Goal: Task Accomplishment & Management: Manage account settings

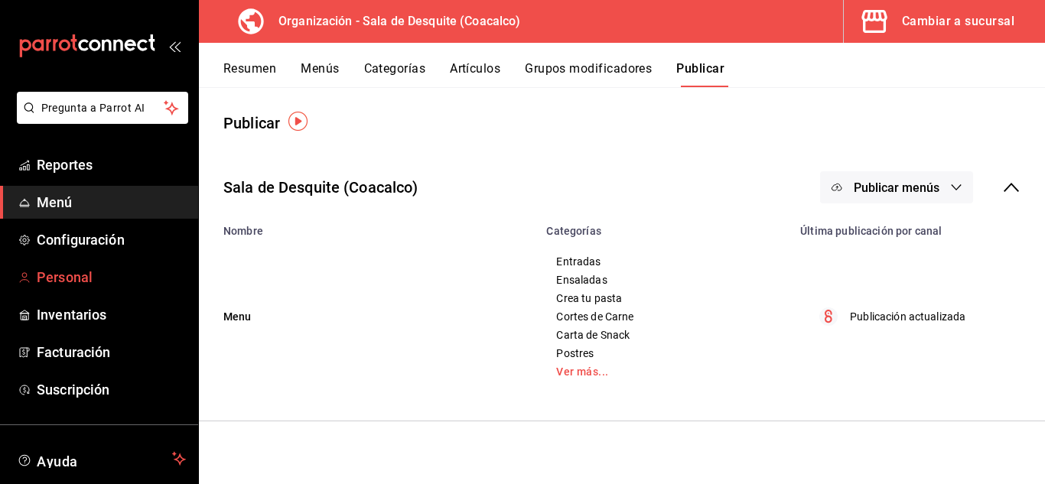
click at [76, 269] on span "Personal" at bounding box center [111, 277] width 149 height 21
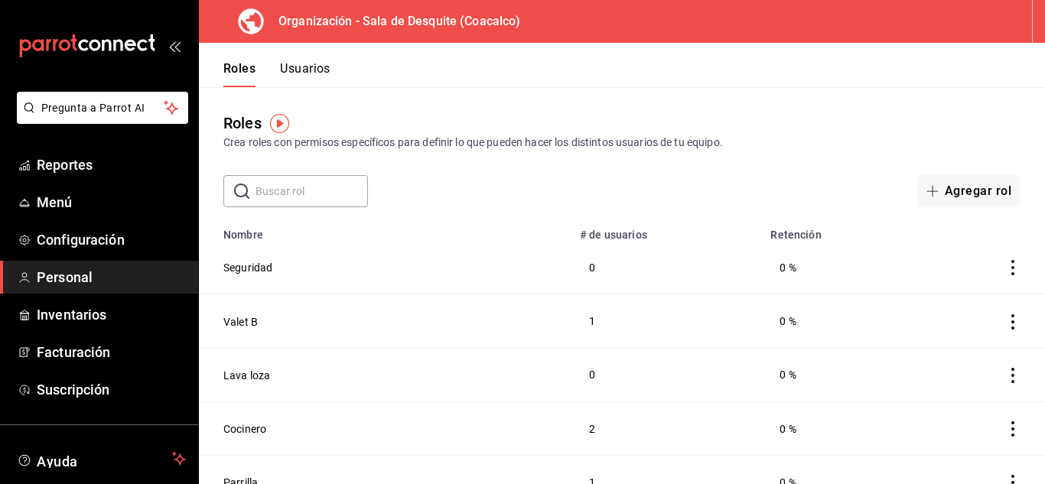
click at [310, 70] on button "Usuarios" at bounding box center [305, 74] width 50 height 26
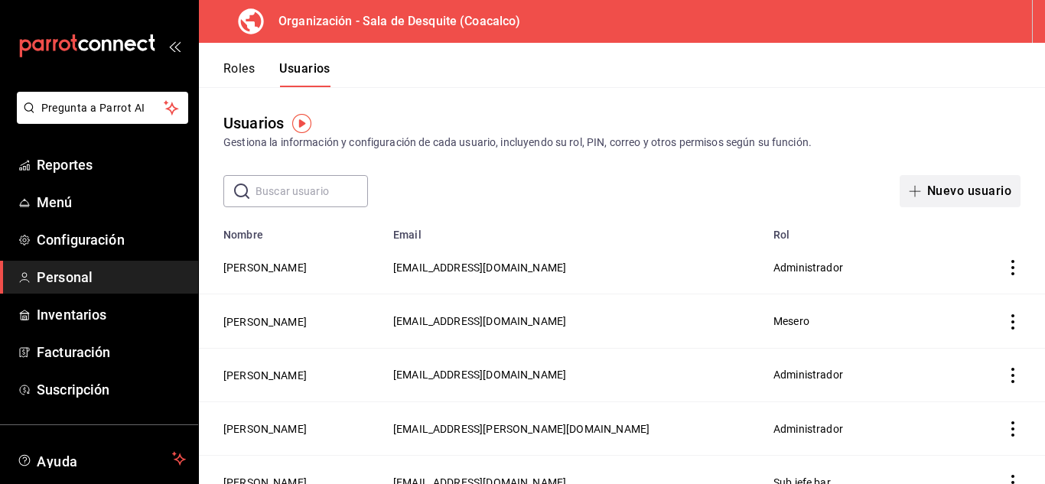
click at [926, 179] on button "Nuevo usuario" at bounding box center [960, 191] width 121 height 32
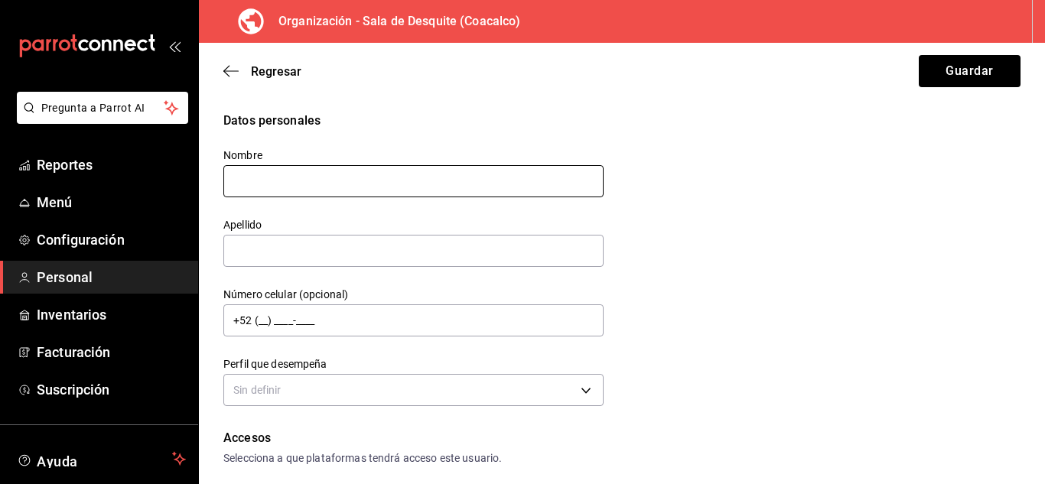
click at [361, 184] on input "text" at bounding box center [413, 181] width 380 height 32
type input "Edson"
type input "Muñoz"
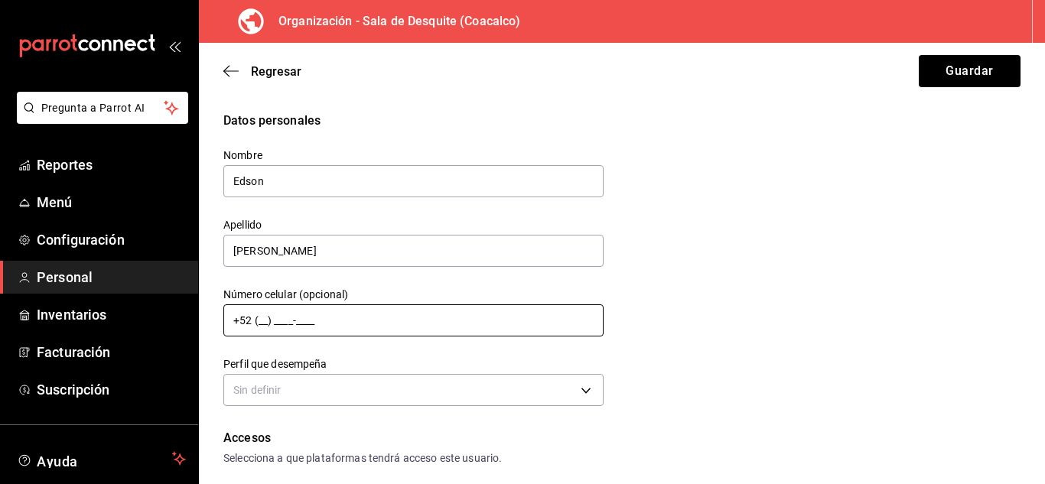
scroll to position [195, 0]
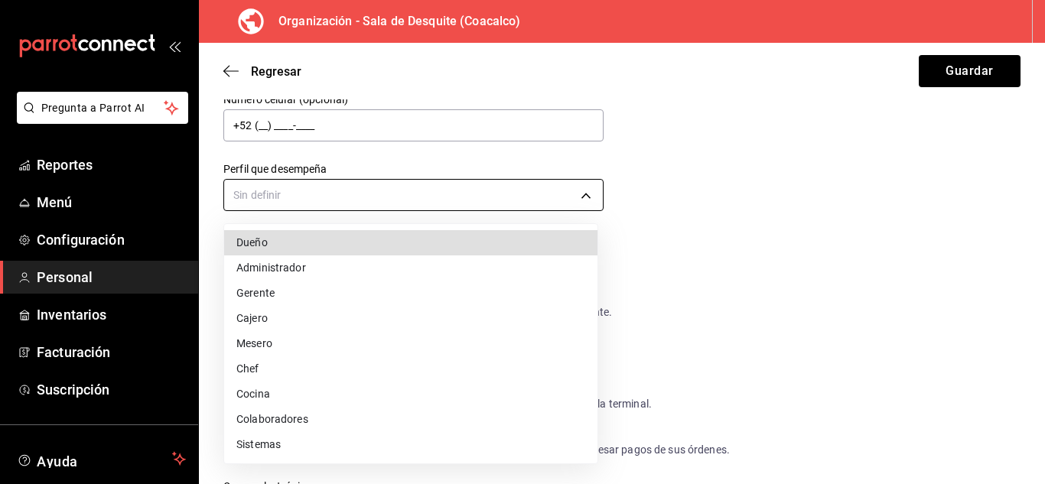
click at [320, 188] on body "Pregunta a Parrot AI Reportes Menú Configuración Personal Inventarios Facturaci…" at bounding box center [522, 242] width 1045 height 484
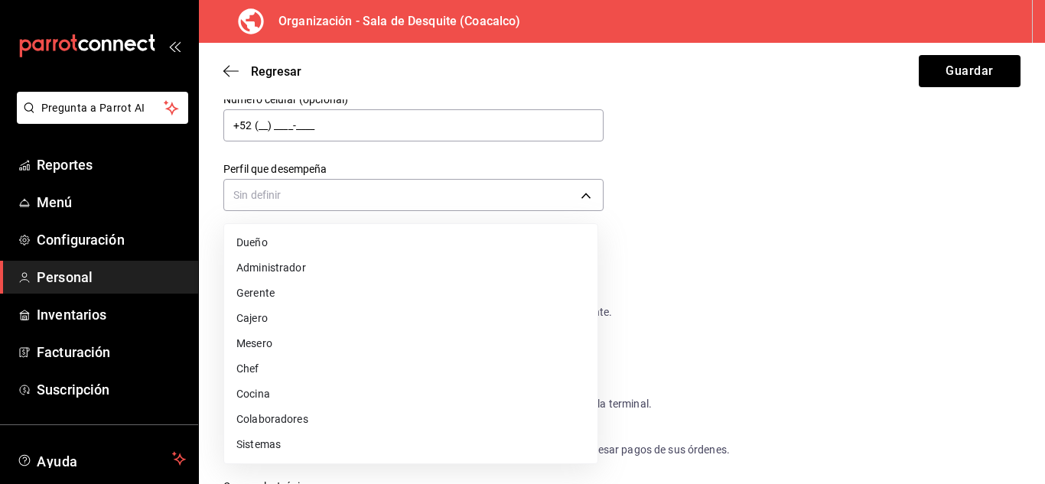
click at [259, 416] on li "Colaboradores" at bounding box center [410, 419] width 373 height 25
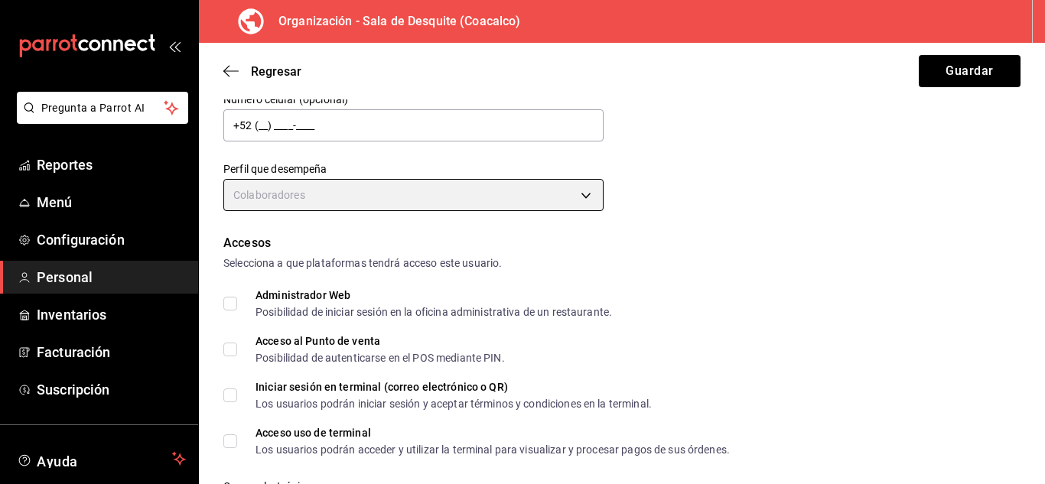
type input "STAFF"
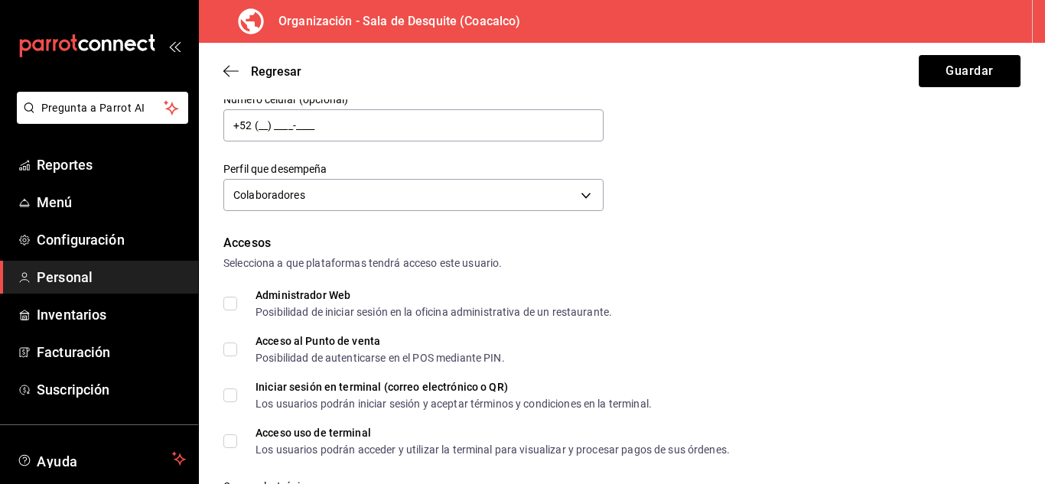
click at [228, 347] on input "Acceso al Punto de venta Posibilidad de autenticarse en el POS mediante PIN." at bounding box center [230, 350] width 14 height 14
checkbox input "true"
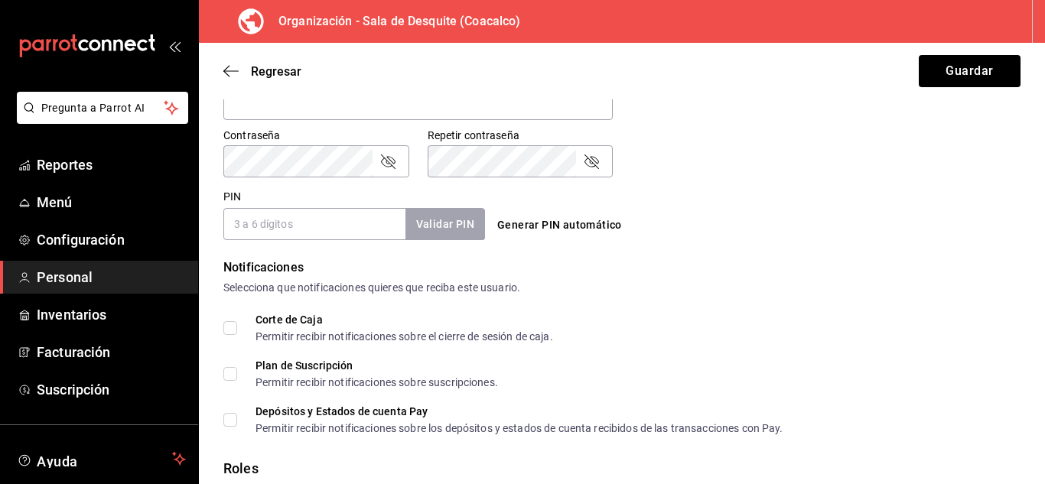
scroll to position [738, 0]
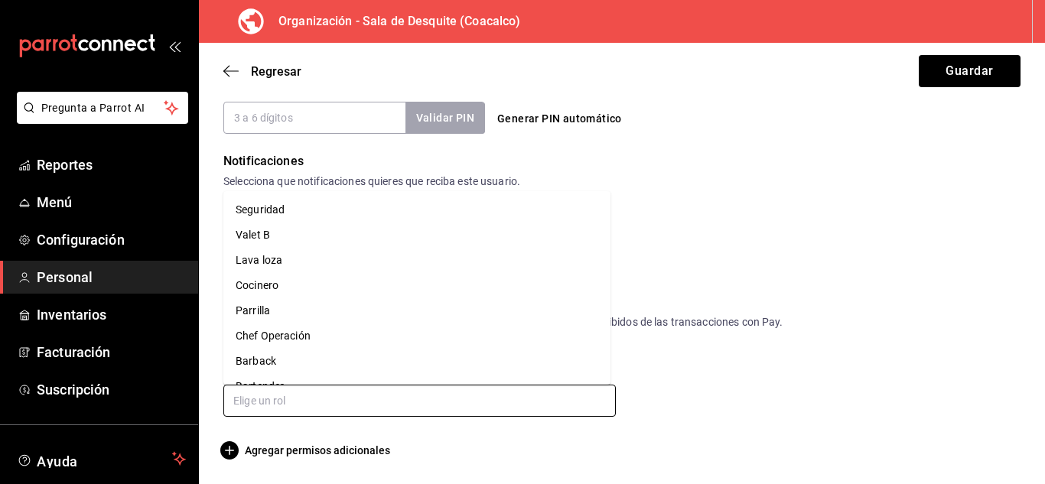
click at [346, 386] on input "text" at bounding box center [419, 401] width 392 height 32
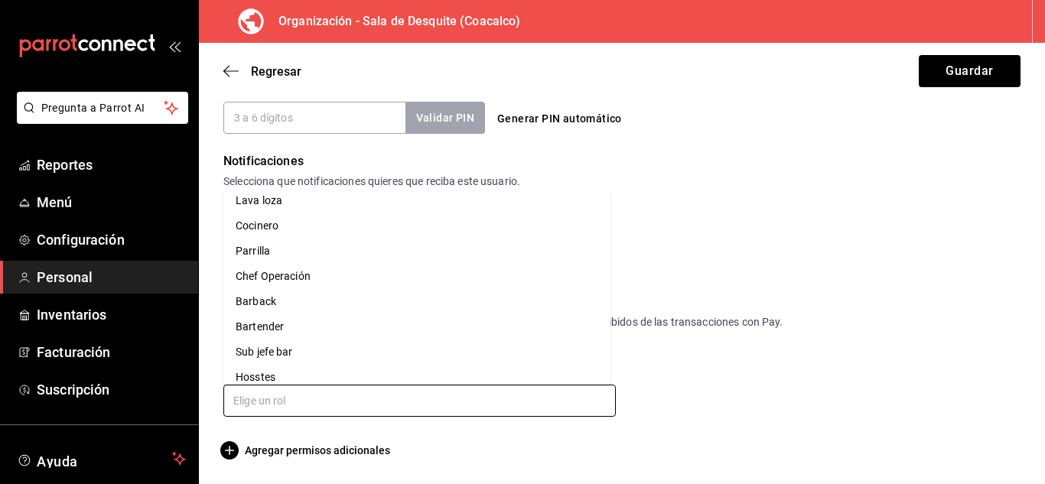
scroll to position [60, 0]
click at [265, 301] on li "Barback" at bounding box center [416, 300] width 387 height 25
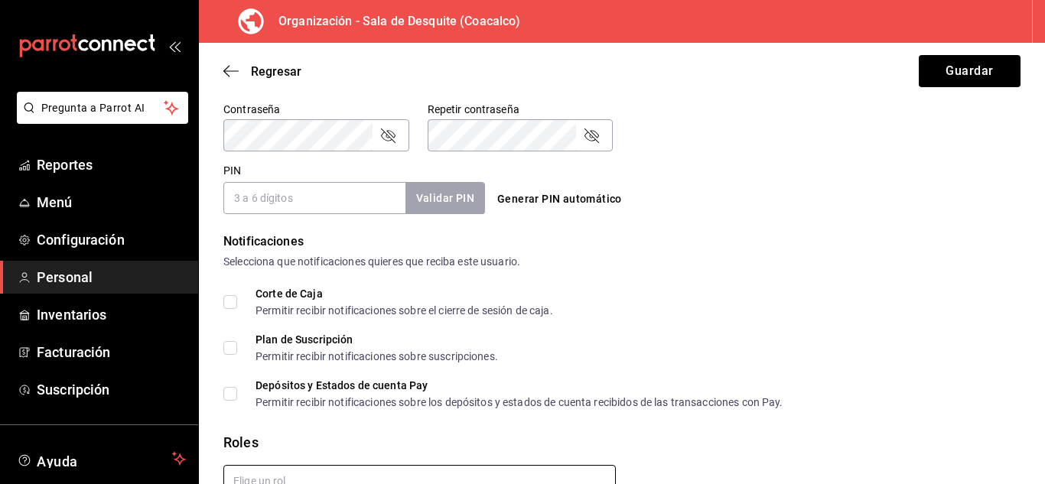
scroll to position [659, 0]
click at [368, 187] on input "PIN" at bounding box center [314, 197] width 182 height 32
type input "2809"
click at [467, 190] on button "Validar PIN" at bounding box center [444, 197] width 81 height 33
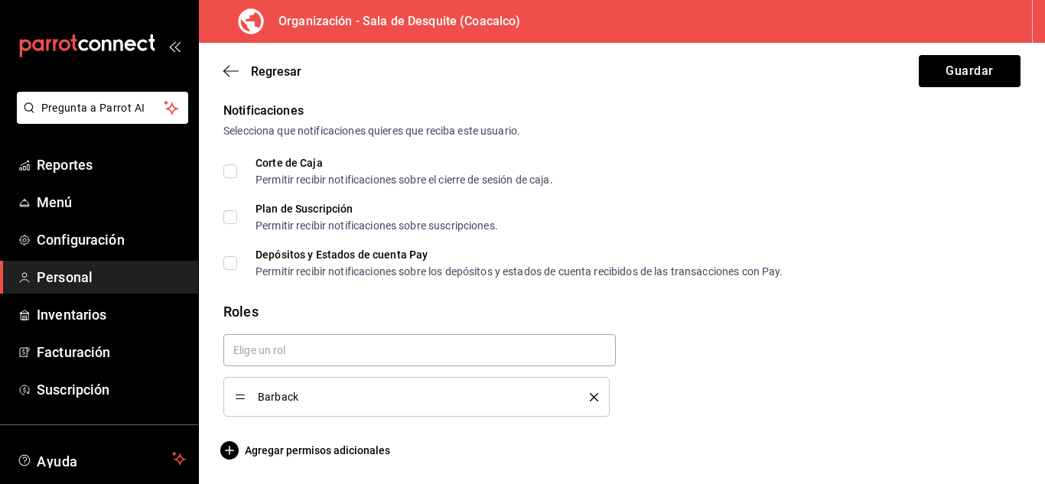
scroll to position [788, 0]
click at [939, 63] on button "Guardar" at bounding box center [970, 71] width 102 height 32
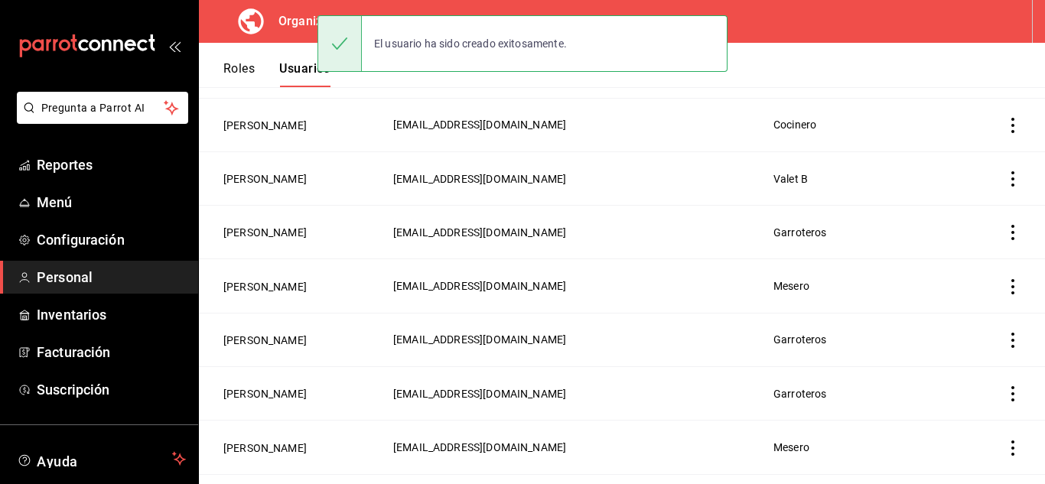
scroll to position [841, 0]
click at [888, 260] on td "Garroteros" at bounding box center [865, 287] width 203 height 54
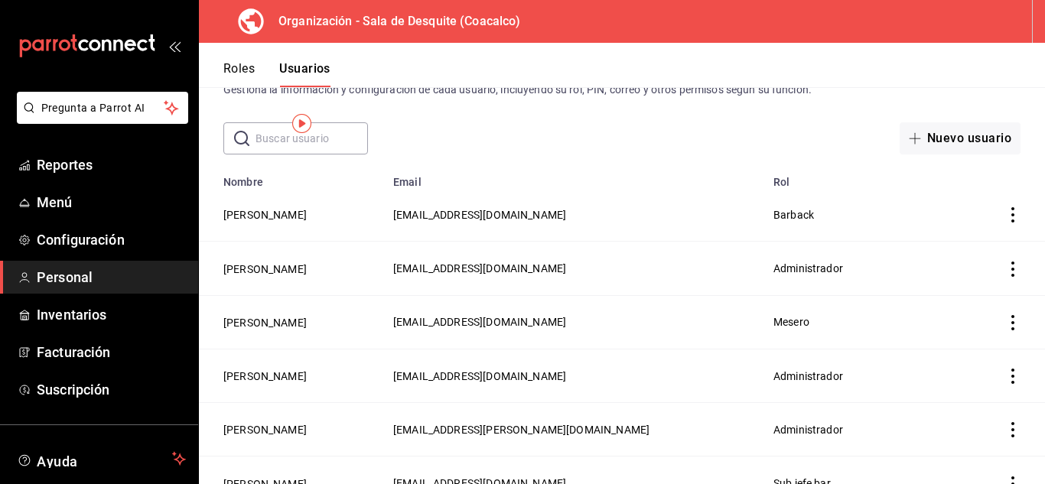
scroll to position [0, 0]
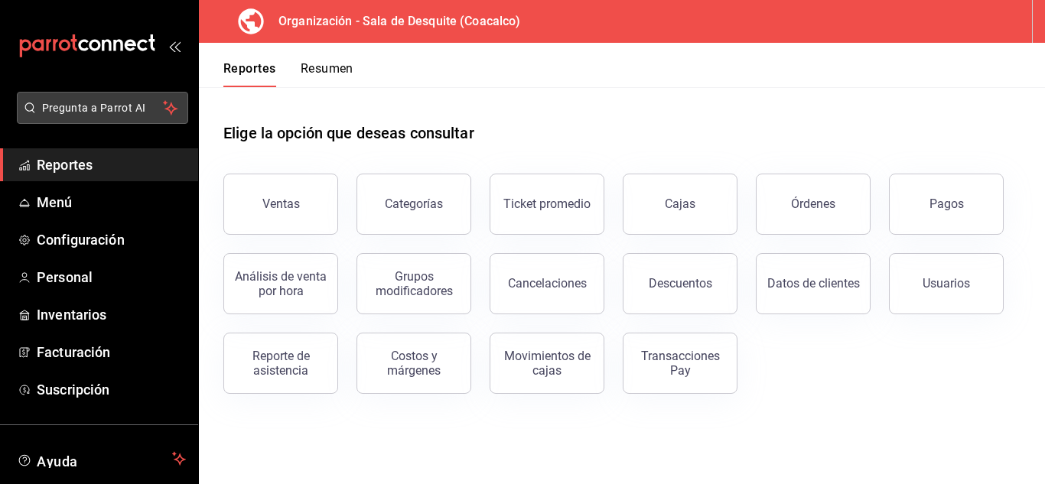
click at [63, 106] on span "Pregunta a Parrot AI" at bounding box center [103, 108] width 122 height 16
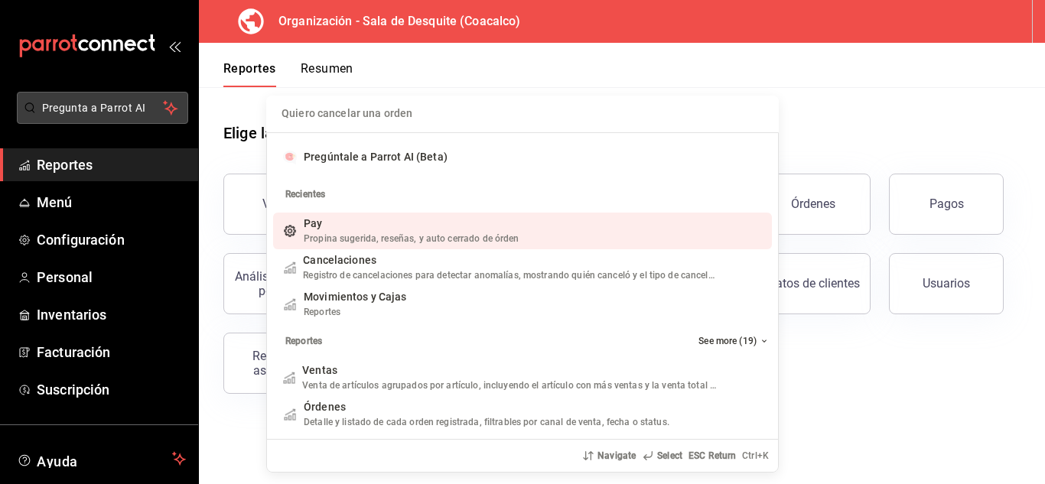
click at [63, 106] on div "Quiero cancelar una orden Pregúntale a Parrot AI (Beta) Recientes Pay Propina s…" at bounding box center [522, 242] width 1045 height 484
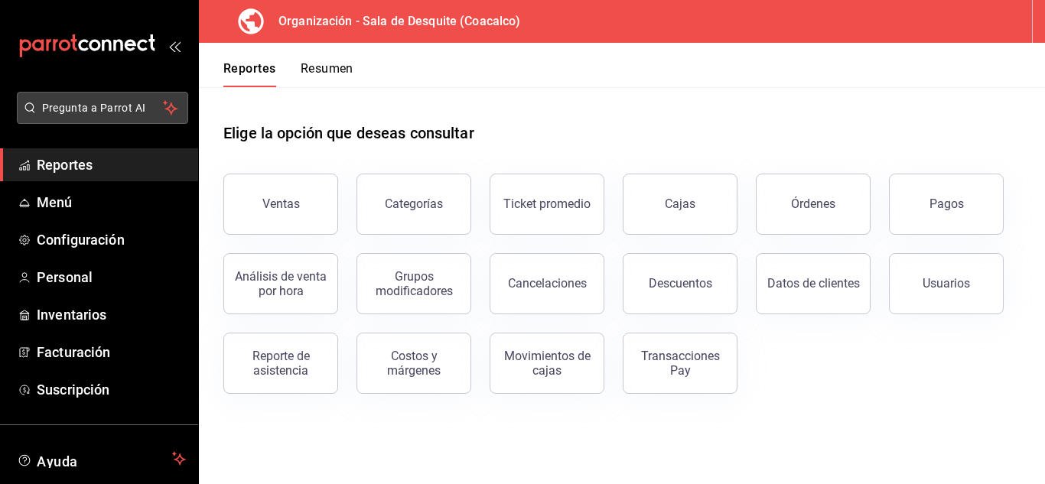
click at [58, 106] on span "Pregunta a Parrot AI" at bounding box center [103, 108] width 122 height 16
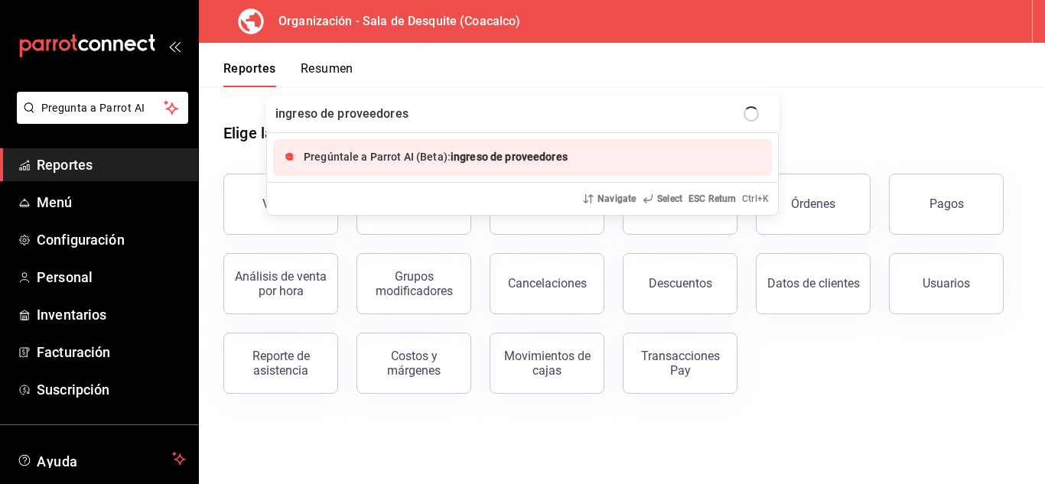
type input "ingreso de proveedores"
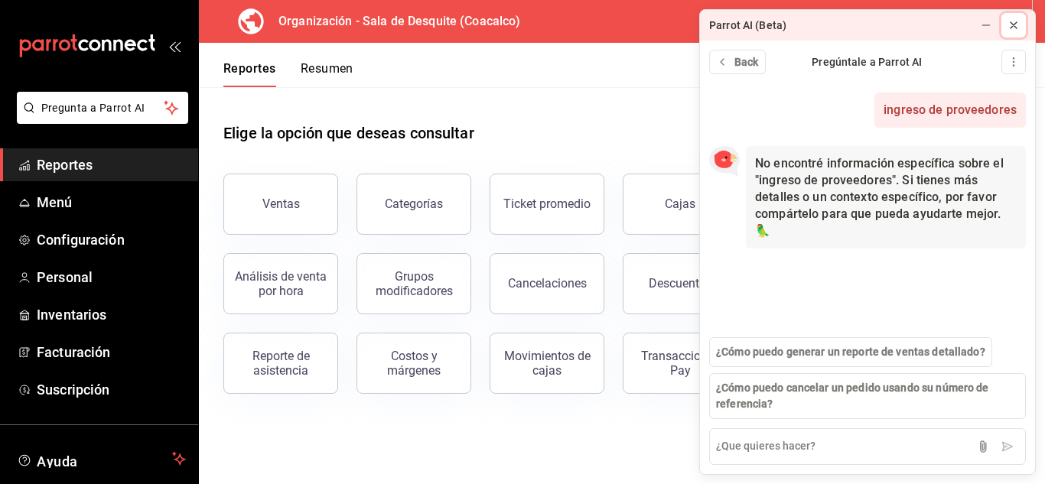
click at [1016, 27] on icon at bounding box center [1013, 25] width 12 height 12
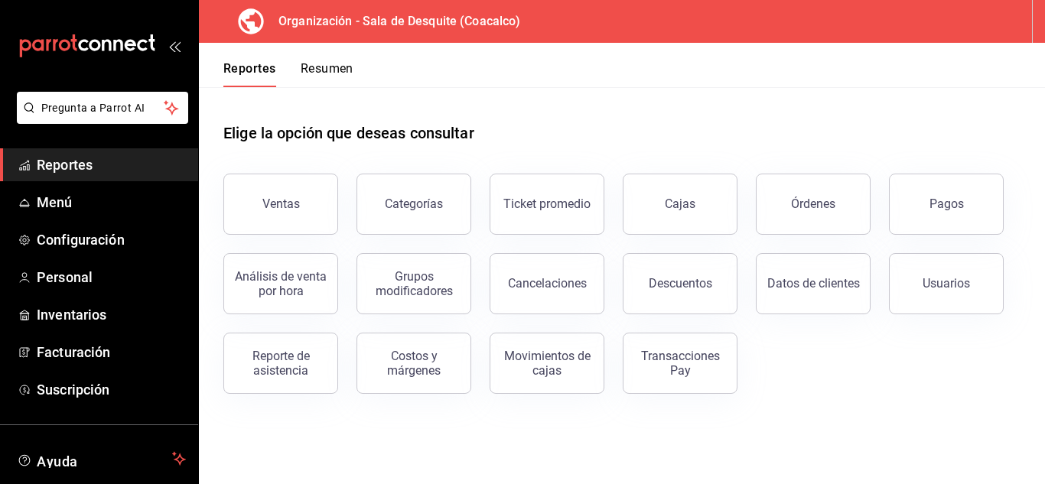
click at [330, 66] on button "Resumen" at bounding box center [327, 74] width 53 height 26
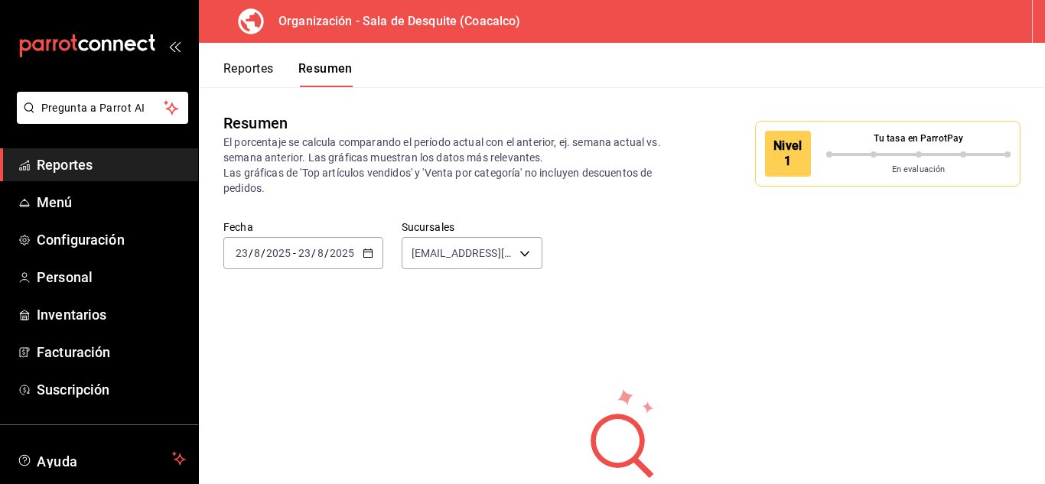
click at [258, 66] on button "Reportes" at bounding box center [248, 74] width 50 height 26
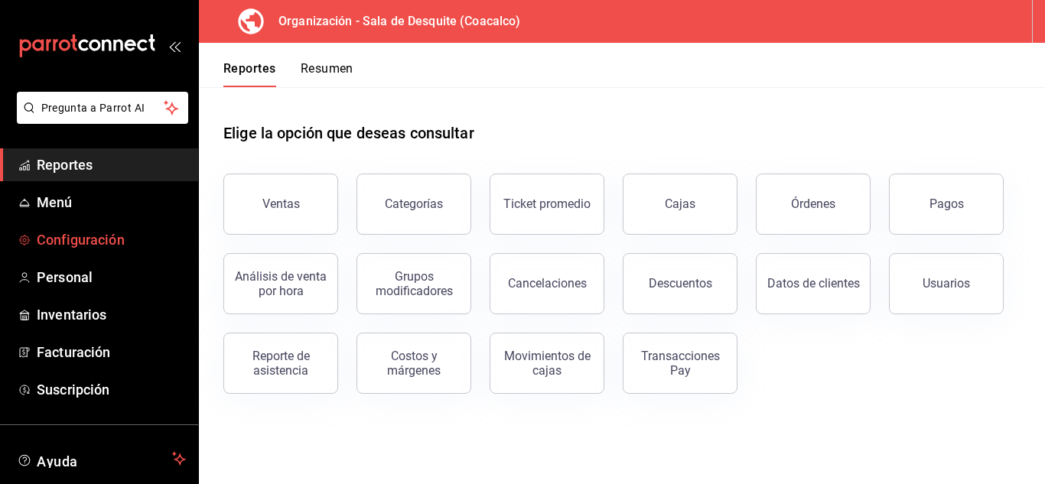
click at [80, 242] on span "Configuración" at bounding box center [111, 239] width 149 height 21
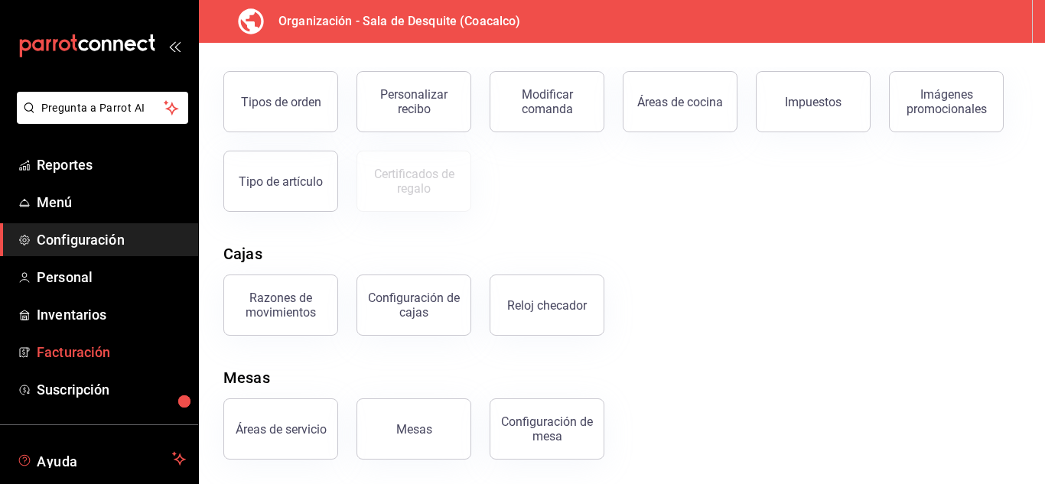
scroll to position [93, 0]
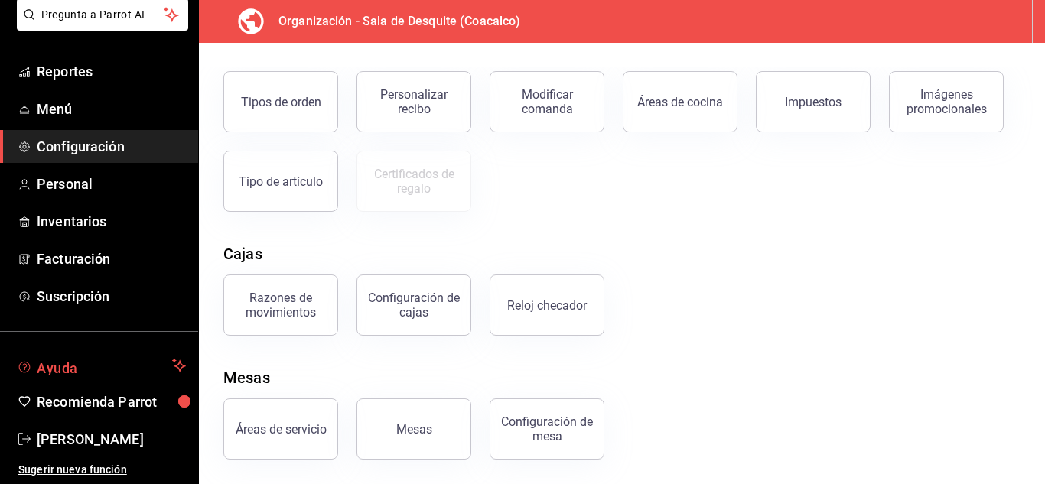
click at [55, 367] on span "Ayuda" at bounding box center [101, 365] width 129 height 18
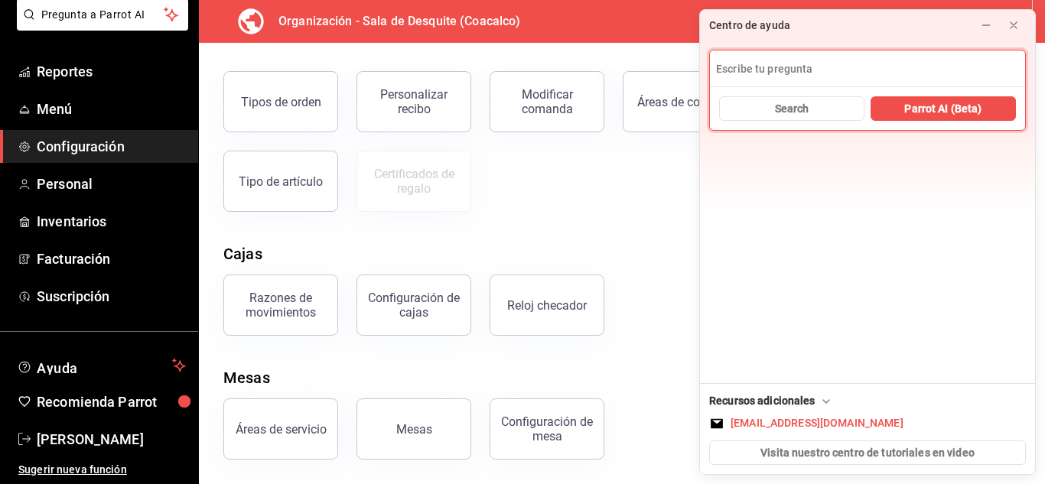
click at [752, 76] on input at bounding box center [867, 68] width 315 height 37
type input "c"
type input "inventarios"
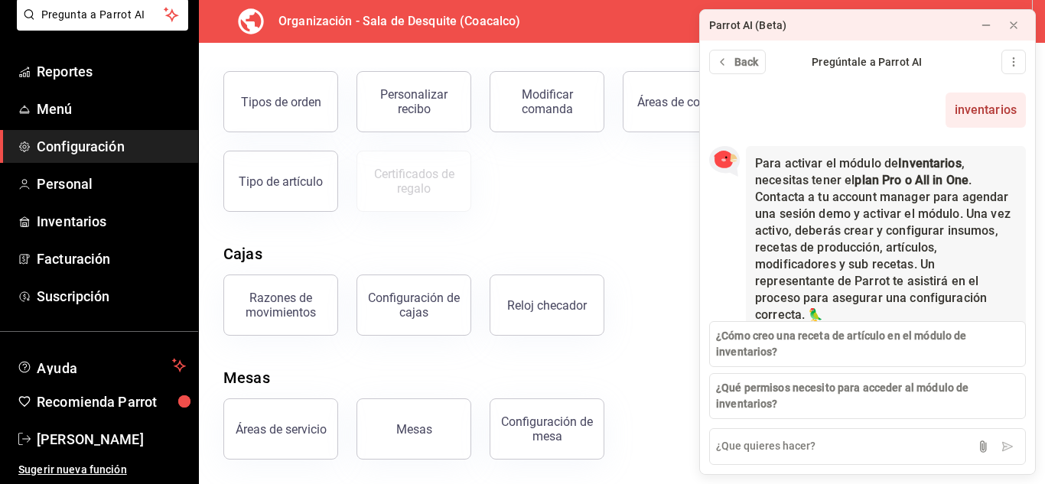
scroll to position [46, 0]
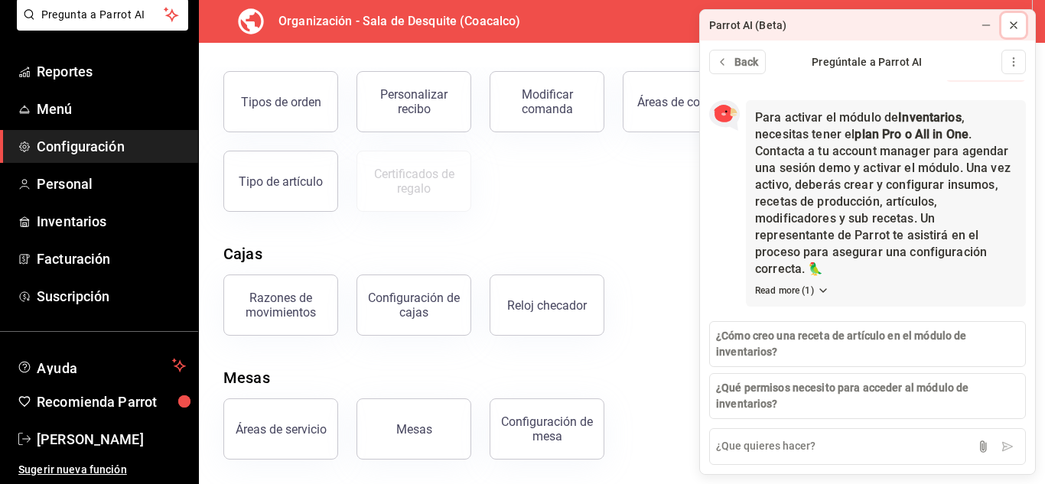
click at [1014, 26] on icon at bounding box center [1013, 25] width 6 height 6
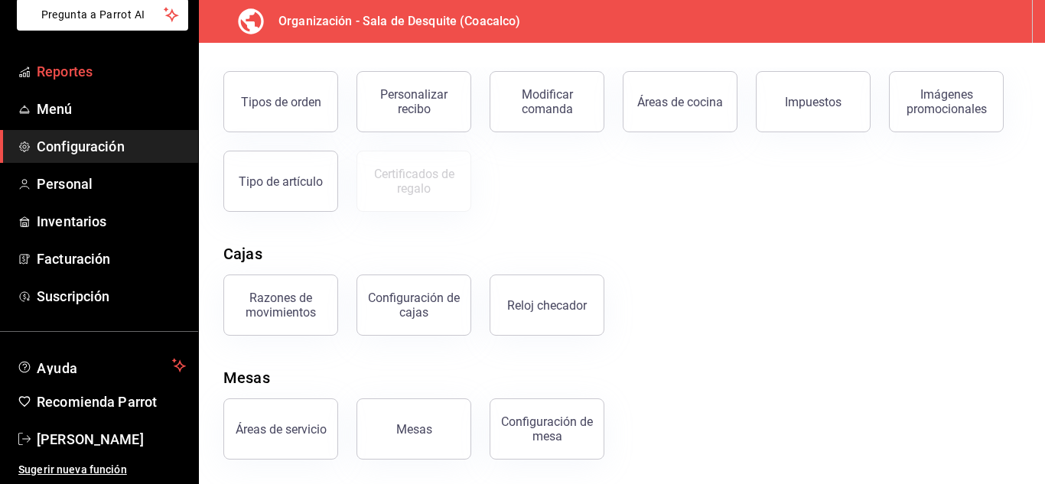
scroll to position [0, 0]
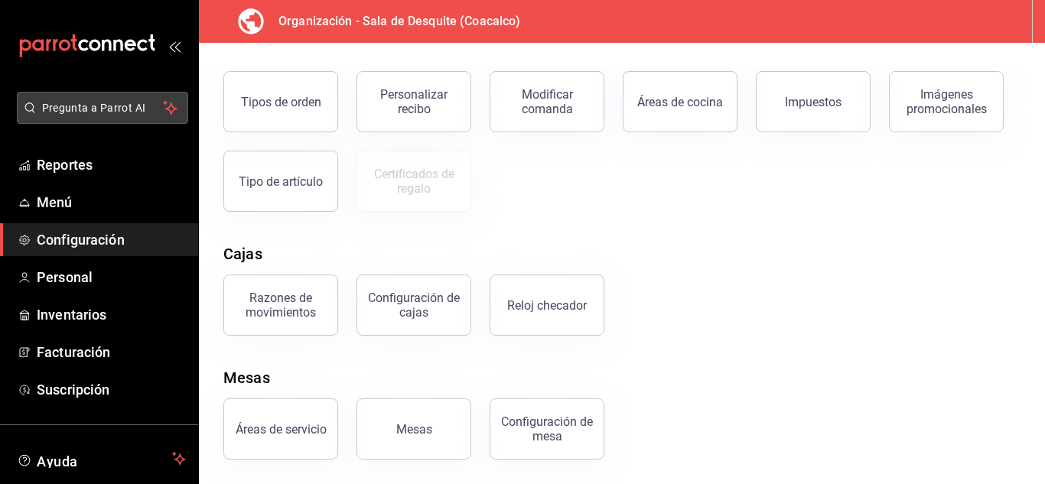
click at [68, 103] on span "Pregunta a Parrot AI" at bounding box center [103, 108] width 122 height 16
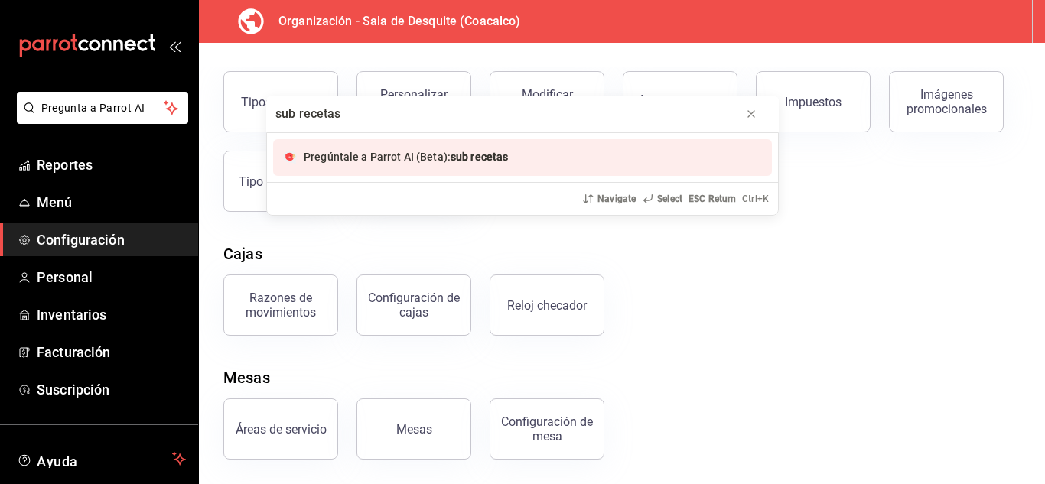
type input "sub recetas"
click at [336, 150] on div "Pregúntale a Parrot AI (Beta): sub recetas" at bounding box center [406, 157] width 204 height 16
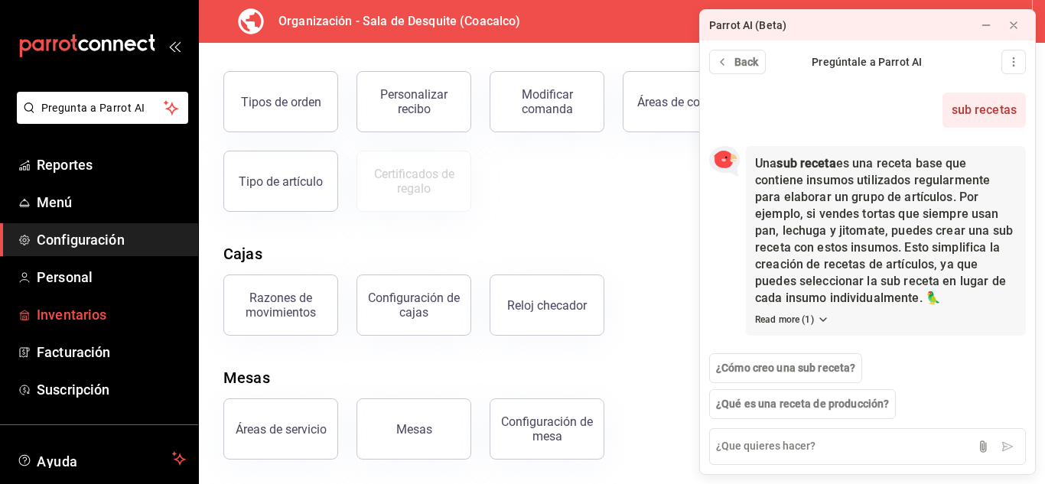
click at [71, 311] on span "Inventarios" at bounding box center [111, 314] width 149 height 21
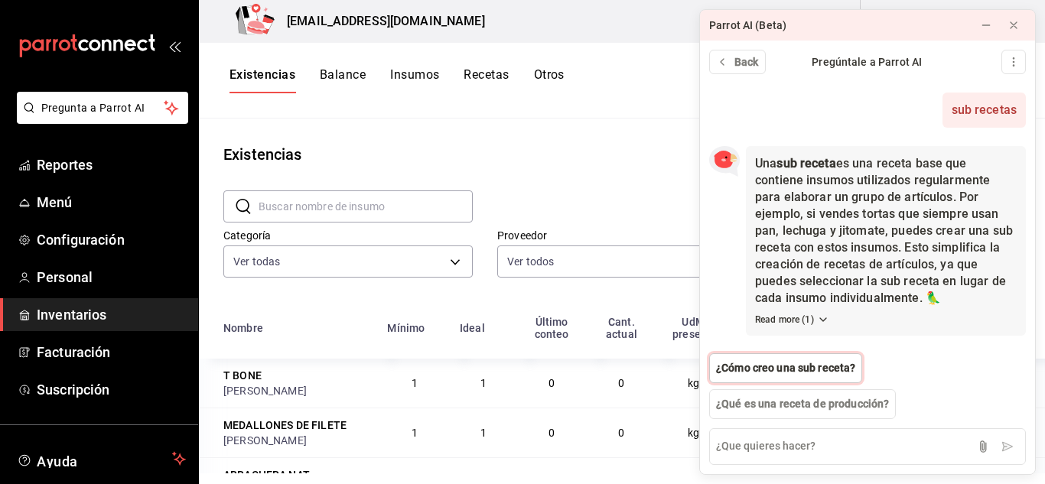
click at [756, 373] on span "¿Cómo creo una sub receta?" at bounding box center [785, 368] width 139 height 16
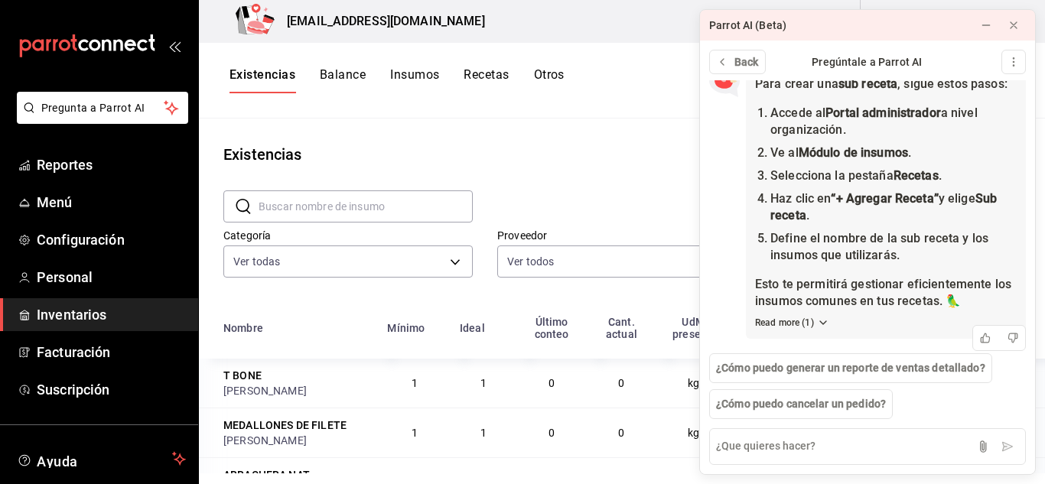
scroll to position [375, 0]
click at [979, 27] on button at bounding box center [986, 25] width 24 height 24
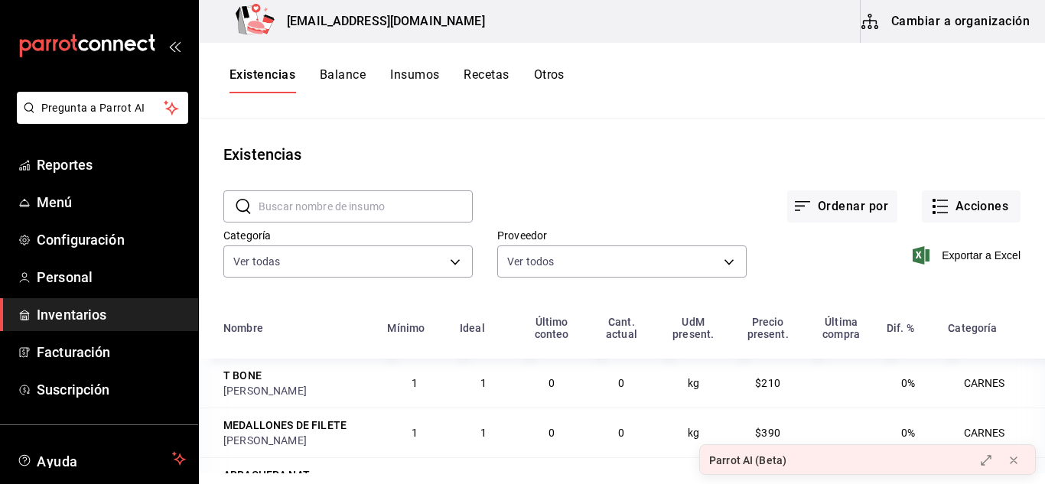
click at [965, 27] on button "Cambiar a organización" at bounding box center [946, 21] width 172 height 43
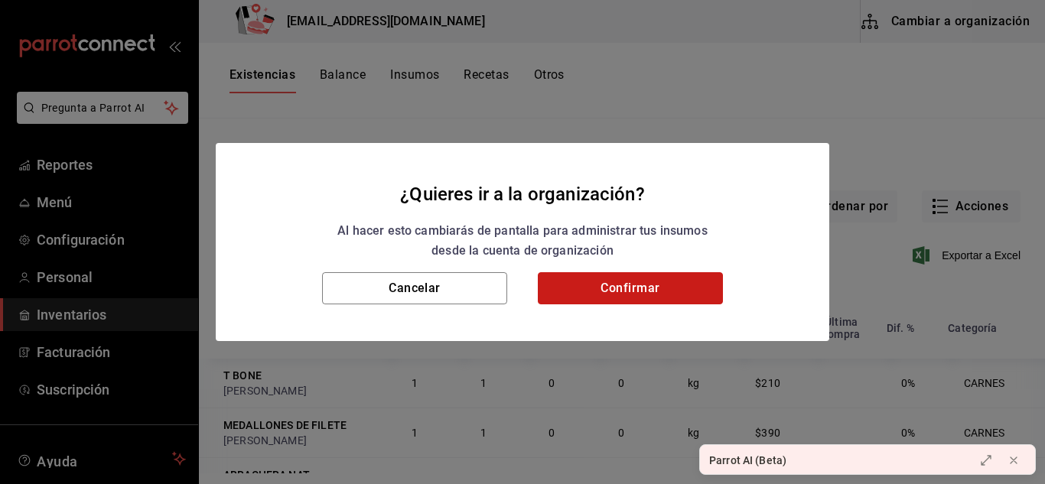
click at [630, 288] on button "Confirmar" at bounding box center [630, 288] width 185 height 32
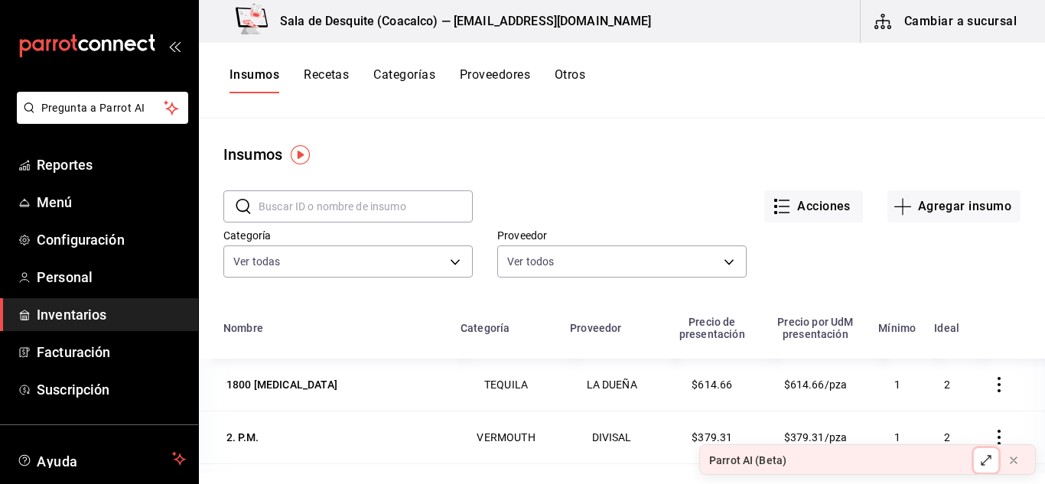
click at [989, 462] on icon at bounding box center [986, 460] width 12 height 12
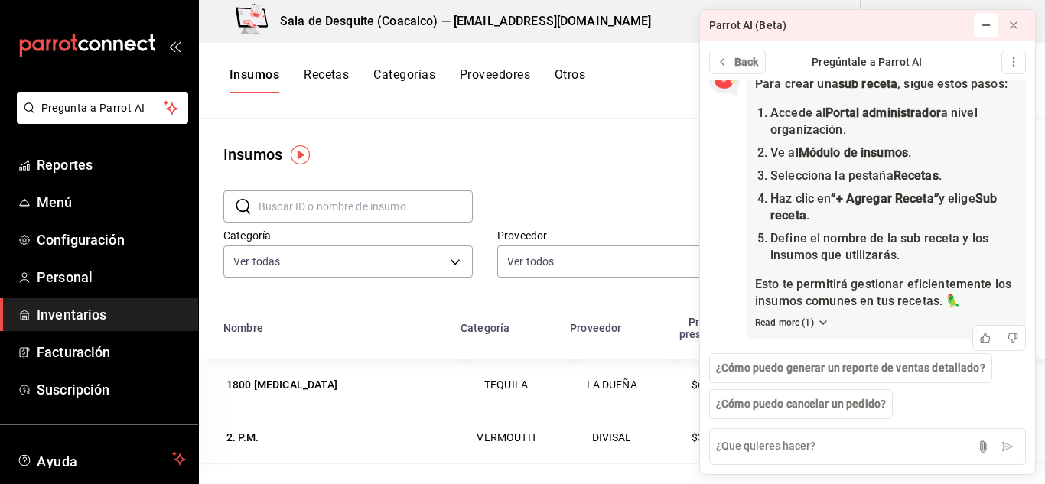
scroll to position [375, 0]
click at [767, 167] on ol "Accede al Portal administrador a nivel organización. Ve al Módulo de insumos . …" at bounding box center [886, 184] width 262 height 159
click at [927, 184] on li "Selecciona la pestaña Recetas ." at bounding box center [893, 176] width 246 height 17
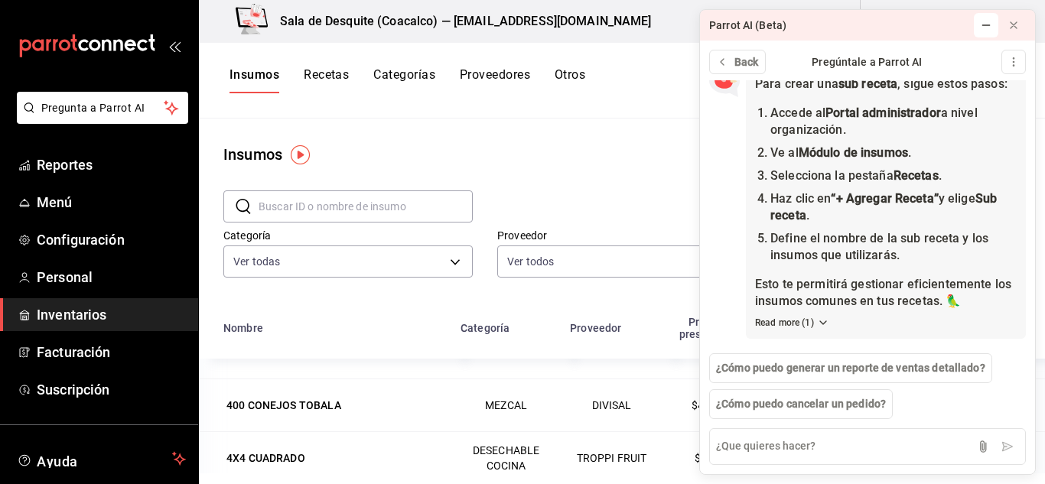
scroll to position [0, 0]
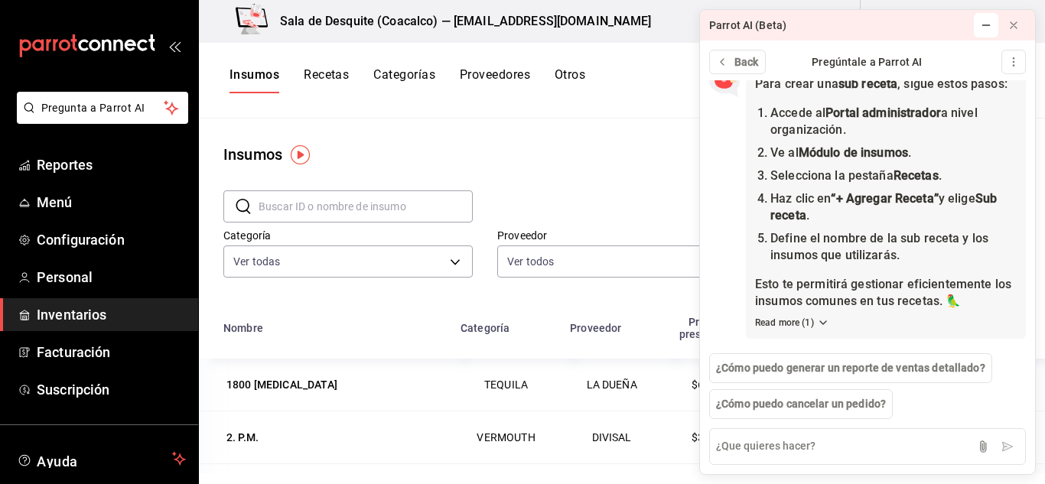
click at [318, 78] on button "Recetas" at bounding box center [326, 80] width 45 height 26
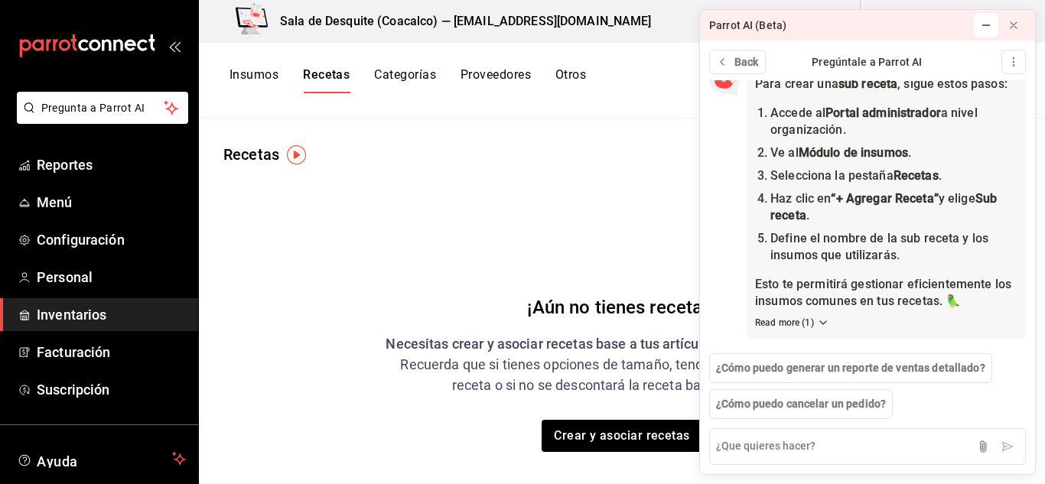
scroll to position [75, 0]
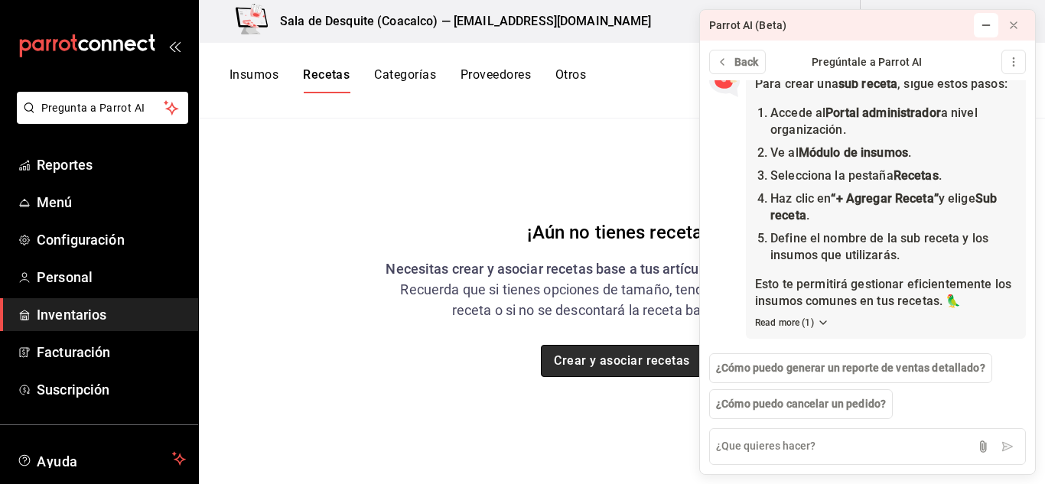
click at [580, 362] on button "Crear y asociar recetas" at bounding box center [622, 361] width 162 height 32
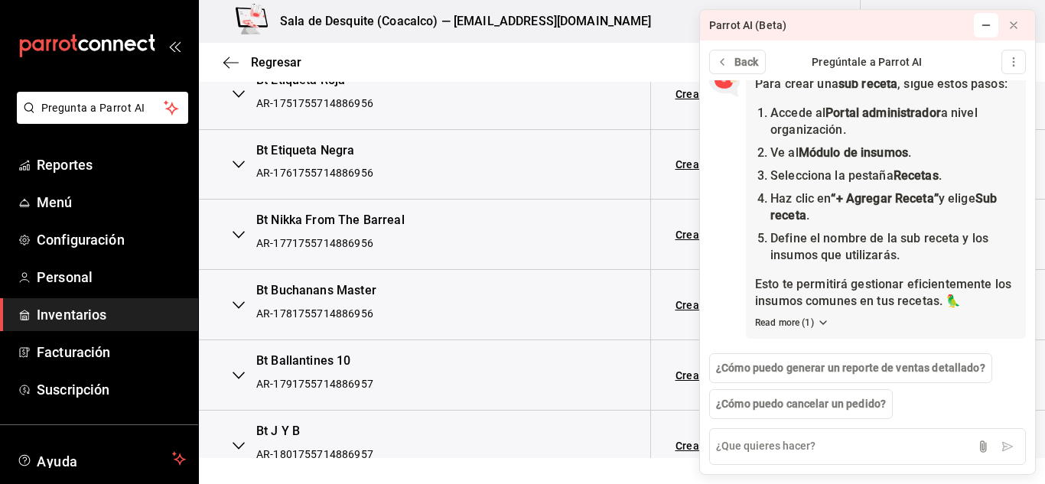
scroll to position [6254, 0]
click at [983, 19] on icon at bounding box center [986, 25] width 12 height 12
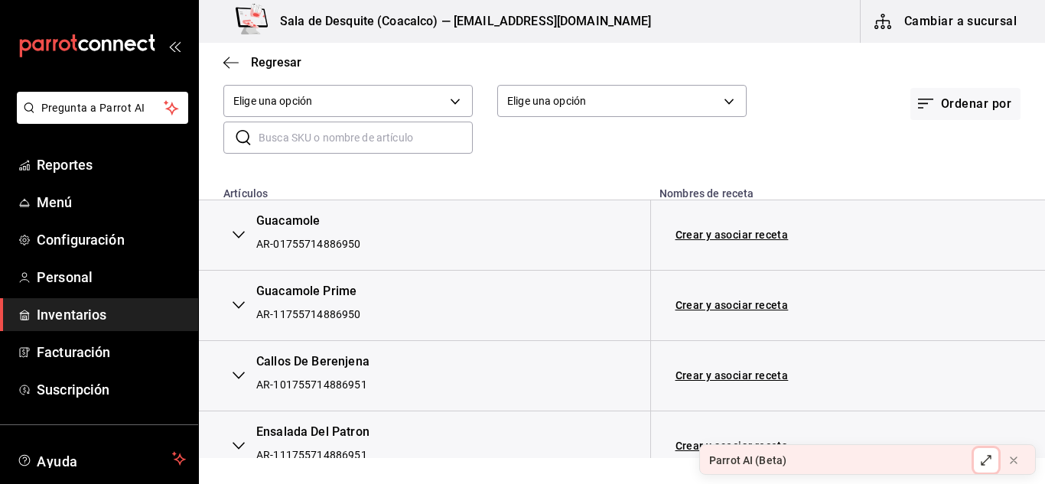
scroll to position [138, 0]
click at [724, 239] on link "Crear y asociar receta" at bounding box center [731, 235] width 113 height 11
click at [737, 237] on link "Receta Guacamole" at bounding box center [723, 235] width 97 height 12
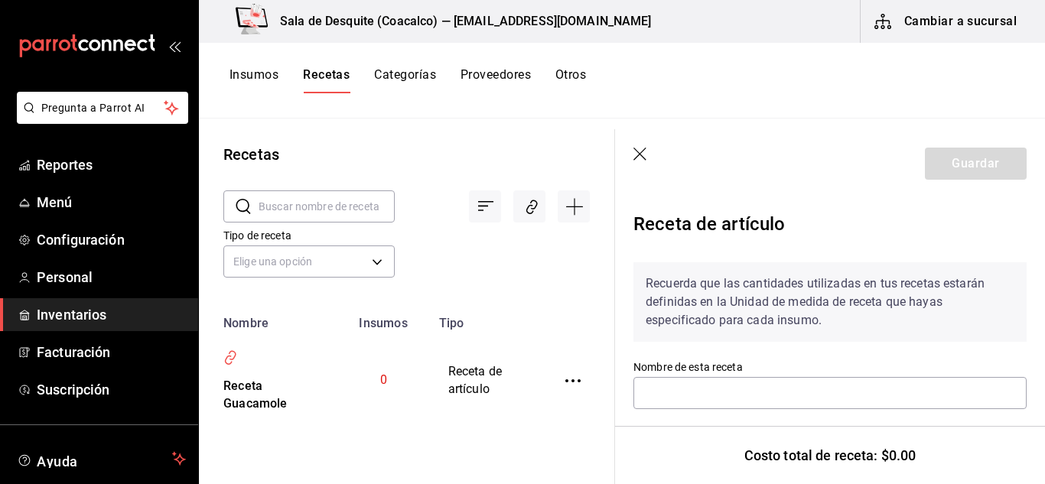
type input "Receta Guacamole"
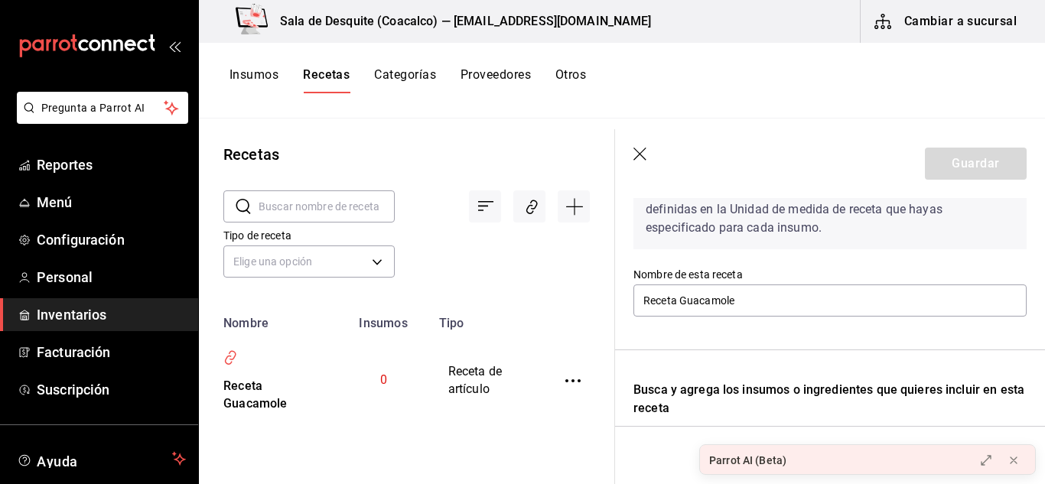
scroll to position [93, 0]
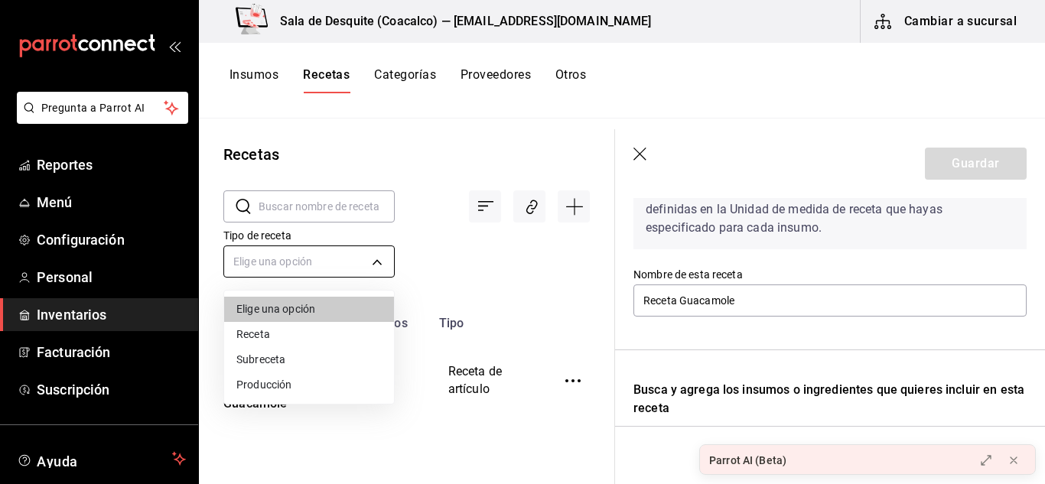
click at [378, 261] on body "Pregunta a Parrot AI Reportes Menú Configuración Personal Inventarios Facturaci…" at bounding box center [522, 236] width 1045 height 473
click at [250, 336] on li "Receta" at bounding box center [309, 334] width 170 height 25
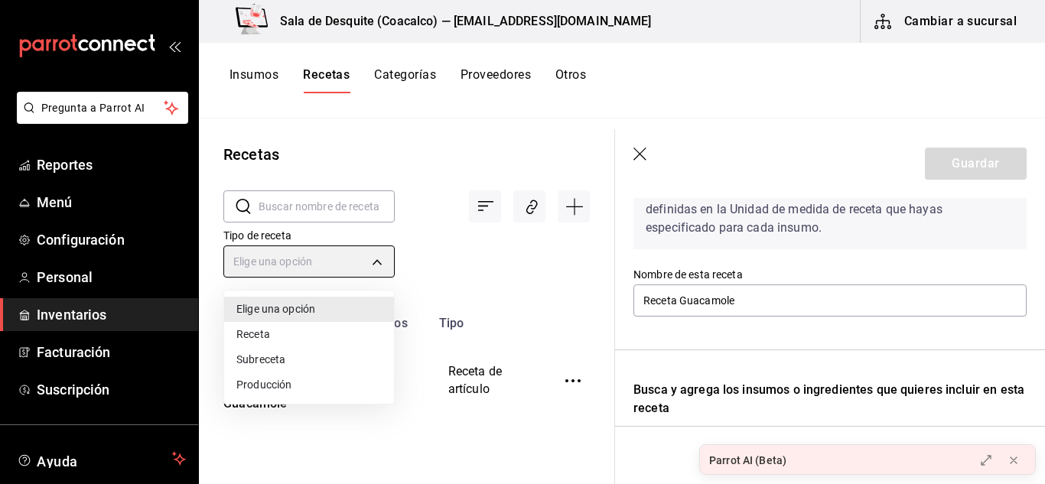
type input "PRODUCT"
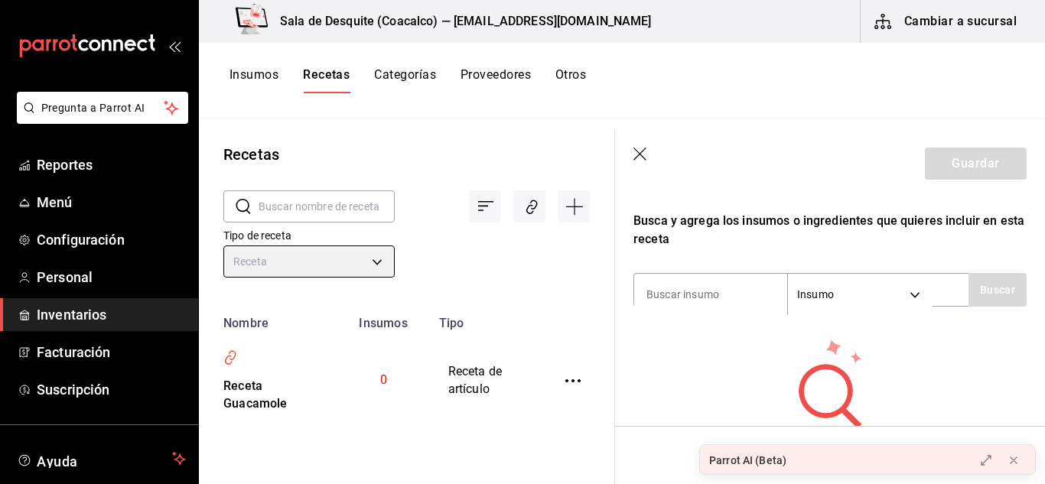
scroll to position [263, 0]
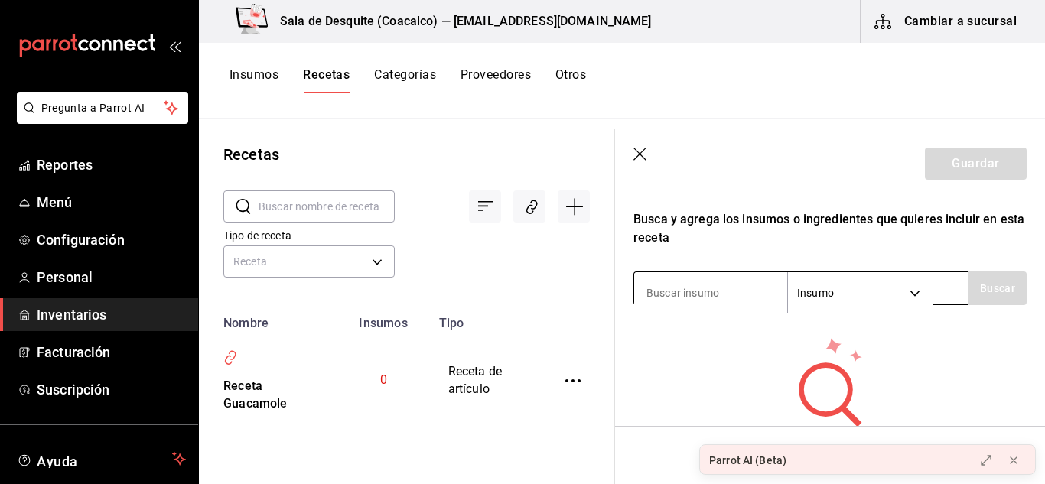
click at [705, 283] on input at bounding box center [710, 293] width 153 height 32
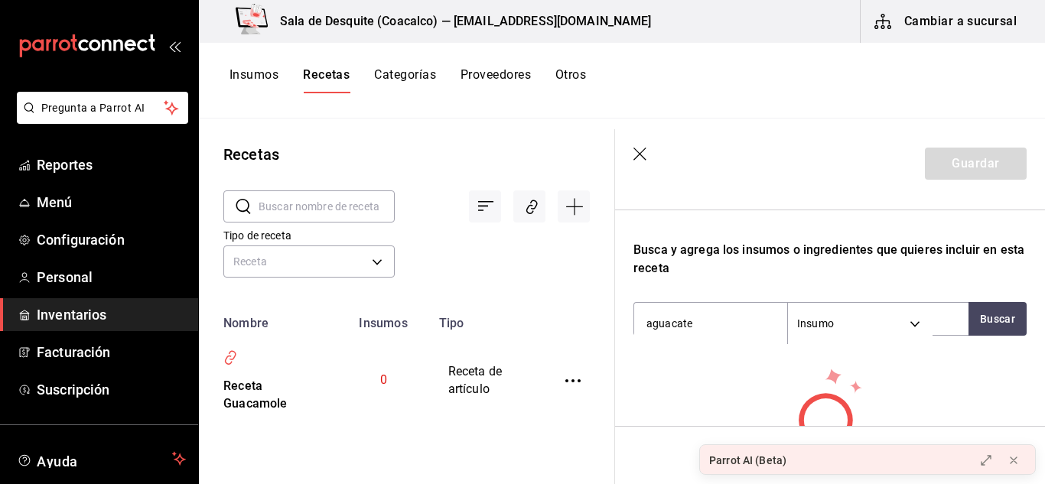
scroll to position [334, 0]
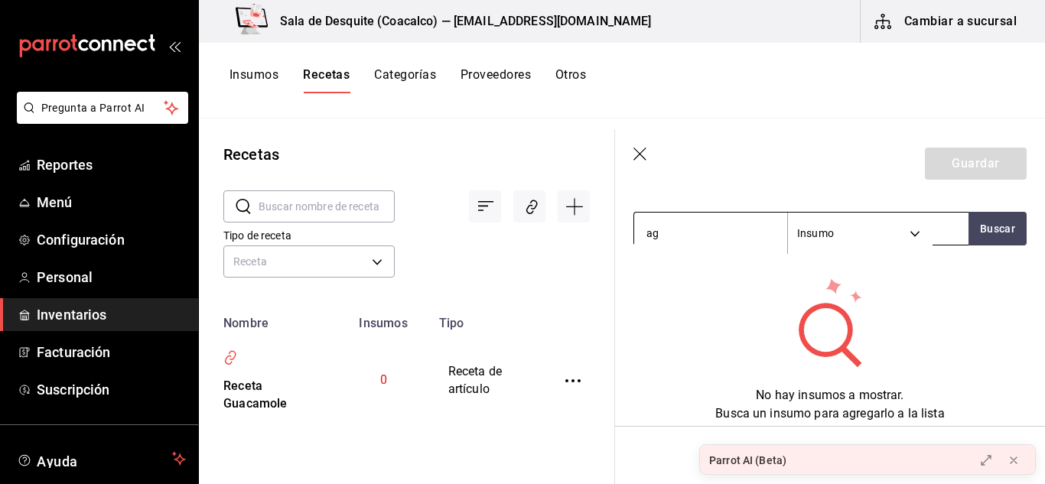
type input "a"
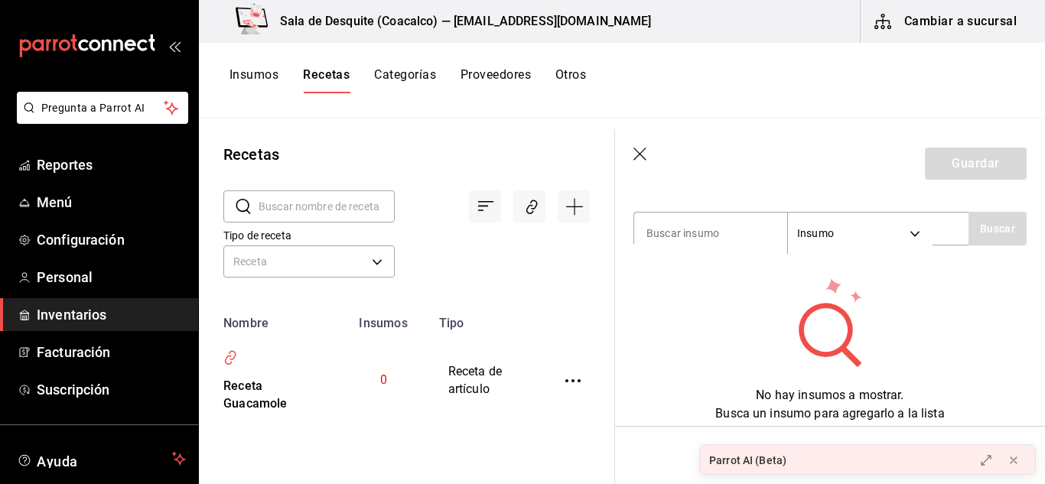
click at [305, 210] on input "text" at bounding box center [327, 206] width 136 height 31
click at [301, 210] on input "text" at bounding box center [327, 206] width 136 height 31
click at [572, 384] on icon "inventoriesTable" at bounding box center [572, 380] width 15 height 15
click at [916, 222] on div at bounding box center [522, 242] width 1045 height 484
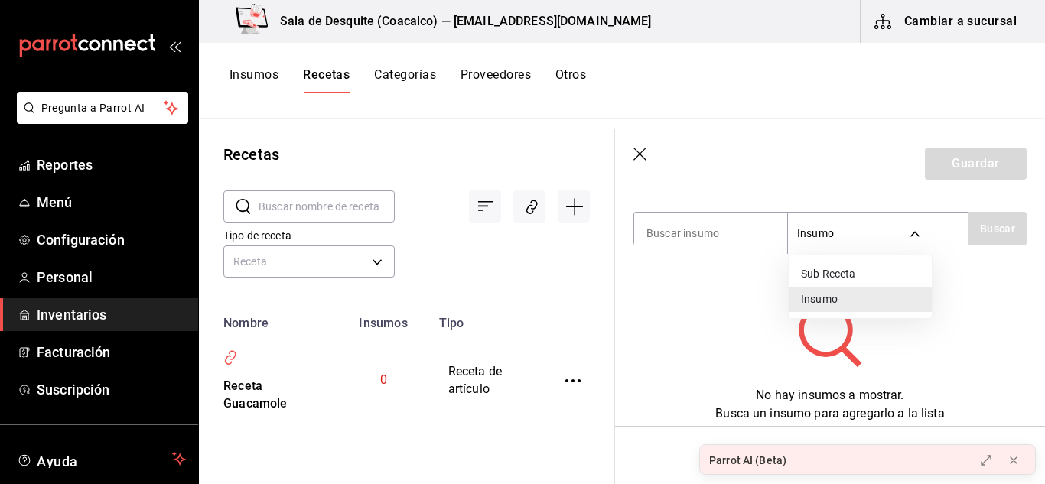
click at [916, 222] on body "Pregunta a Parrot AI Reportes Menú Configuración Personal Inventarios Facturaci…" at bounding box center [522, 236] width 1045 height 473
click at [733, 219] on div at bounding box center [522, 242] width 1045 height 484
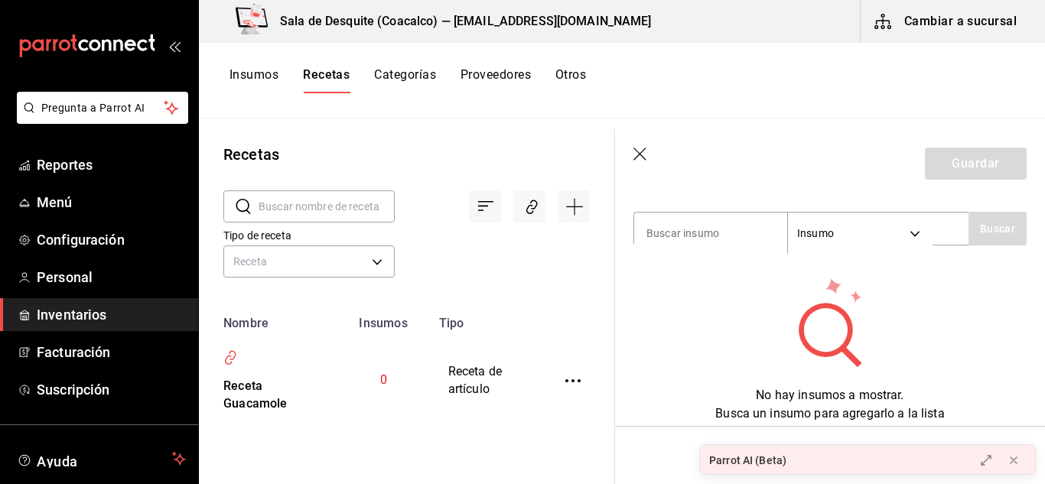
click at [733, 219] on input at bounding box center [710, 233] width 153 height 32
type input "s"
click at [639, 155] on icon "button" at bounding box center [640, 155] width 15 height 15
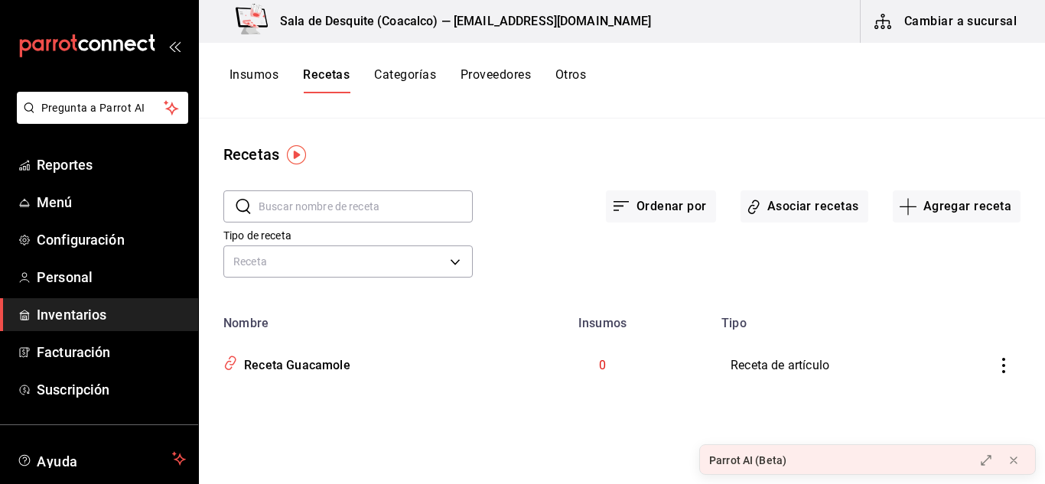
click at [776, 363] on td "Receta de artículo" at bounding box center [840, 365] width 256 height 70
click at [1006, 363] on icon "inventoriesTable" at bounding box center [1003, 365] width 15 height 15
click at [805, 417] on div at bounding box center [522, 242] width 1045 height 484
click at [922, 210] on button "Agregar receta" at bounding box center [957, 206] width 128 height 32
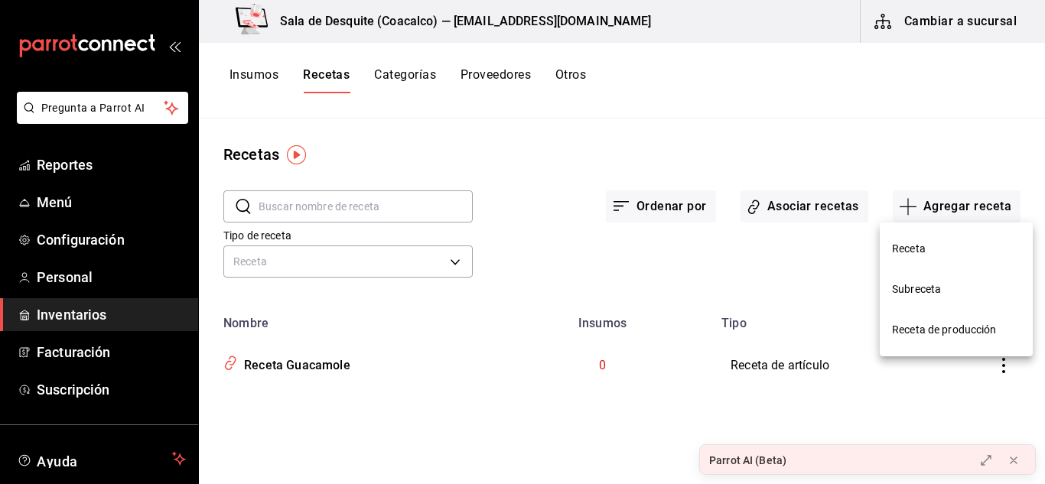
click at [903, 247] on span "Receta" at bounding box center [956, 249] width 129 height 16
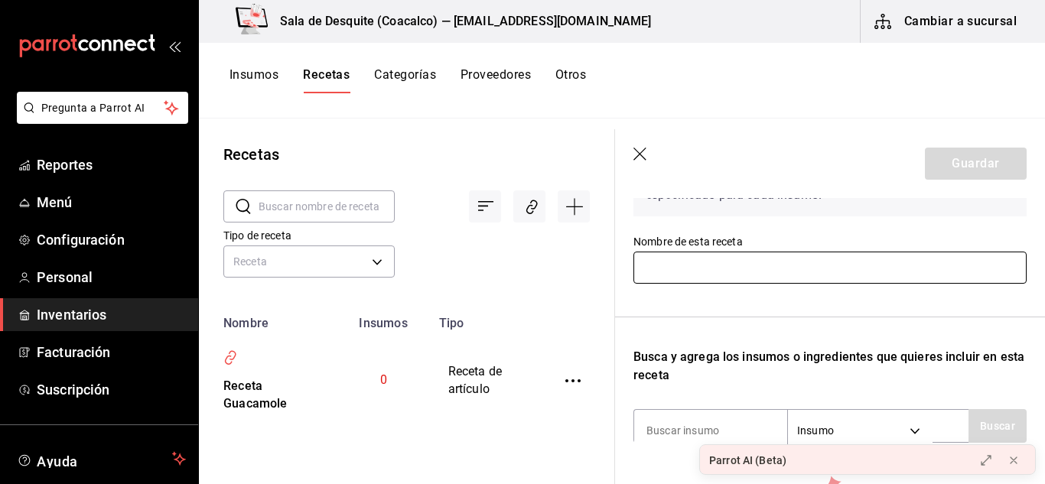
scroll to position [119, 0]
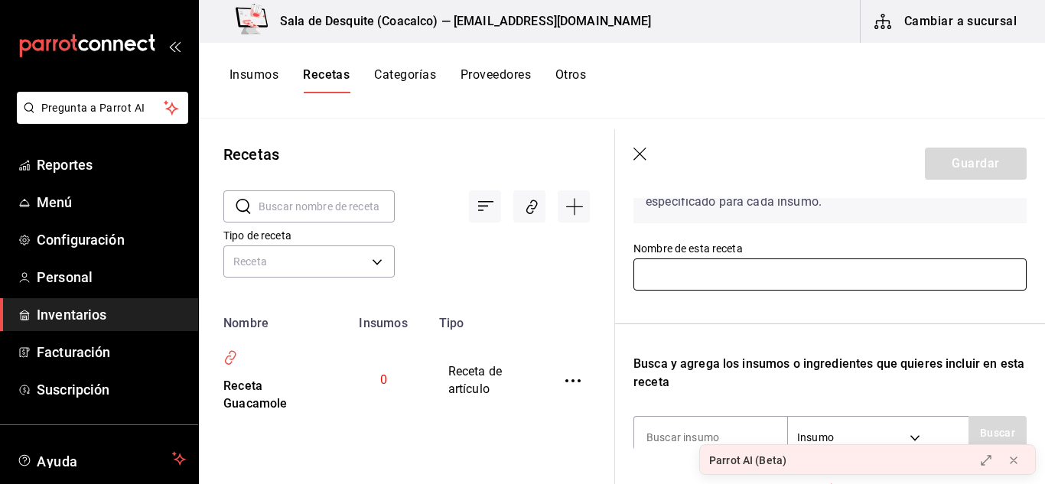
click at [695, 275] on input "text" at bounding box center [829, 275] width 393 height 32
type input "Receta Guacamole"
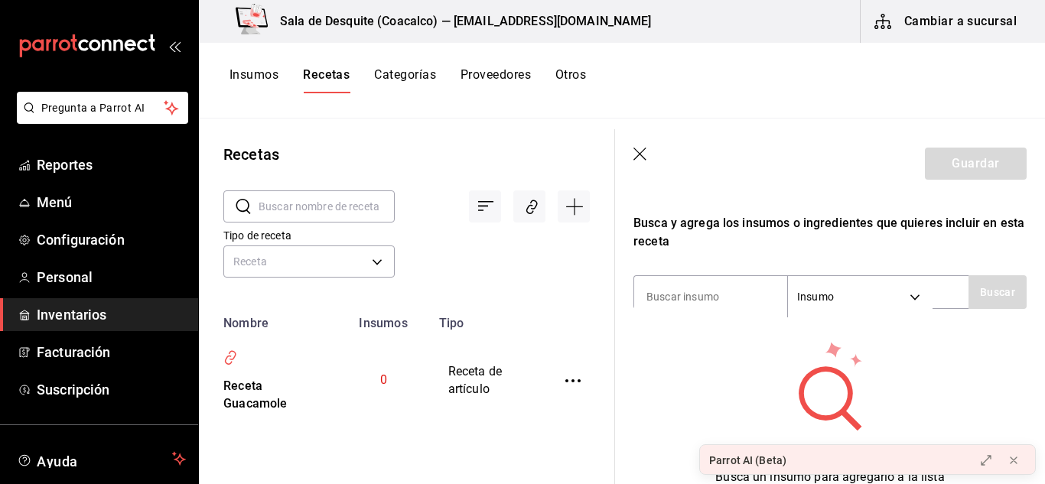
scroll to position [265, 0]
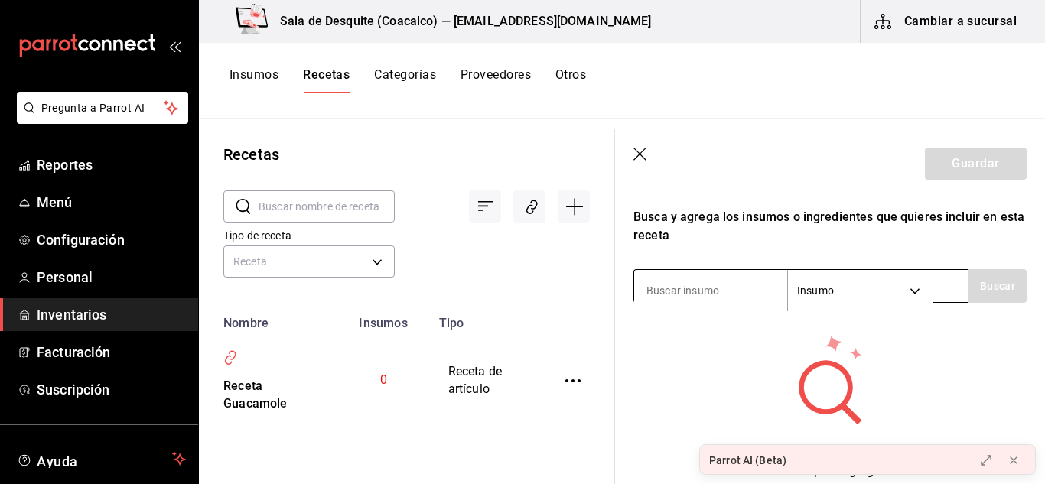
click at [704, 279] on input at bounding box center [710, 291] width 153 height 32
type input "g"
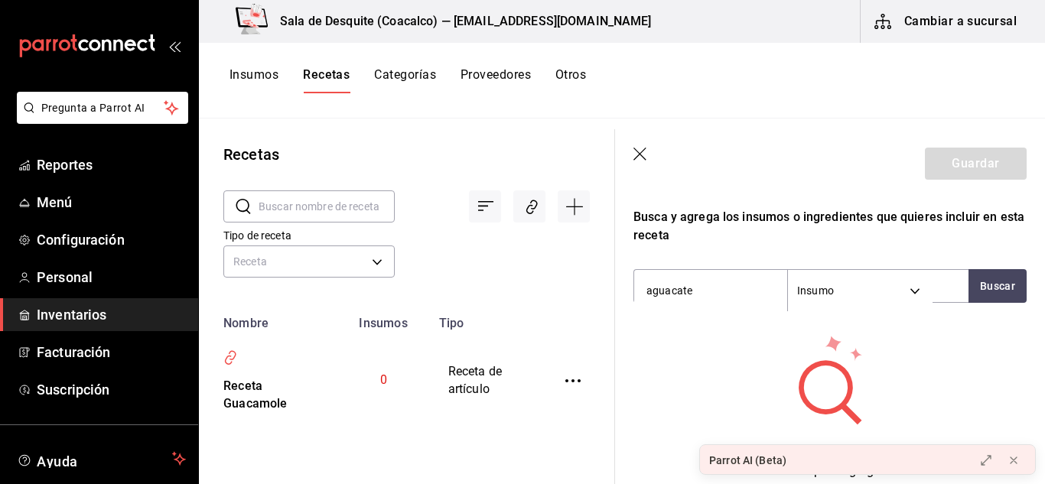
type input "aguacate"
click at [639, 158] on icon "button" at bounding box center [640, 155] width 15 height 15
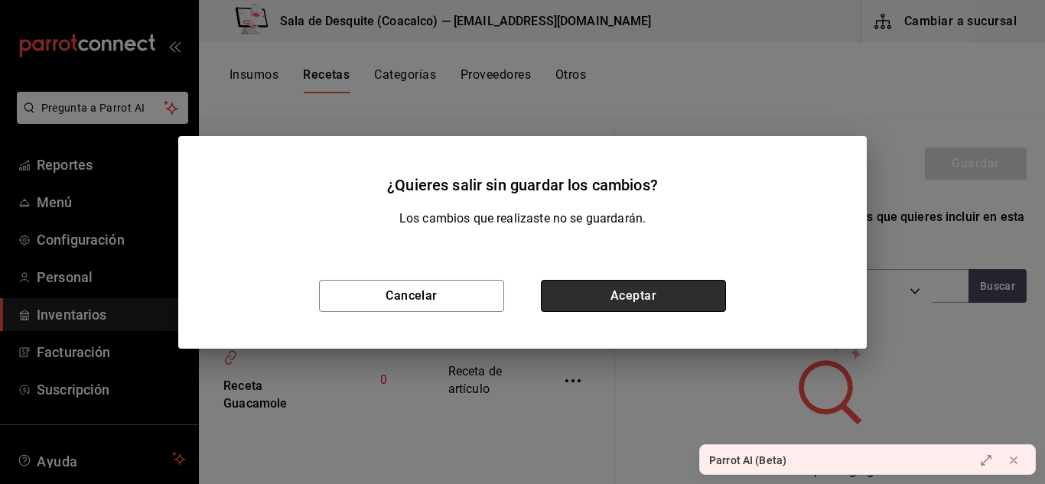
click at [636, 284] on button "Aceptar" at bounding box center [633, 296] width 185 height 32
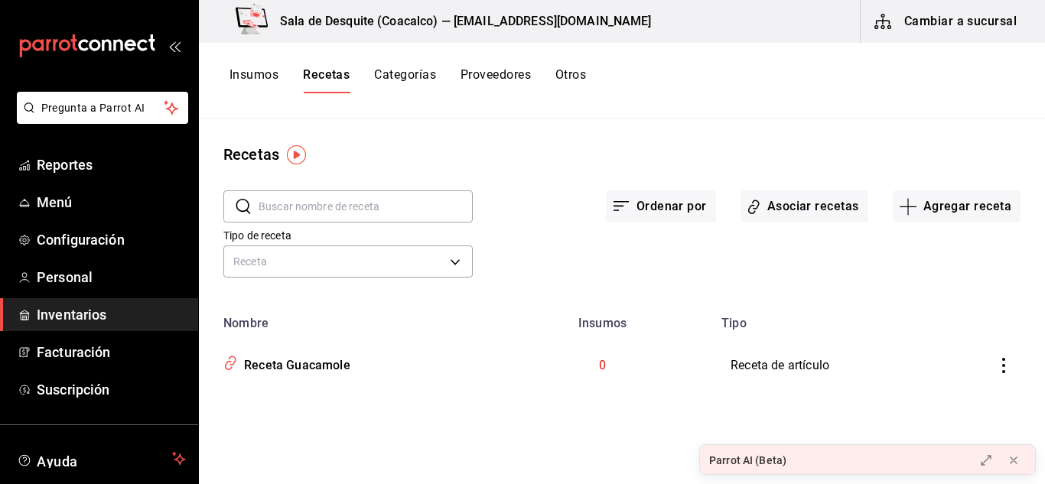
click at [760, 462] on div "Parrot AI (Beta)" at bounding box center [747, 461] width 77 height 16
click at [981, 460] on icon at bounding box center [986, 460] width 12 height 12
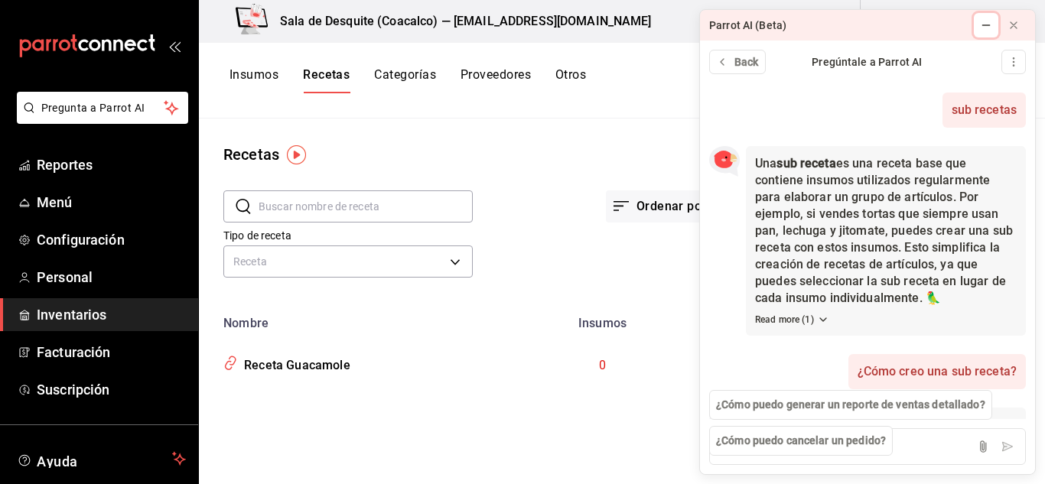
click at [984, 30] on icon at bounding box center [986, 25] width 12 height 12
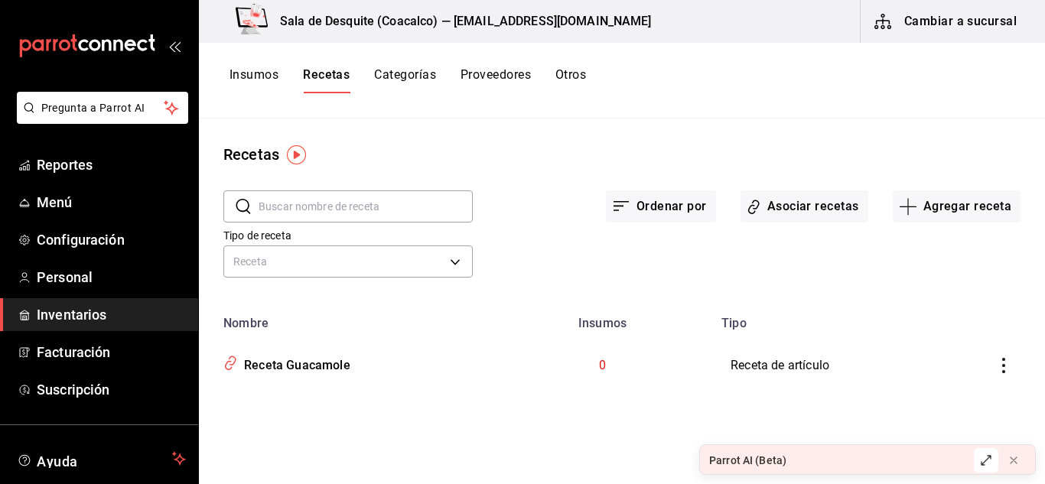
click at [939, 30] on button "Cambiar a sucursal" at bounding box center [946, 21] width 172 height 43
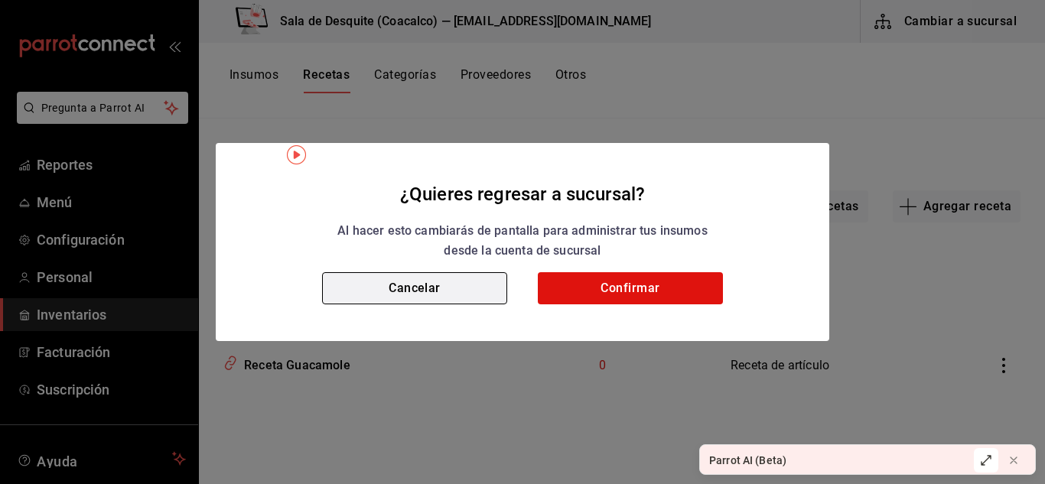
click at [443, 290] on button "Cancelar" at bounding box center [414, 288] width 185 height 32
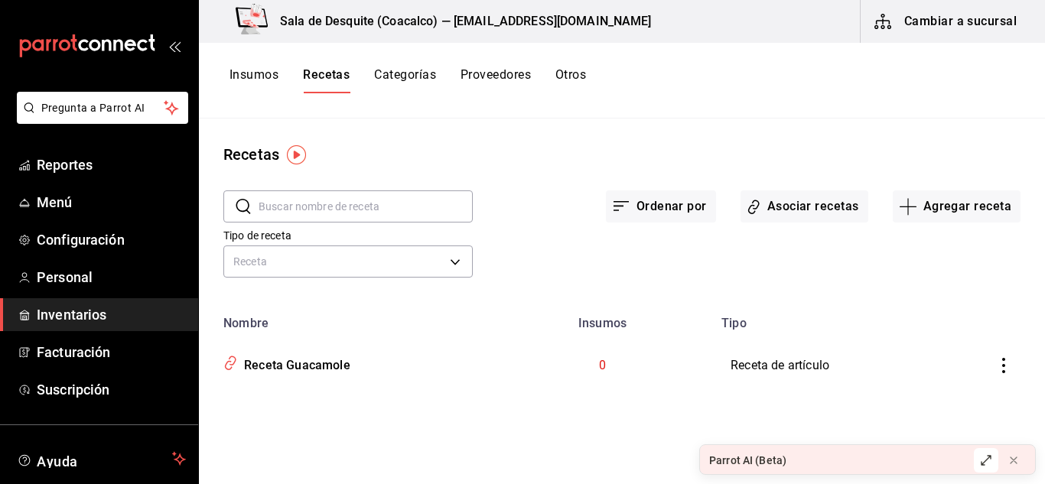
click at [245, 64] on div "Insumos Recetas Categorías Proveedores Otros" at bounding box center [622, 81] width 846 height 76
click at [252, 75] on button "Insumos" at bounding box center [253, 80] width 49 height 26
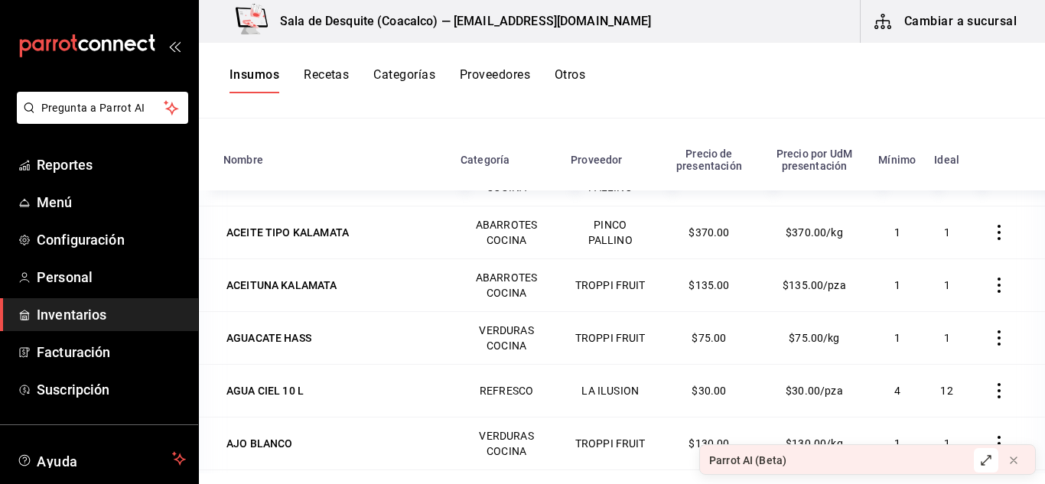
scroll to position [776, 0]
click at [982, 329] on button "button" at bounding box center [999, 337] width 34 height 34
click at [691, 392] on div at bounding box center [522, 242] width 1045 height 484
click at [315, 79] on button "Recetas" at bounding box center [326, 80] width 45 height 26
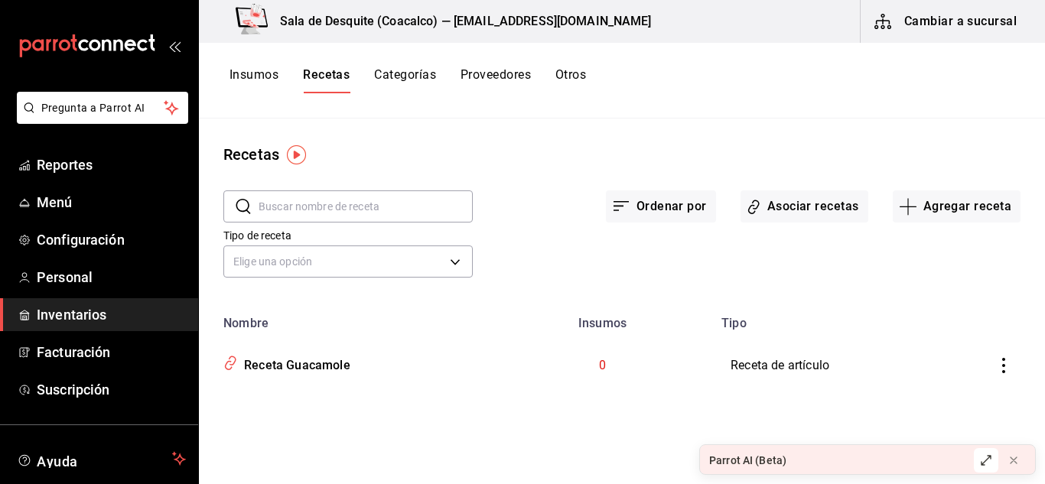
click at [399, 207] on input "text" at bounding box center [366, 206] width 214 height 31
click at [998, 358] on icon "inventoriesTable" at bounding box center [1003, 365] width 15 height 15
drag, startPoint x: 725, startPoint y: 233, endPoint x: 937, endPoint y: 34, distance: 290.6
click at [937, 34] on div at bounding box center [522, 242] width 1045 height 484
click at [937, 34] on button "Cambiar a sucursal" at bounding box center [946, 21] width 172 height 43
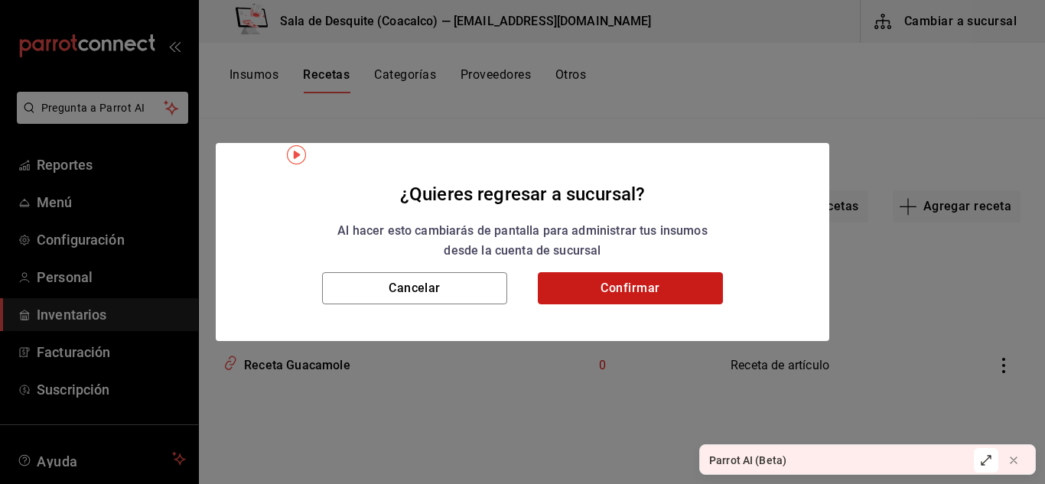
click at [573, 278] on button "Confirmar" at bounding box center [630, 288] width 185 height 32
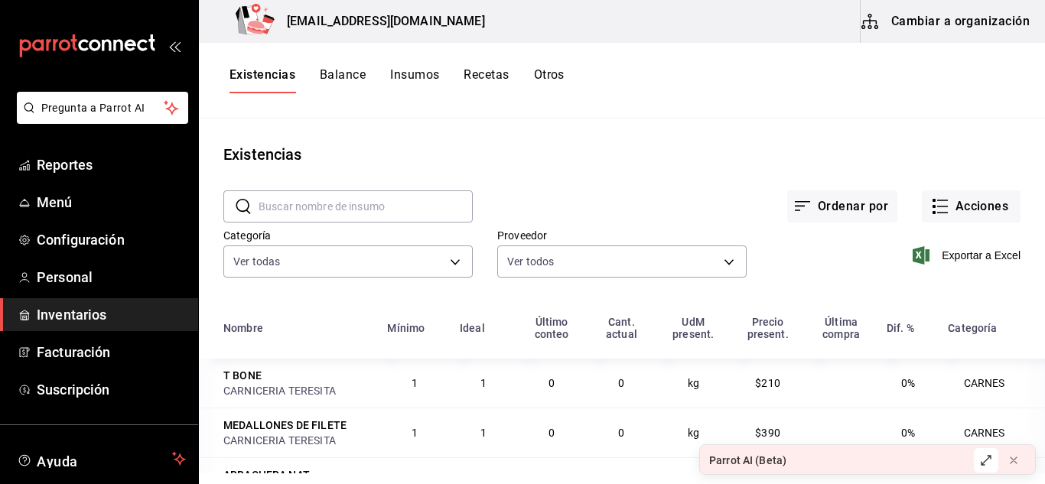
click at [971, 19] on button "Cambiar a organización" at bounding box center [946, 21] width 172 height 43
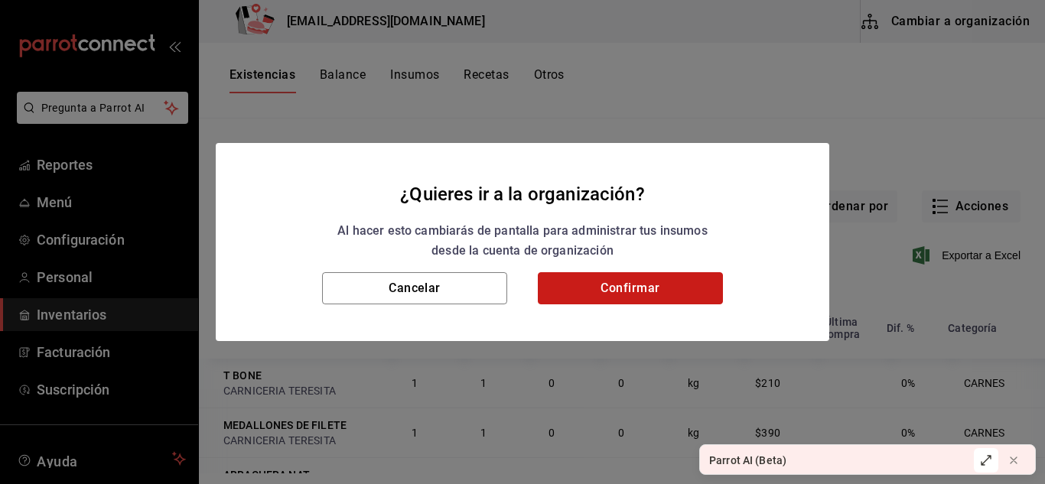
click at [630, 294] on button "Confirmar" at bounding box center [630, 288] width 185 height 32
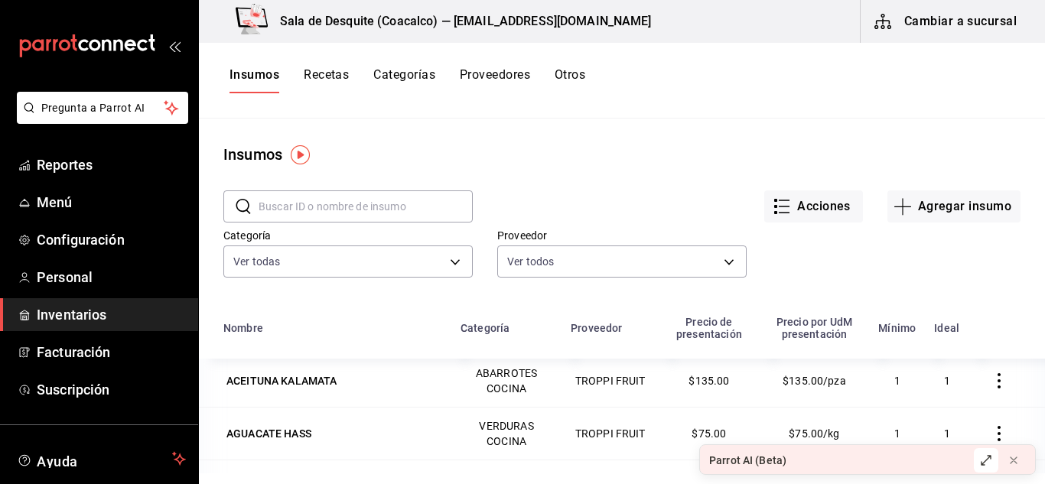
scroll to position [849, 0]
click at [947, 215] on button "Agregar insumo" at bounding box center [953, 206] width 133 height 32
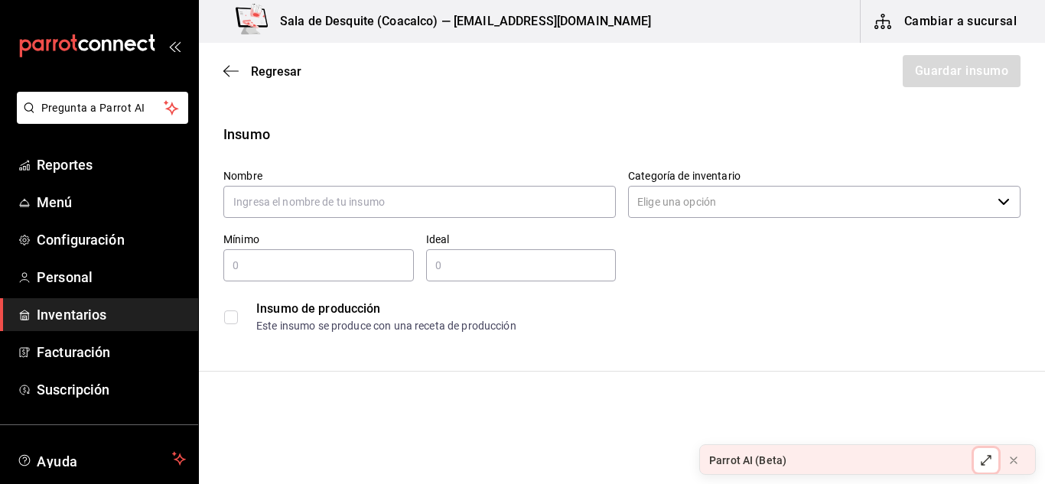
click at [981, 459] on icon at bounding box center [986, 460] width 12 height 12
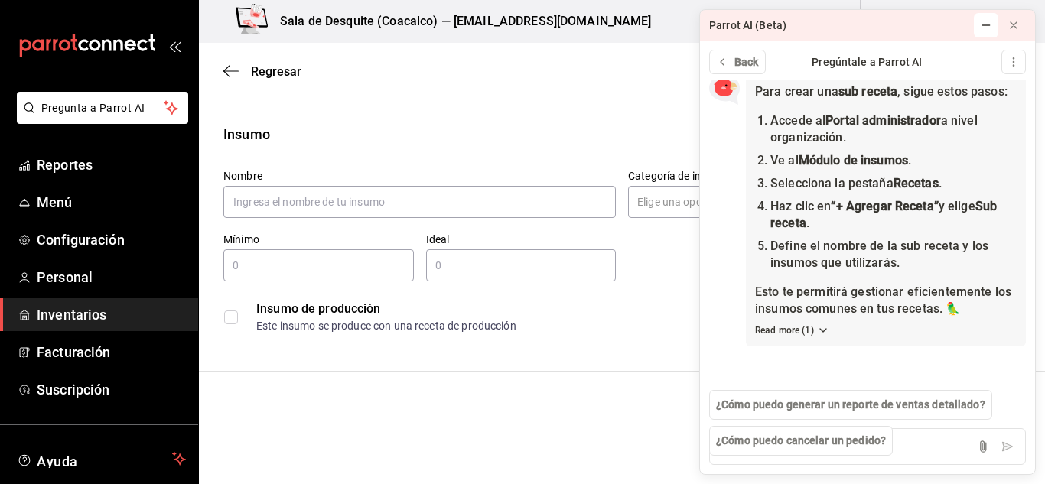
scroll to position [335, 0]
click at [233, 71] on icon "button" at bounding box center [230, 70] width 15 height 1
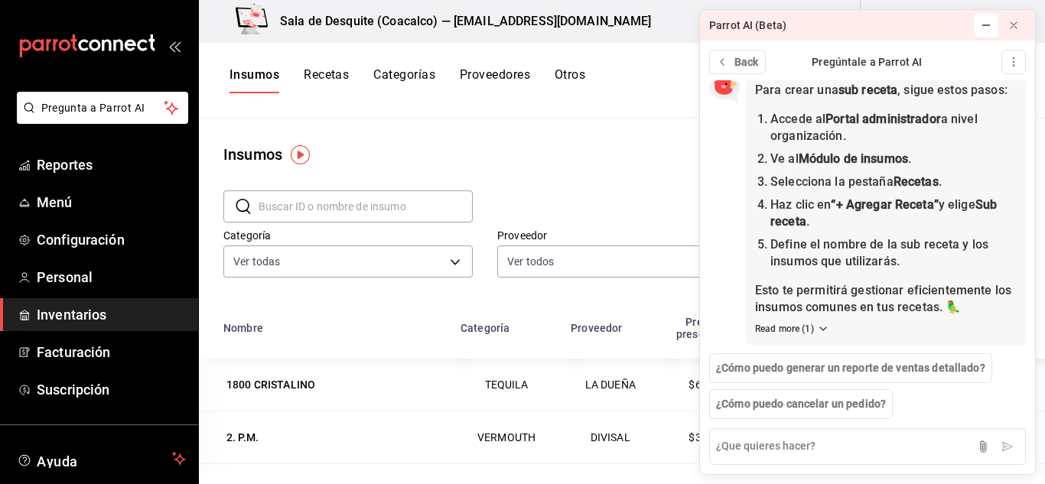
click at [330, 73] on button "Recetas" at bounding box center [326, 80] width 45 height 26
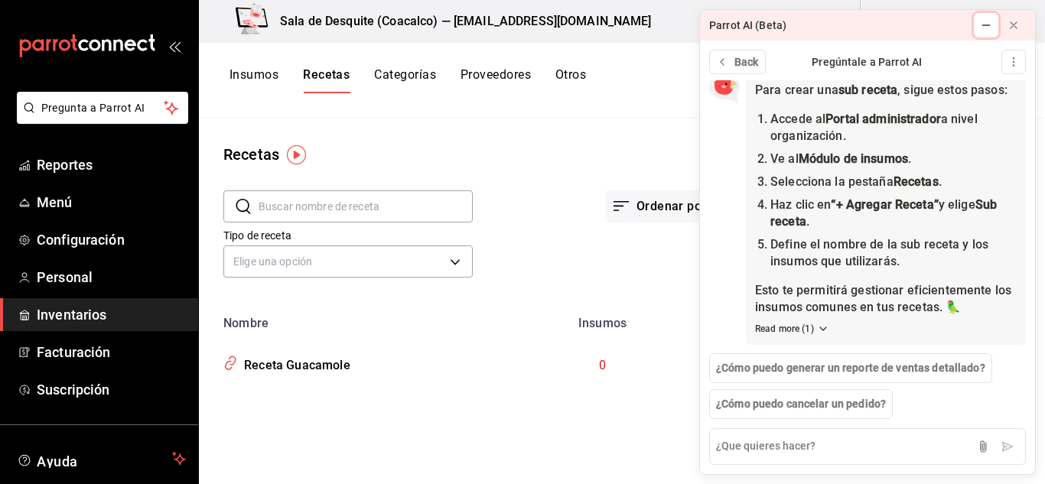
click at [977, 34] on button at bounding box center [986, 25] width 24 height 24
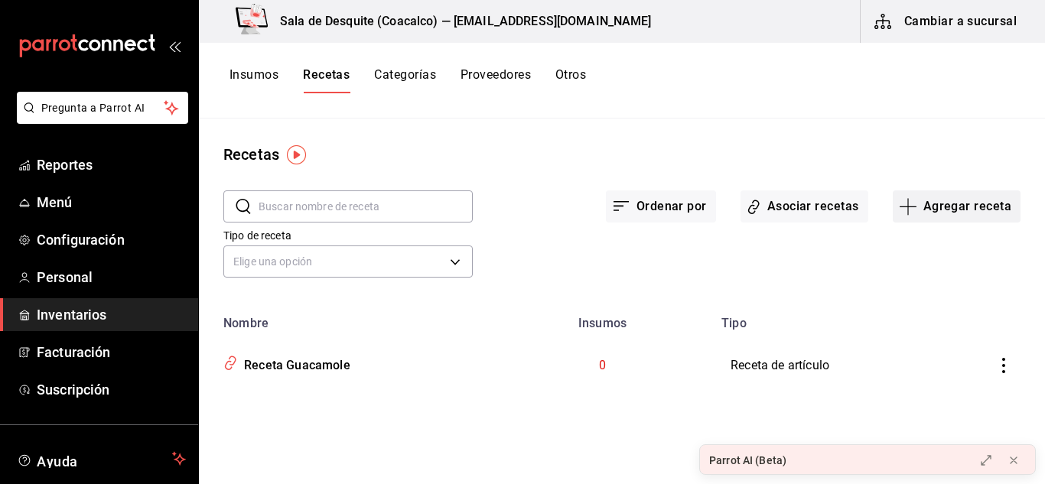
click at [922, 199] on button "Agregar receta" at bounding box center [957, 206] width 128 height 32
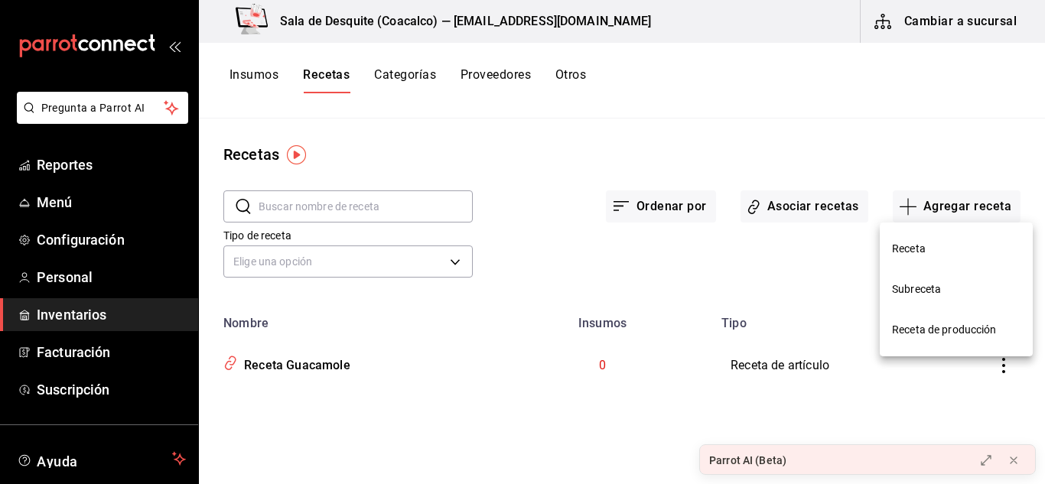
click at [907, 287] on span "Subreceta" at bounding box center [956, 289] width 129 height 16
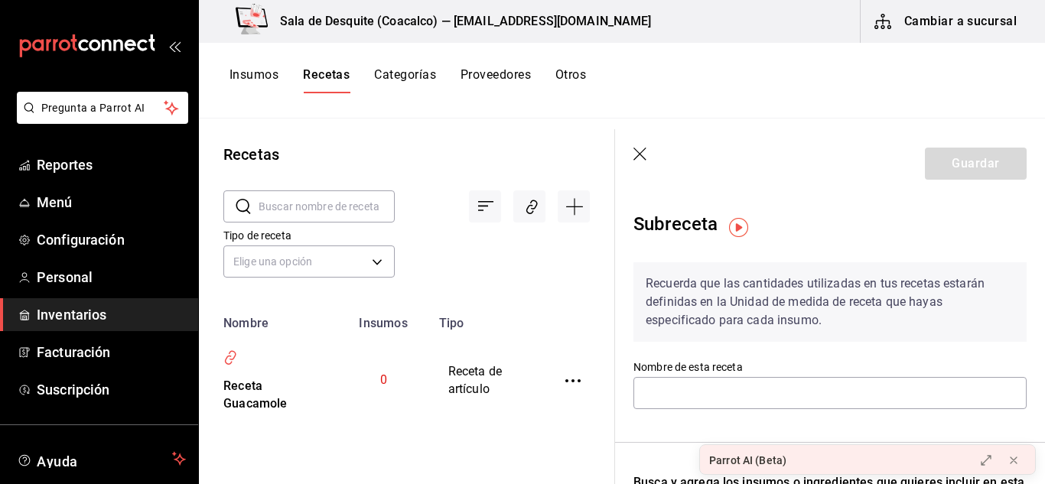
click at [645, 148] on icon "button" at bounding box center [640, 155] width 15 height 15
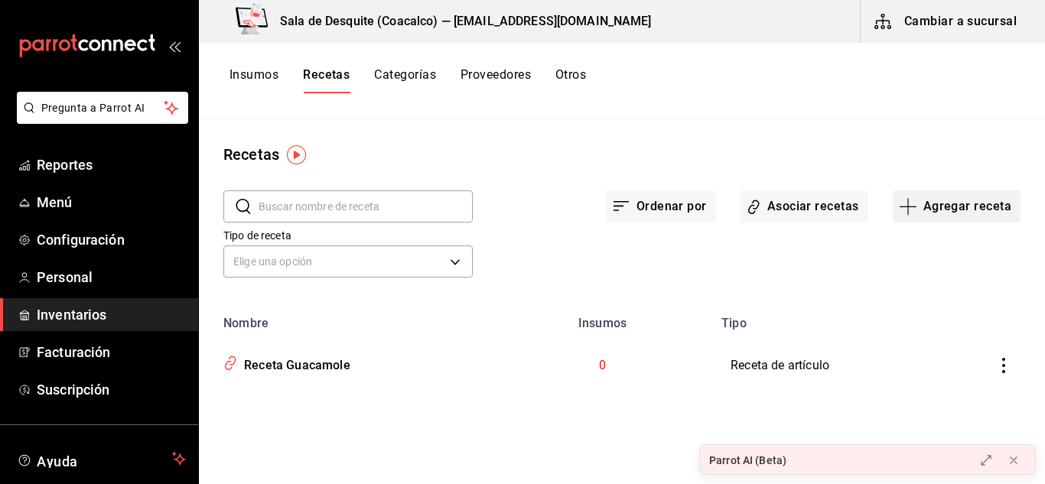
click at [950, 207] on button "Agregar receta" at bounding box center [957, 206] width 128 height 32
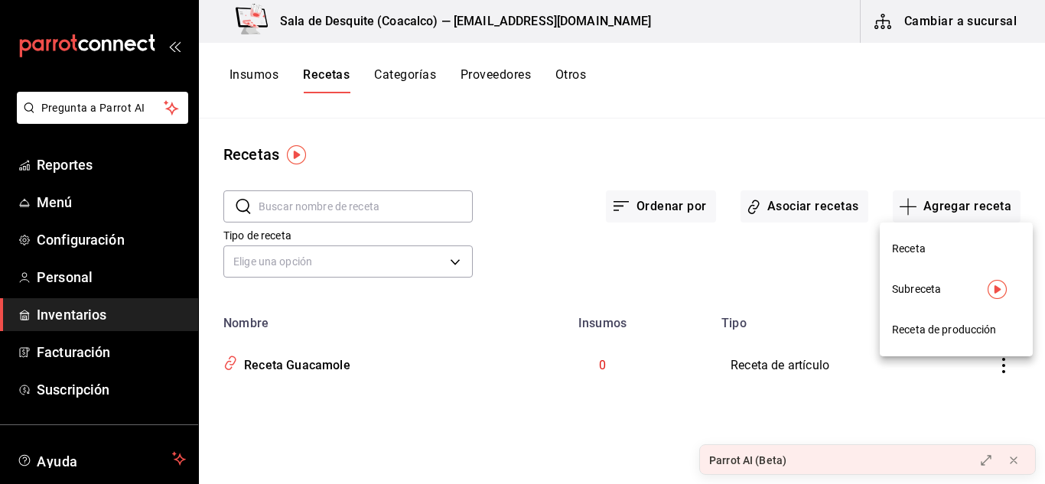
click at [932, 337] on span "Receta de producción" at bounding box center [956, 330] width 129 height 16
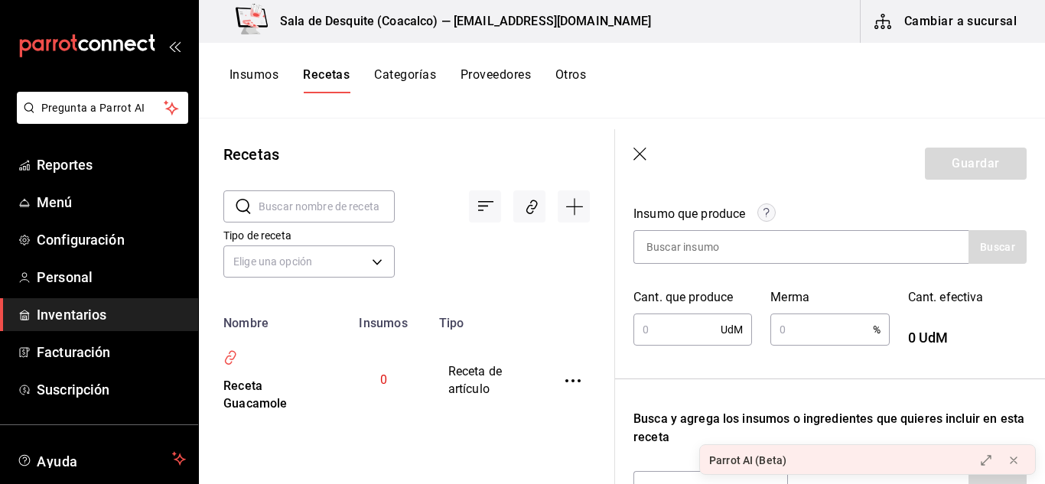
scroll to position [232, 0]
click at [668, 338] on input "text" at bounding box center [676, 329] width 87 height 31
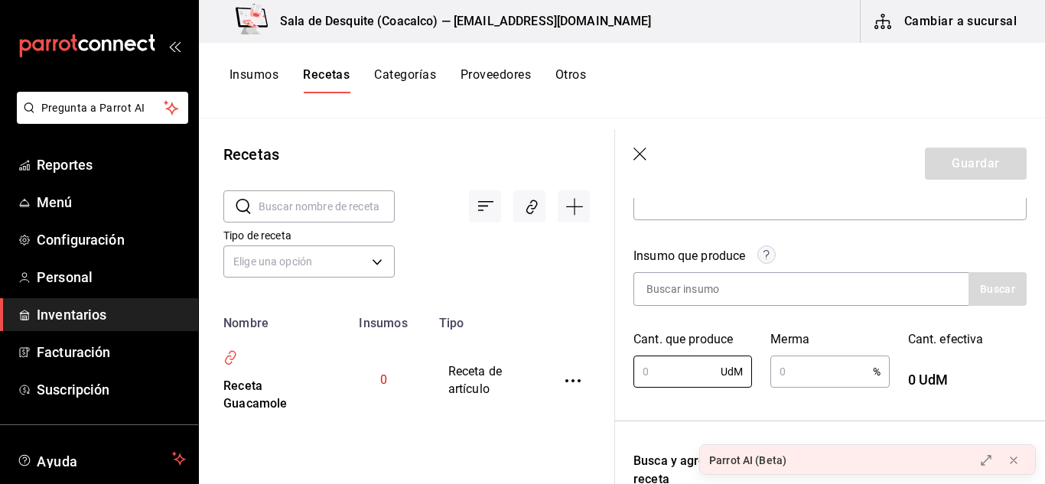
scroll to position [188, 0]
click at [716, 285] on input at bounding box center [710, 290] width 153 height 32
type input "aguacate"
click at [976, 292] on button "Buscar" at bounding box center [997, 290] width 58 height 34
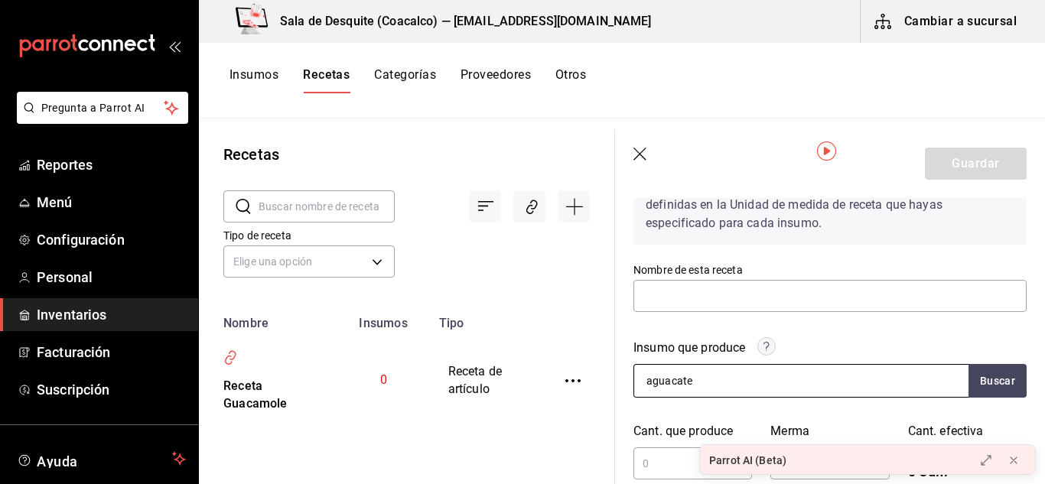
scroll to position [75, 0]
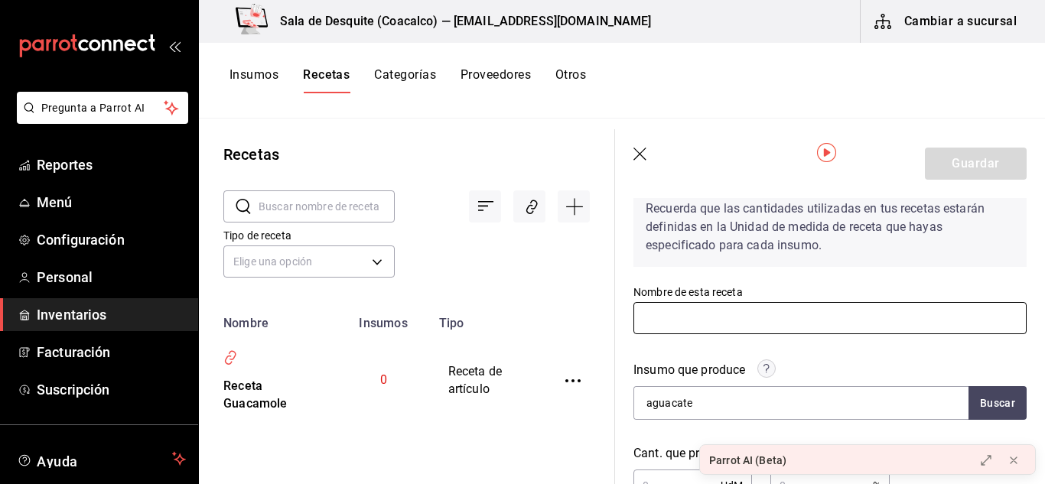
click at [728, 325] on input "text" at bounding box center [829, 318] width 393 height 32
type input "Receta Guacamole"
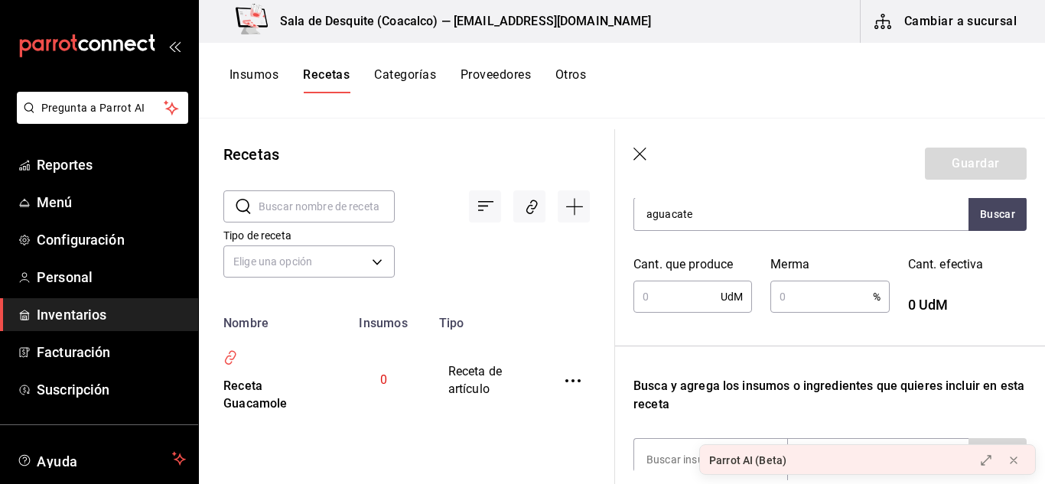
scroll to position [265, 0]
click at [691, 298] on input "text" at bounding box center [676, 296] width 87 height 31
type input "8"
type input "1"
click at [736, 294] on div "1 UdM ​" at bounding box center [692, 296] width 119 height 32
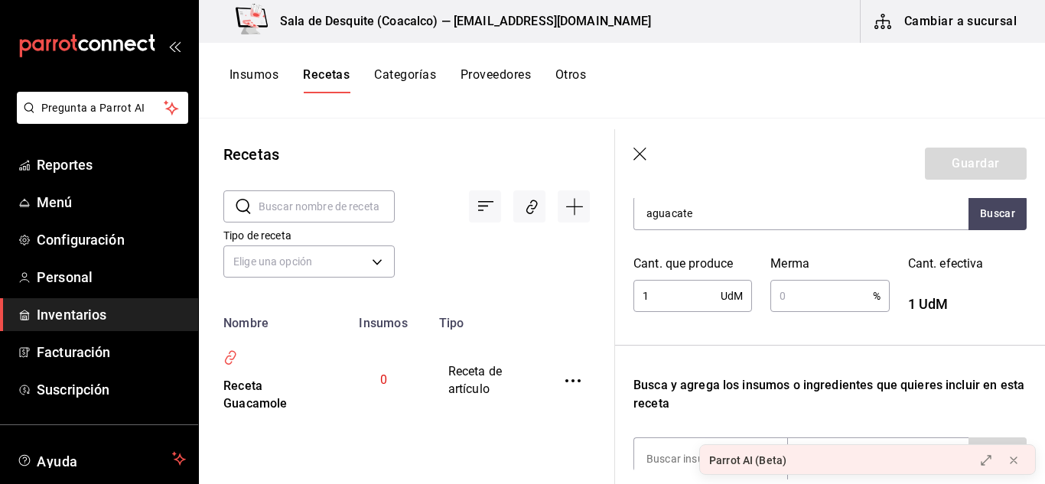
click at [724, 294] on div "1 UdM ​" at bounding box center [692, 296] width 119 height 32
click at [804, 297] on input "text" at bounding box center [821, 296] width 102 height 31
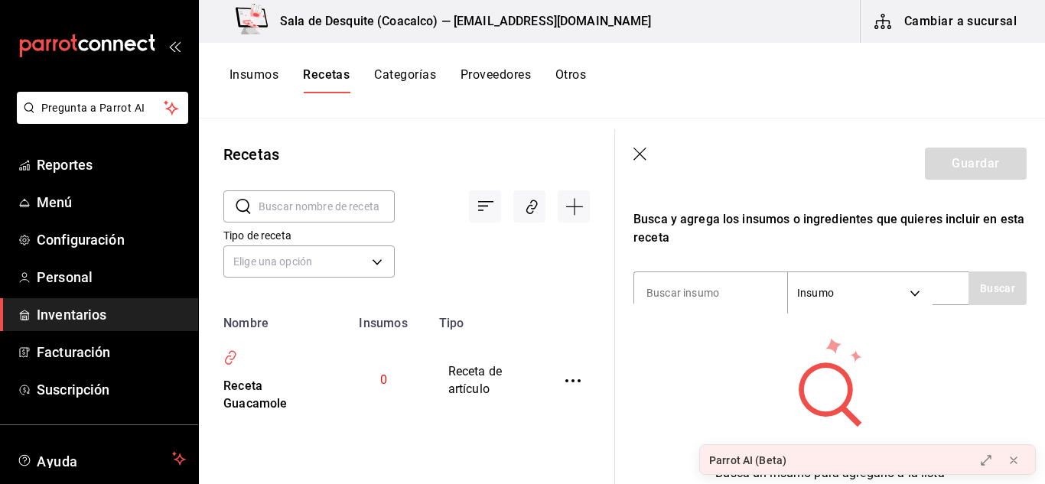
scroll to position [431, 0]
type input "0.3"
click at [776, 289] on input at bounding box center [710, 292] width 153 height 32
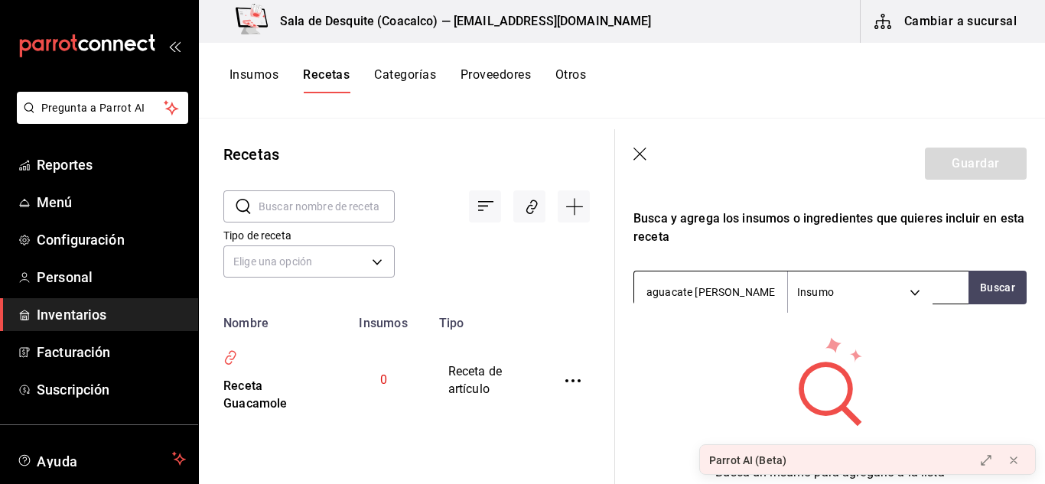
type input "aguacate [PERSON_NAME]"
click at [914, 290] on body "Pregunta a Parrot AI Reportes Menú Configuración Personal Inventarios Facturaci…" at bounding box center [522, 236] width 1045 height 473
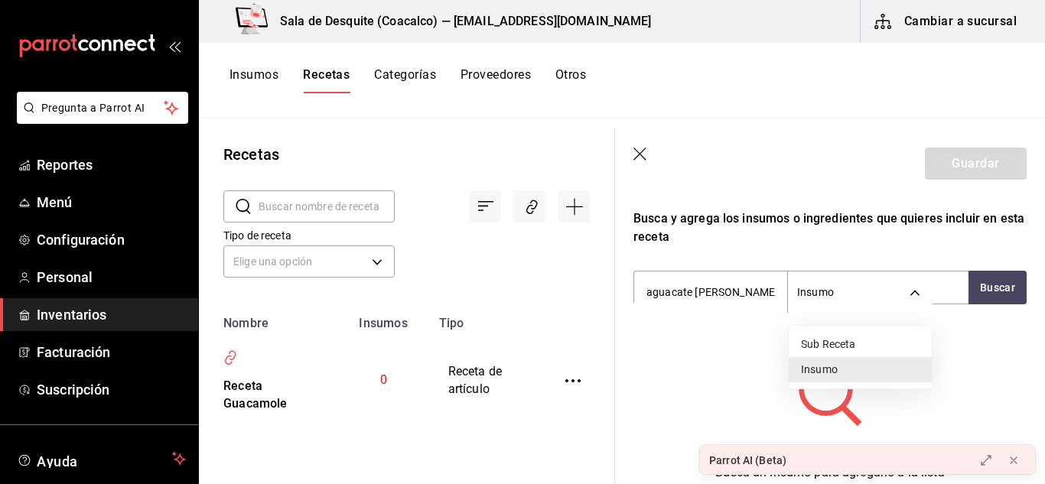
click at [984, 284] on div at bounding box center [522, 242] width 1045 height 484
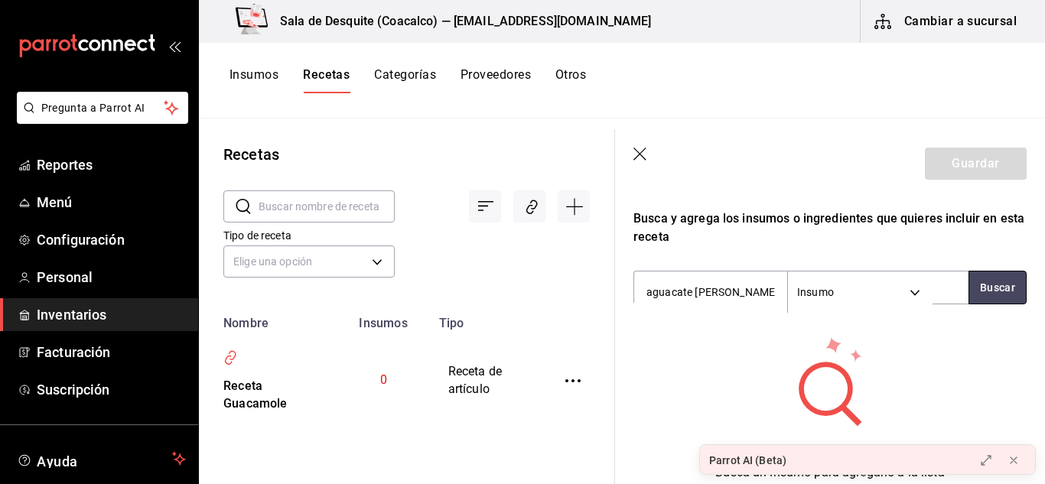
click at [984, 284] on button "Buscar" at bounding box center [997, 288] width 58 height 34
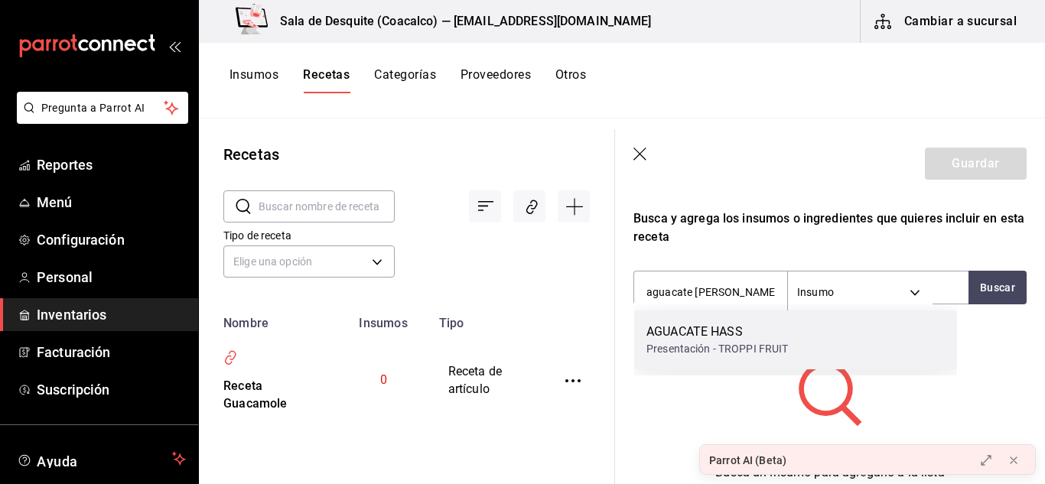
click at [698, 335] on div "AGUACATE HASS" at bounding box center [717, 332] width 142 height 18
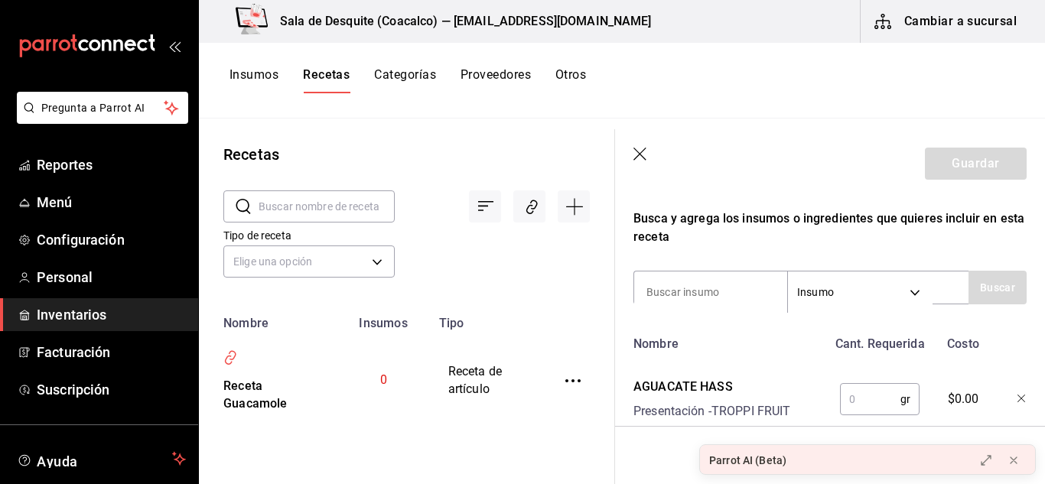
scroll to position [478, 0]
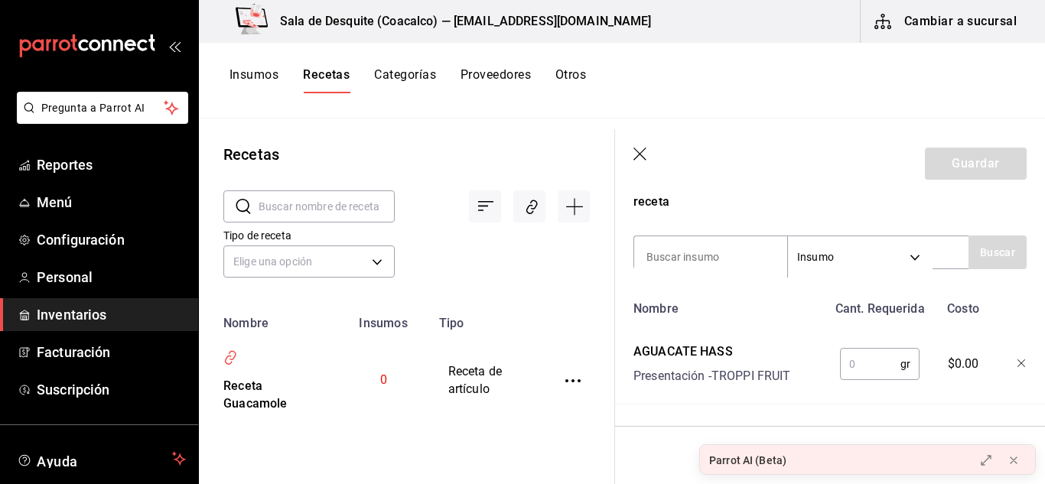
click at [851, 353] on input "text" at bounding box center [870, 364] width 60 height 31
type input "0.800"
click at [792, 376] on div "Nombre Cant. Requerida Costo AGUACATE HASS Presentación - TROPPI FRUIT 0.800 gr…" at bounding box center [829, 349] width 393 height 111
click at [778, 367] on div "Presentación - TROPPI FRUIT" at bounding box center [711, 376] width 157 height 18
click at [881, 349] on input "0.800" at bounding box center [870, 364] width 60 height 31
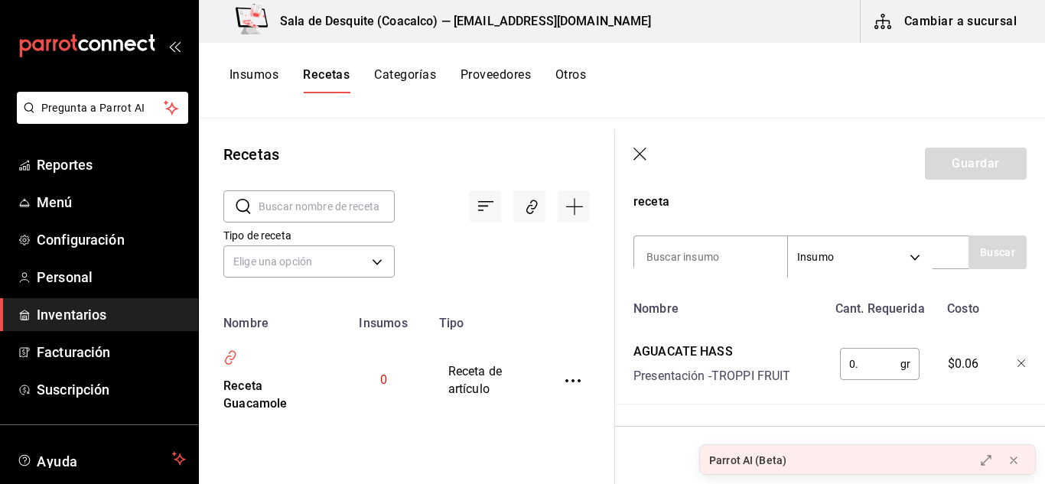
type input "0"
type input "."
type input "1"
type input "800"
click at [684, 242] on input at bounding box center [710, 257] width 153 height 32
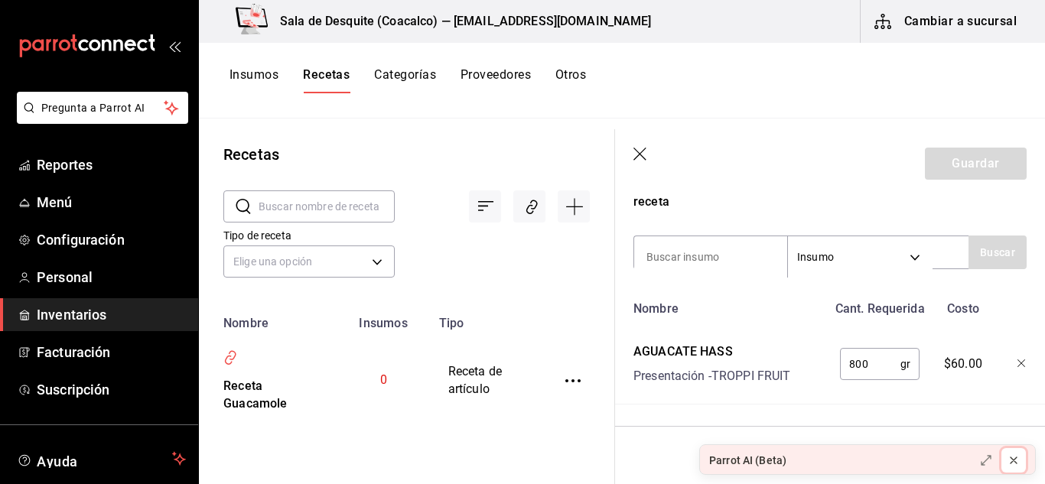
click at [1015, 460] on icon at bounding box center [1013, 460] width 12 height 12
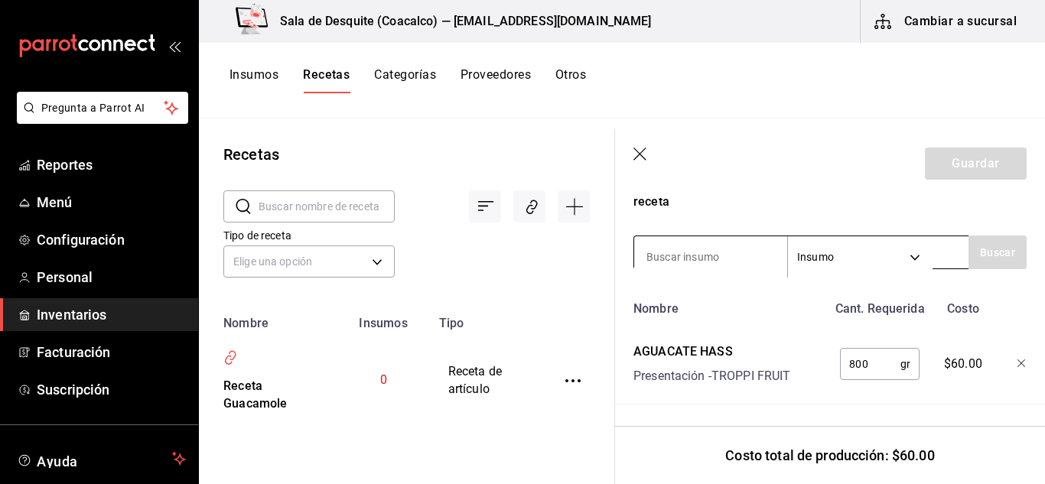
click at [657, 245] on input at bounding box center [710, 257] width 153 height 32
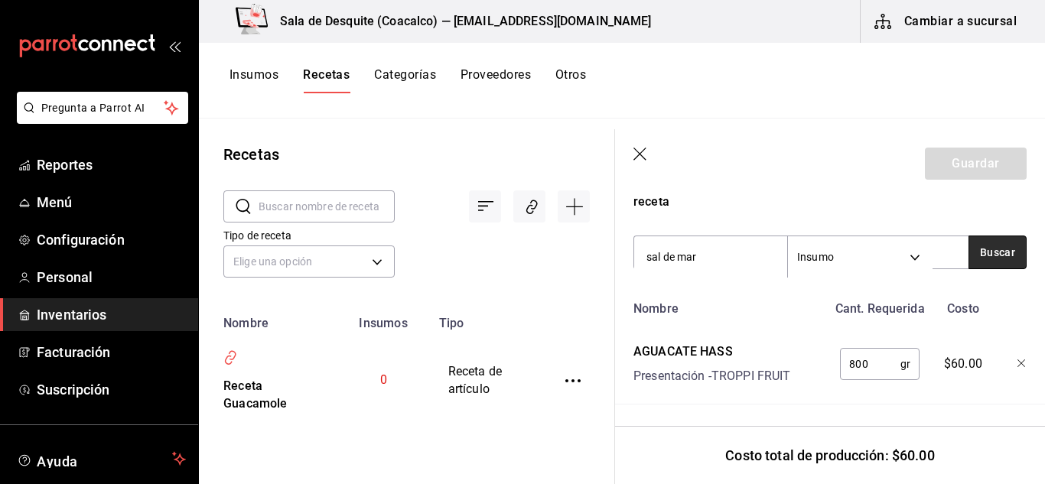
click at [989, 249] on button "Buscar" at bounding box center [997, 253] width 58 height 34
click at [711, 248] on input "sal de mar" at bounding box center [710, 257] width 153 height 32
type input "[PERSON_NAME]"
click at [991, 247] on button "Buscar" at bounding box center [997, 253] width 58 height 34
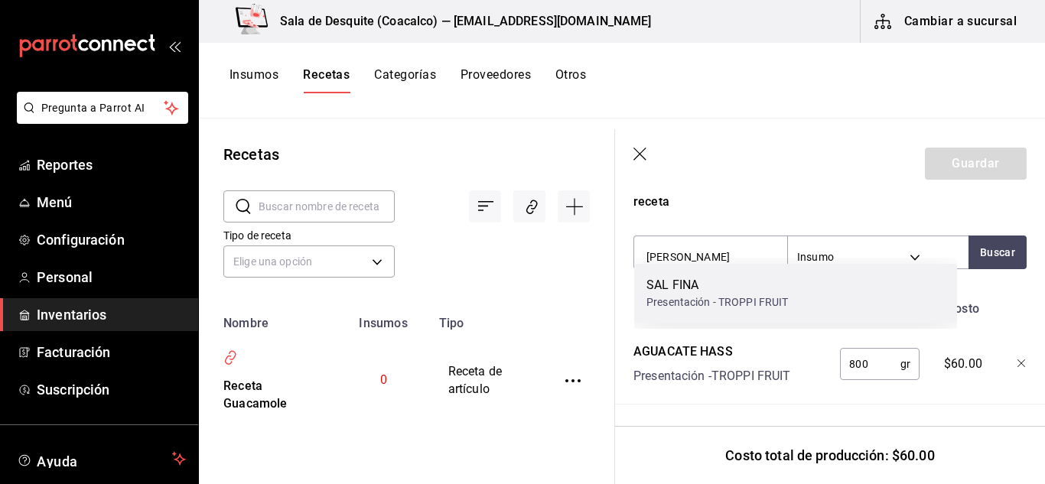
click at [707, 292] on div "SAL FINA" at bounding box center [717, 285] width 142 height 18
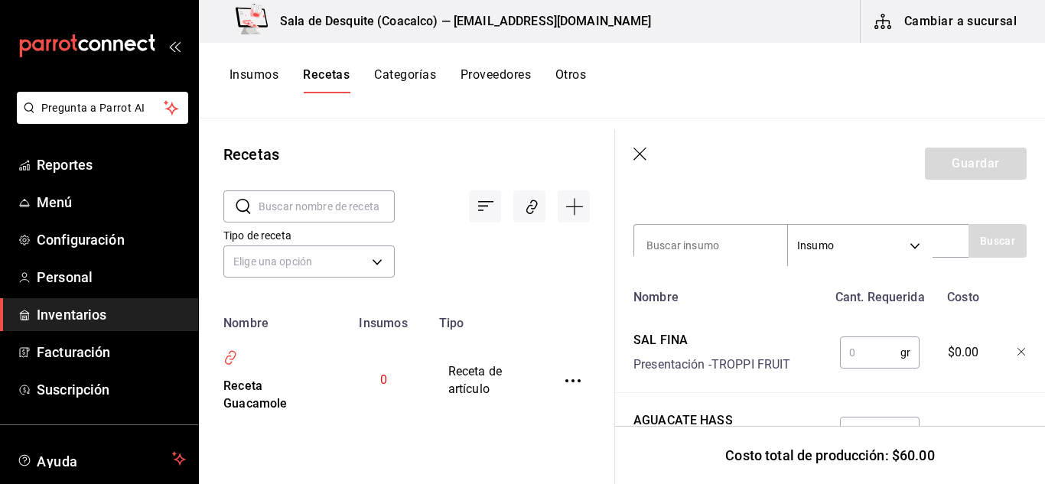
click at [876, 358] on input "text" at bounding box center [870, 352] width 60 height 31
type input "5"
type input "."
type input "5"
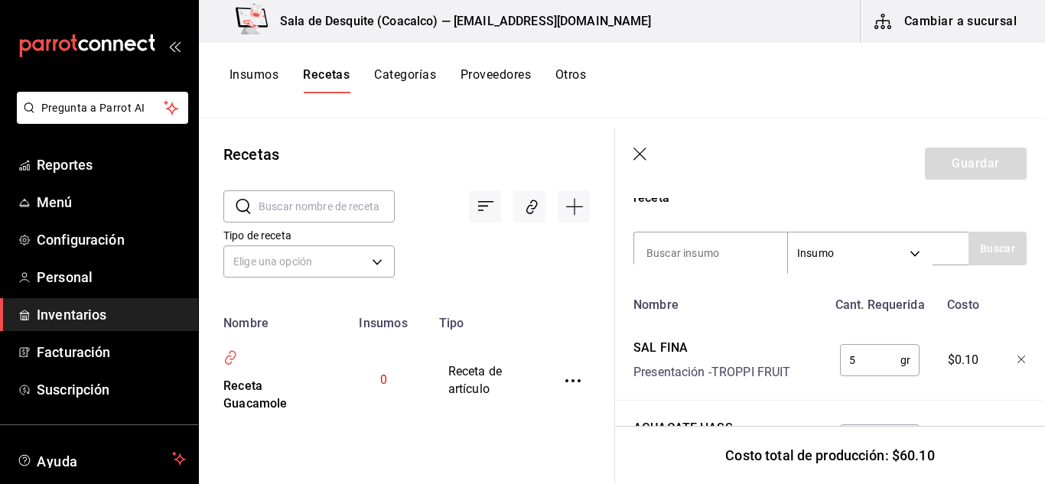
scroll to position [469, 0]
click at [711, 252] on input at bounding box center [710, 255] width 153 height 32
click at [970, 249] on button "Buscar" at bounding box center [997, 250] width 58 height 34
click at [973, 249] on button "Buscar" at bounding box center [997, 250] width 58 height 34
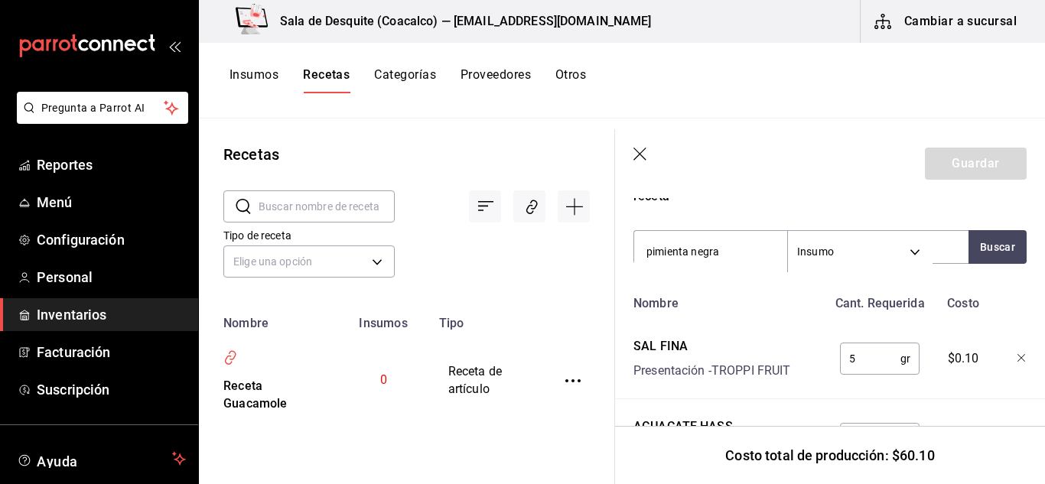
scroll to position [473, 0]
type input "pimienta"
click at [975, 243] on button "Buscar" at bounding box center [997, 246] width 58 height 34
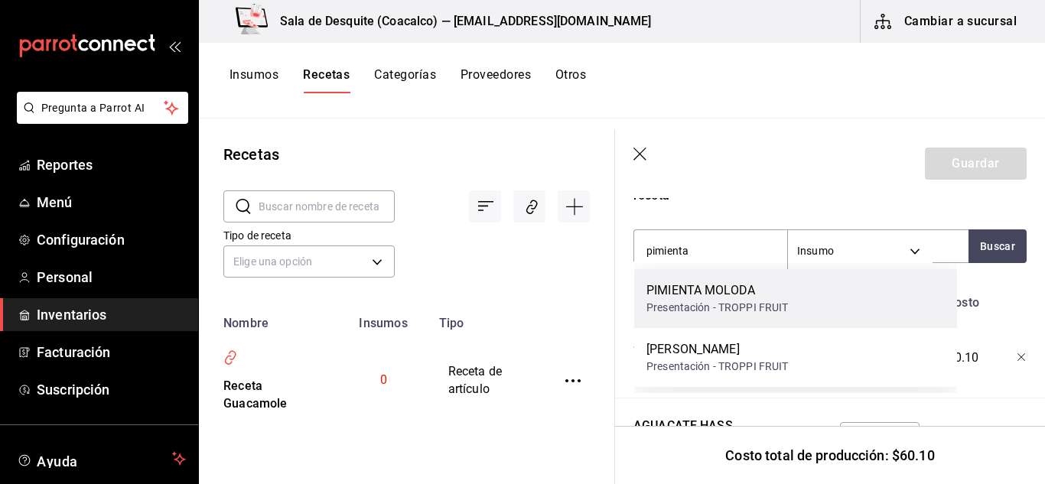
click at [711, 289] on div "PIMIENTA MOLODA" at bounding box center [717, 290] width 142 height 18
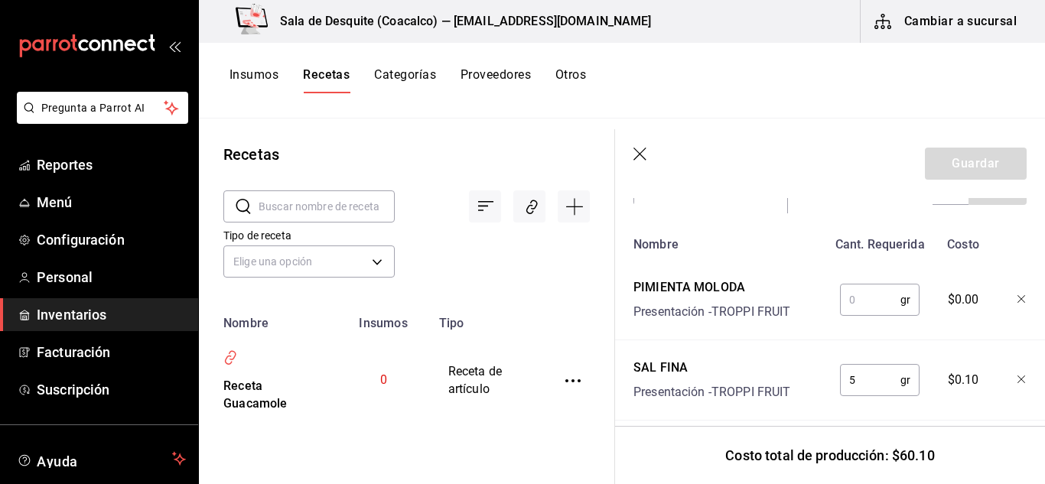
scroll to position [532, 0]
click at [857, 296] on input "text" at bounding box center [870, 299] width 60 height 31
type input "3"
type input "0.003"
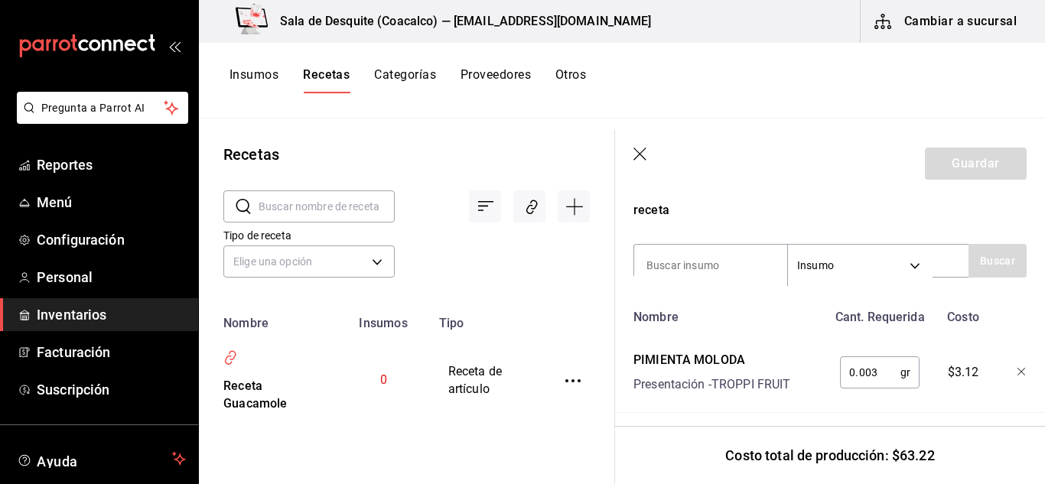
scroll to position [457, 0]
click at [729, 271] on input at bounding box center [710, 266] width 153 height 32
type input "aceite"
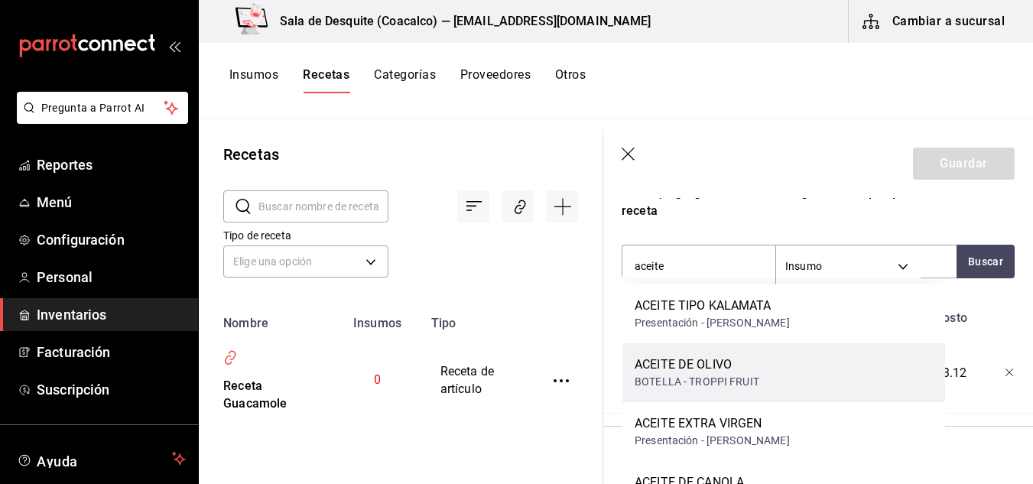
click at [707, 372] on div "ACEITE DE OLIVO" at bounding box center [697, 365] width 125 height 18
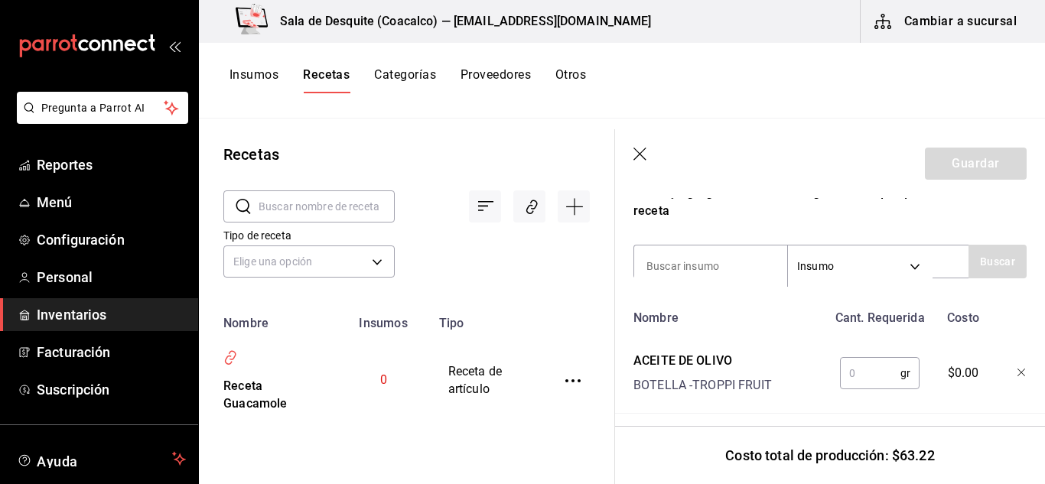
click at [849, 377] on input "text" at bounding box center [870, 373] width 60 height 31
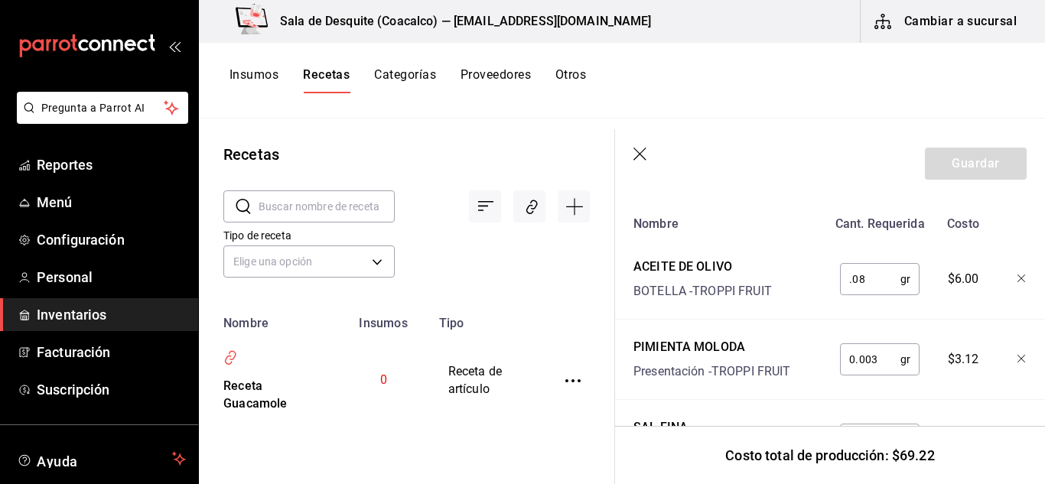
scroll to position [552, 0]
type input "0.08"
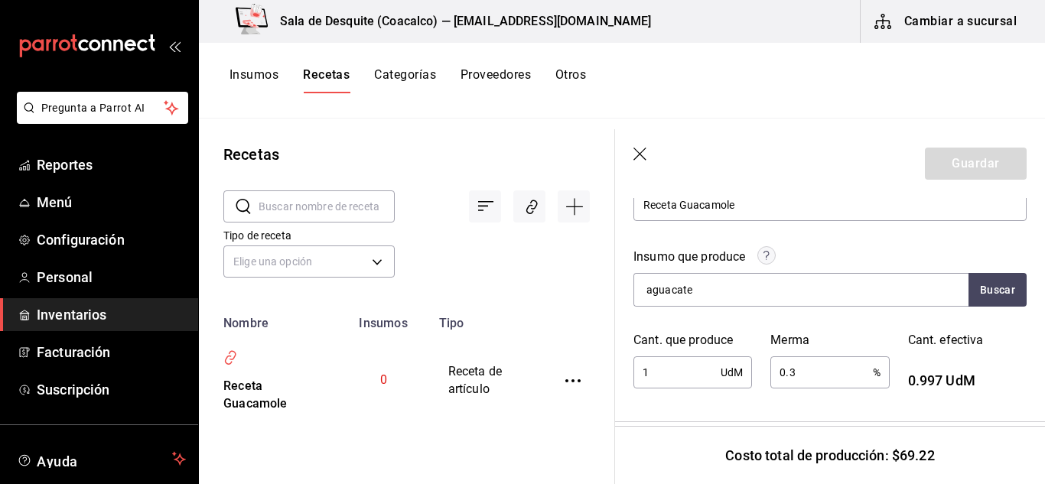
scroll to position [178, 0]
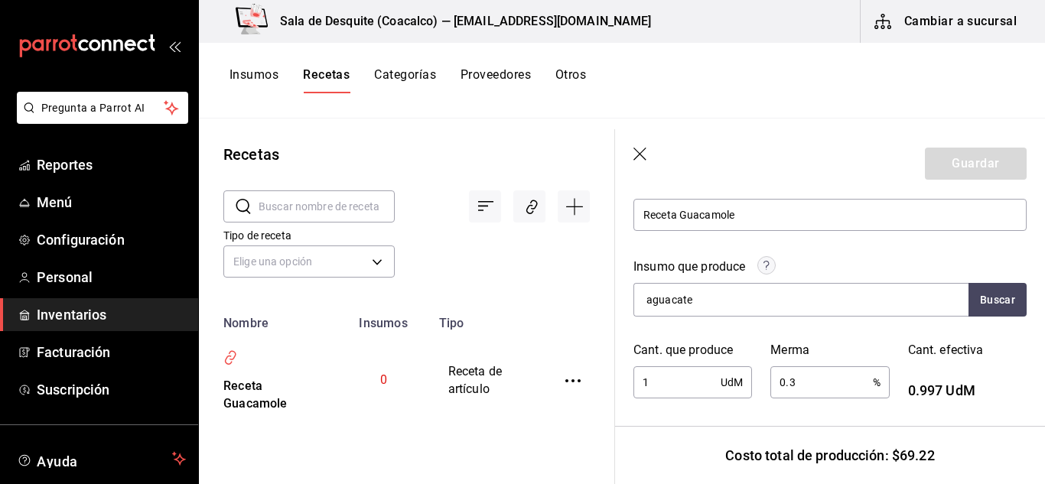
click at [695, 386] on input "1" at bounding box center [676, 382] width 87 height 31
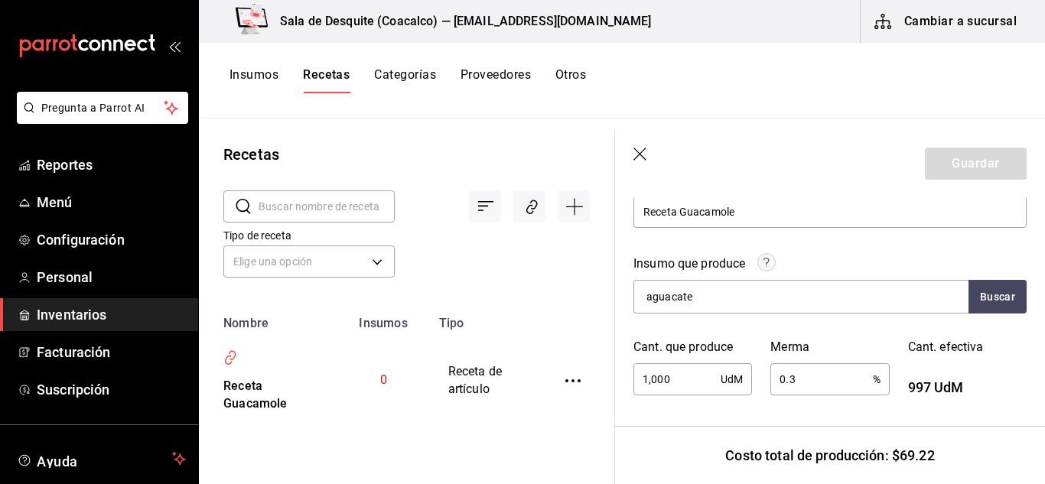
scroll to position [181, 0]
type input "1,000"
click at [793, 379] on input "0.3" at bounding box center [821, 379] width 102 height 31
type input "0.3"
type input "3"
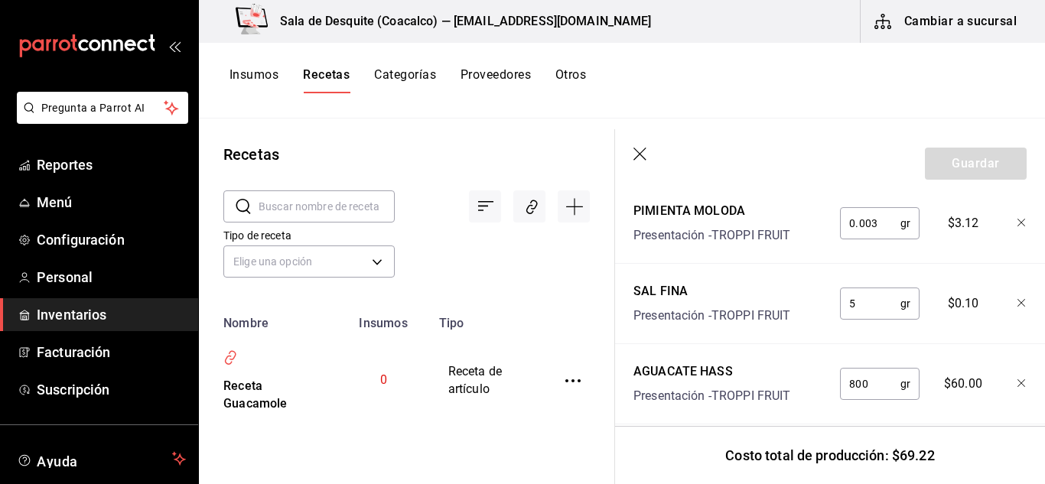
scroll to position [719, 0]
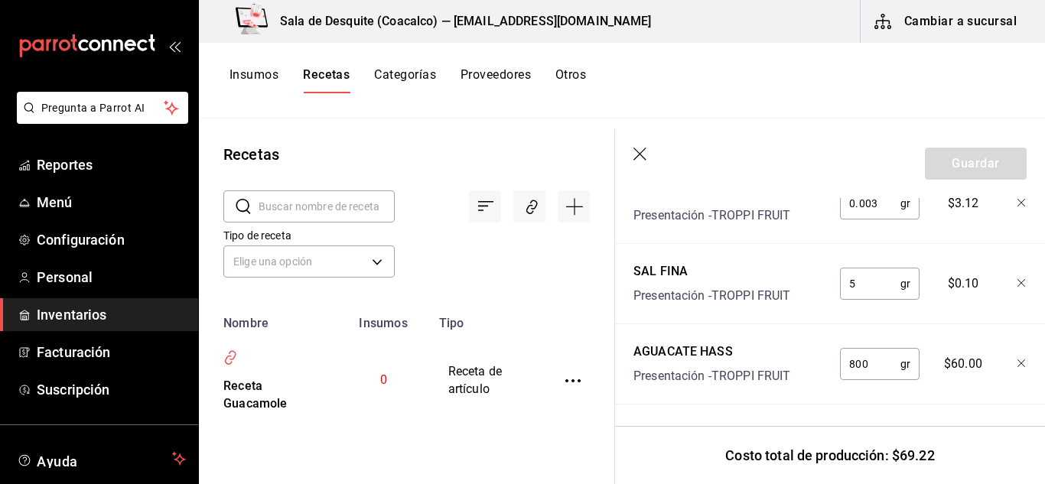
click at [1017, 359] on icon "button" at bounding box center [1021, 363] width 9 height 9
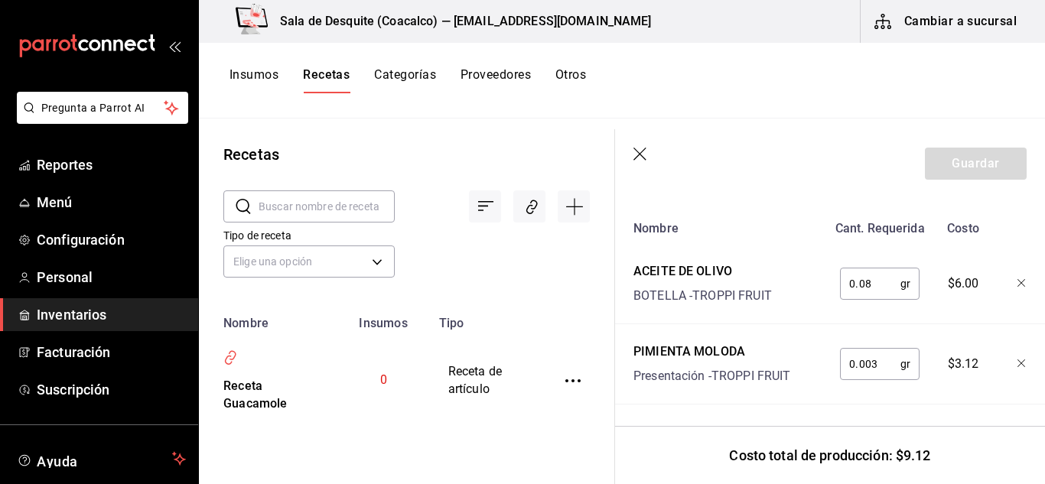
click at [1017, 359] on icon "button" at bounding box center [1021, 363] width 9 height 9
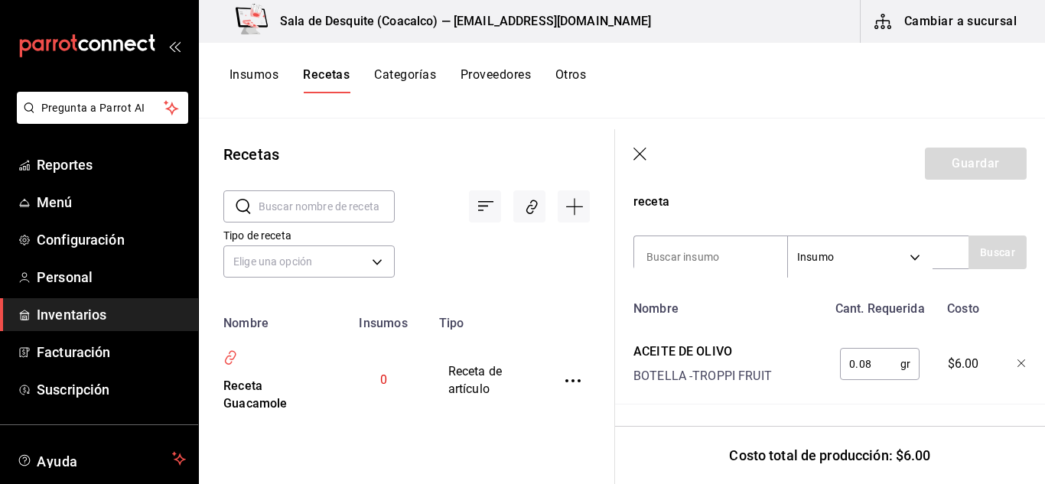
scroll to position [478, 0]
click at [1017, 359] on icon "button" at bounding box center [1021, 363] width 9 height 9
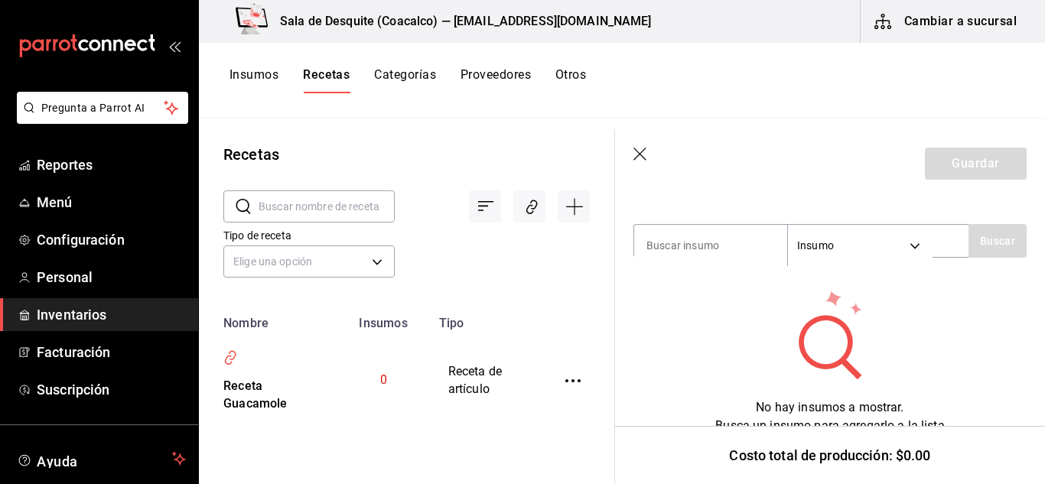
click at [636, 151] on icon "button" at bounding box center [640, 155] width 15 height 15
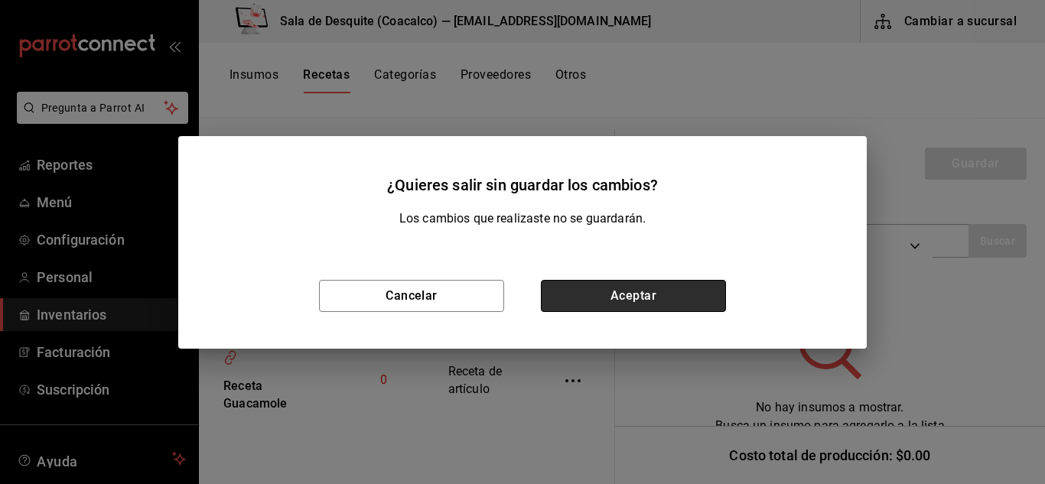
click at [596, 306] on button "Aceptar" at bounding box center [633, 296] width 185 height 32
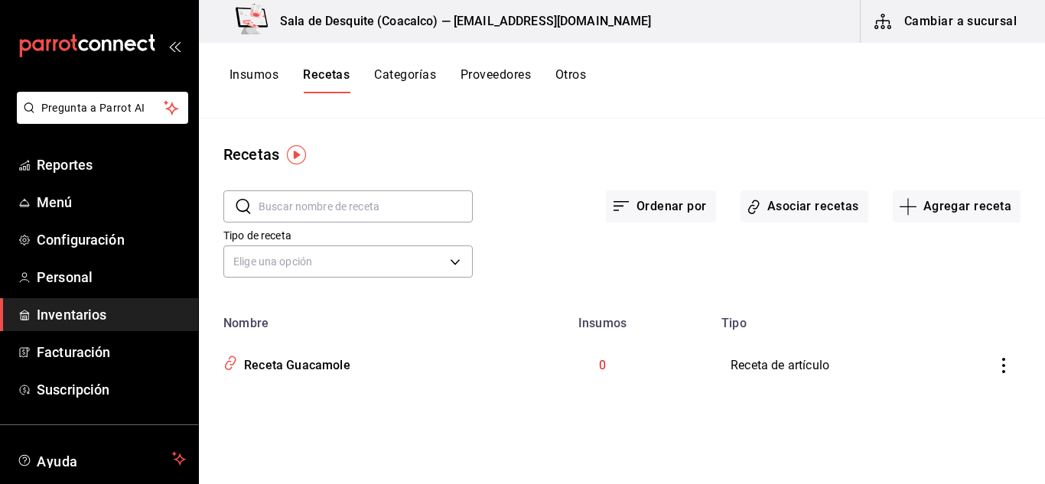
click at [252, 69] on button "Insumos" at bounding box center [253, 80] width 49 height 26
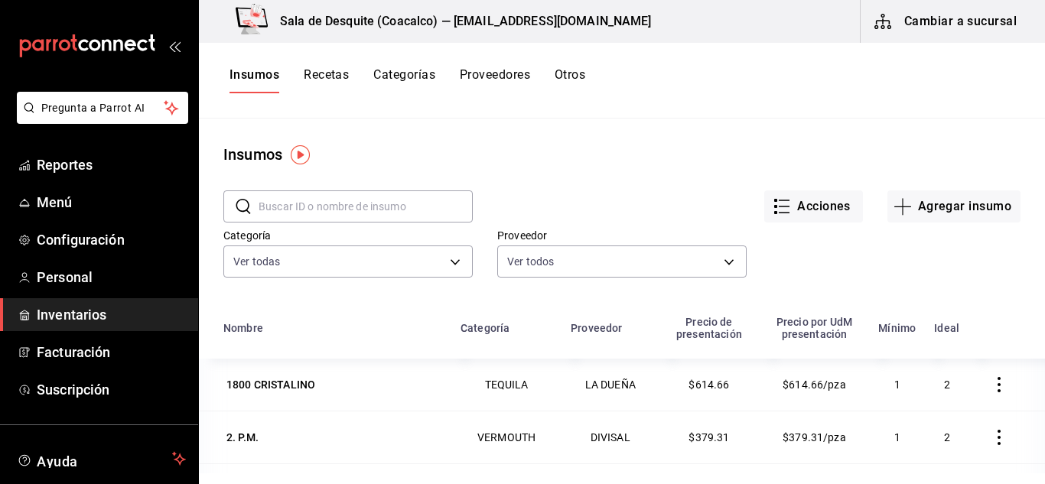
click at [320, 219] on input "text" at bounding box center [366, 206] width 214 height 31
click at [318, 201] on input "text" at bounding box center [366, 206] width 214 height 31
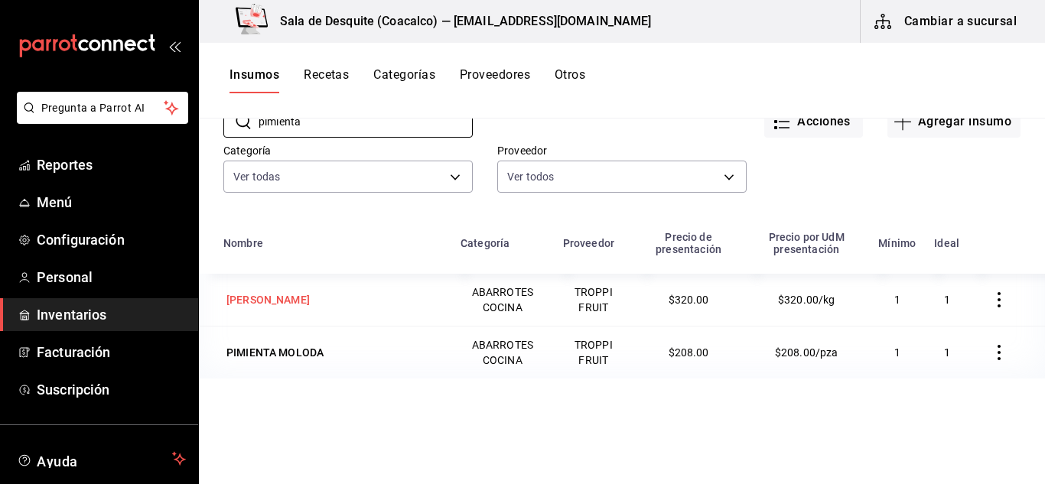
scroll to position [90, 0]
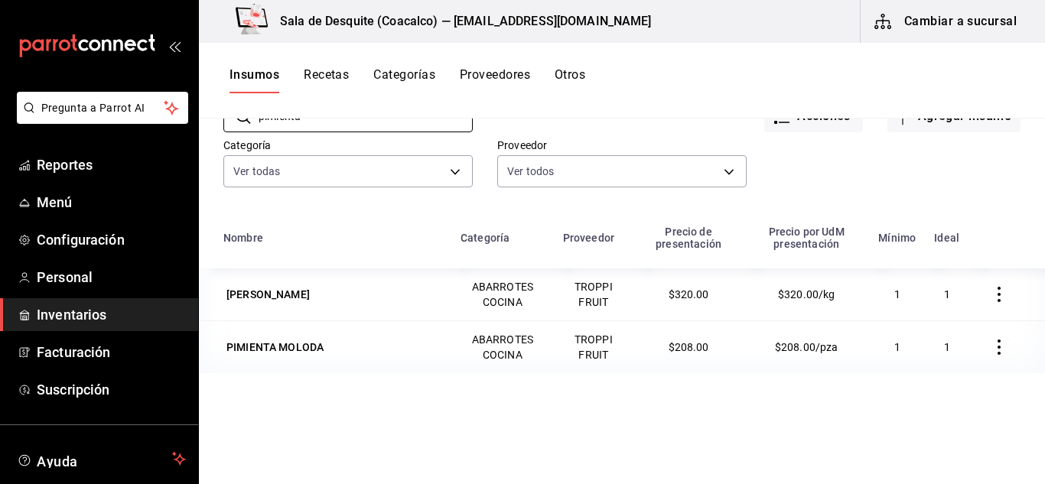
type input "pimienta"
click at [991, 348] on icon "button" at bounding box center [998, 347] width 15 height 15
click at [284, 340] on div at bounding box center [522, 242] width 1045 height 484
click at [307, 351] on div "PIMIENTA MOLODA" at bounding box center [274, 347] width 97 height 15
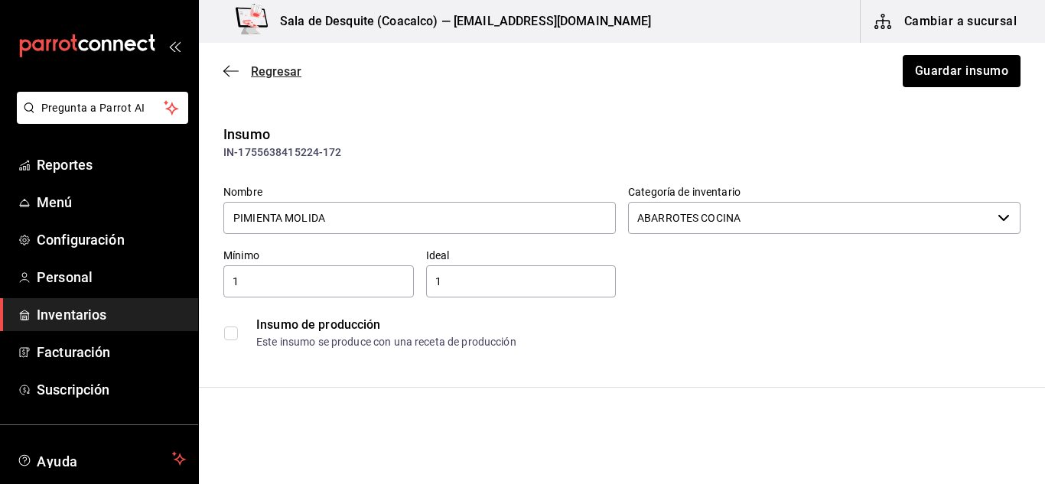
type input "PIMIENTA MOLIDA"
click at [226, 69] on icon "button" at bounding box center [226, 71] width 6 height 11
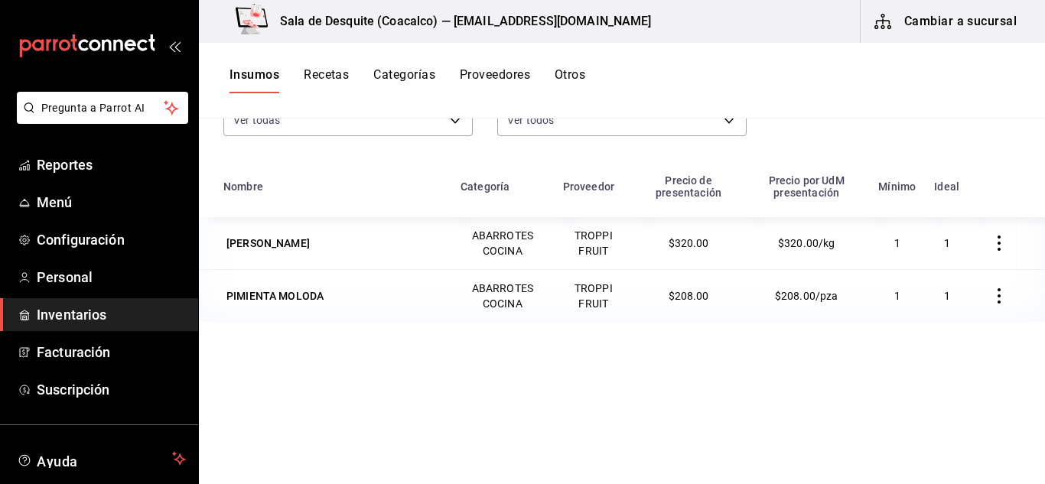
scroll to position [140, 0]
click at [340, 292] on div "PIMIENTA MOLODA" at bounding box center [332, 297] width 219 height 21
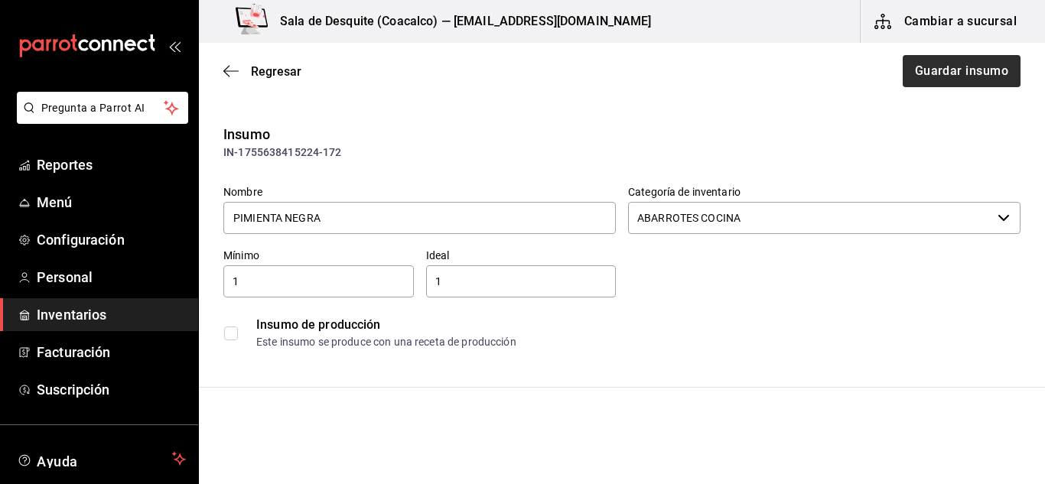
type input "PIMIENTA NEGRA"
click at [965, 73] on button "Guardar insumo" at bounding box center [960, 71] width 119 height 32
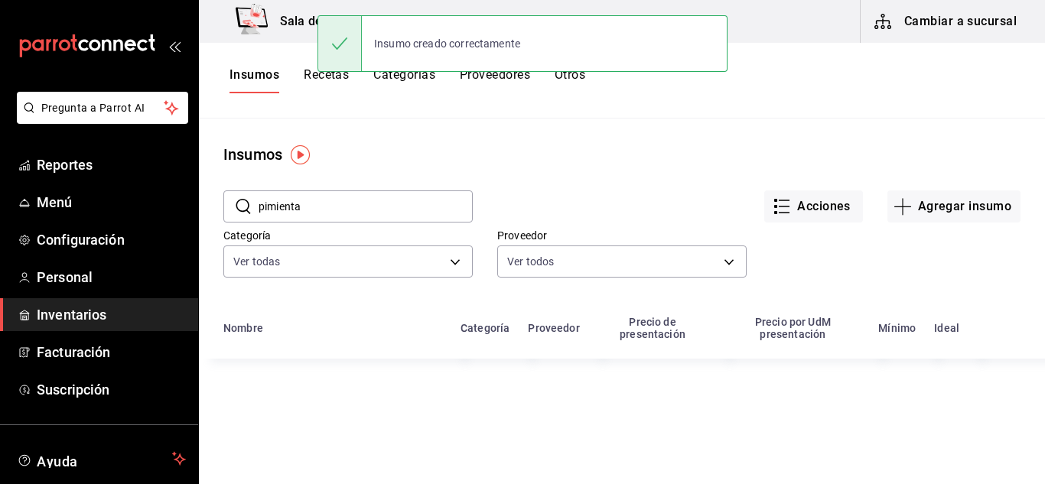
click at [349, 197] on input "pimienta" at bounding box center [366, 206] width 214 height 31
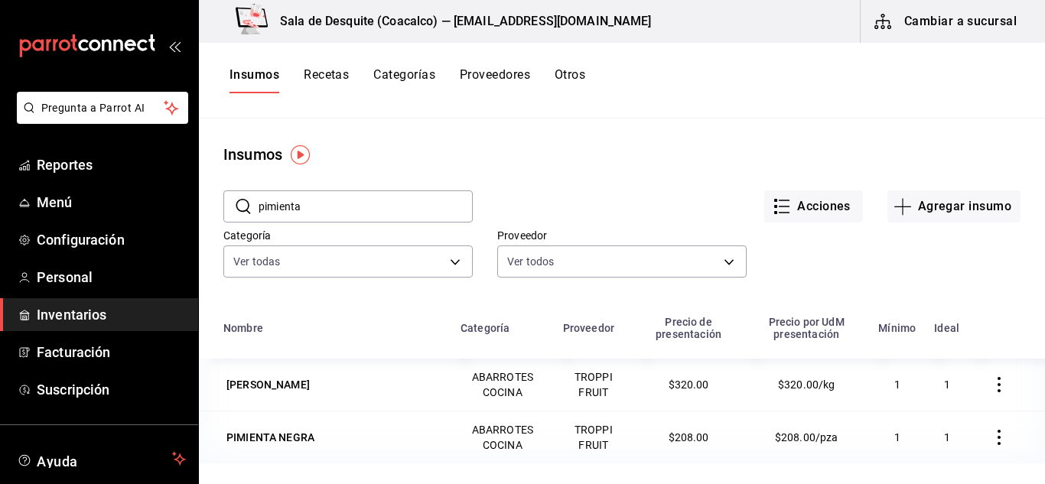
click at [521, 77] on button "Proveedores" at bounding box center [495, 80] width 70 height 26
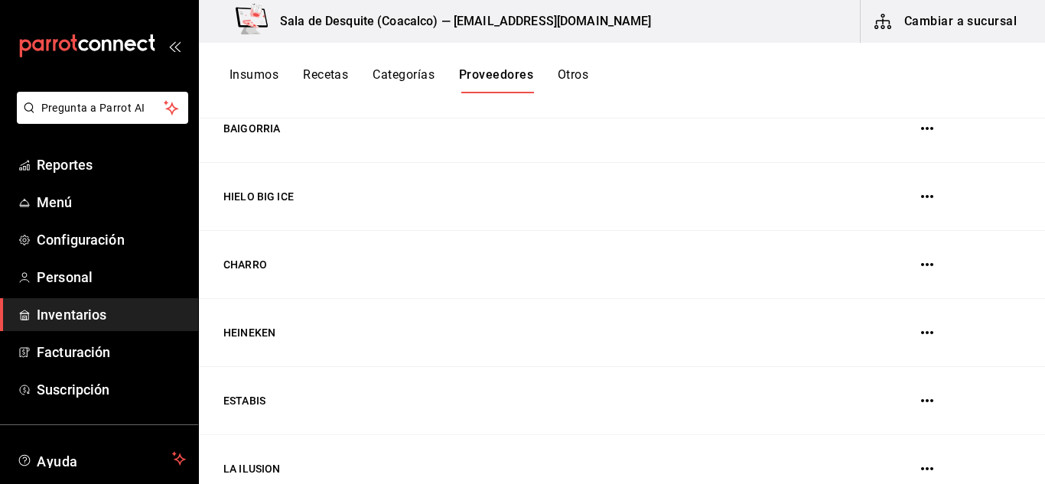
scroll to position [609, 0]
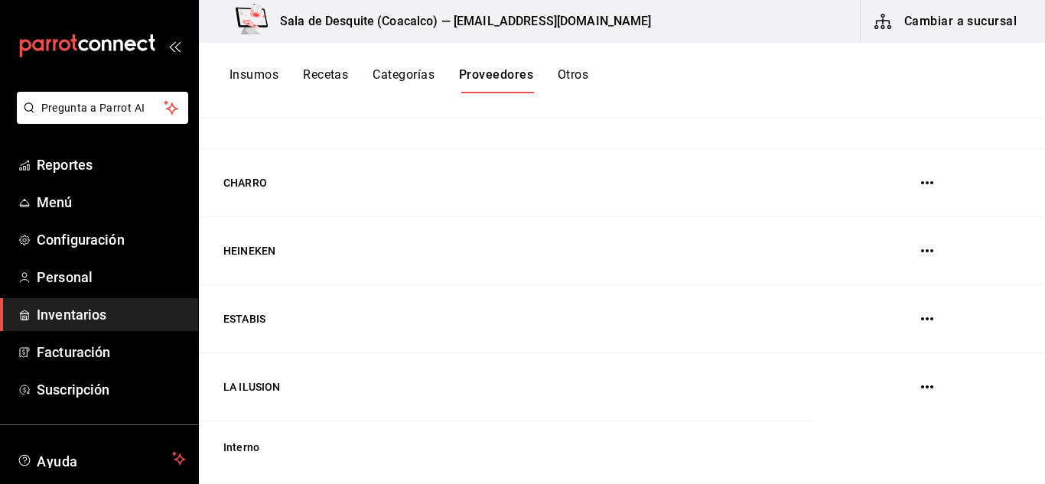
click at [921, 389] on icon "button" at bounding box center [927, 387] width 12 height 12
click at [571, 361] on div at bounding box center [522, 242] width 1045 height 484
click at [267, 381] on td "LA ILUSION" at bounding box center [507, 387] width 616 height 68
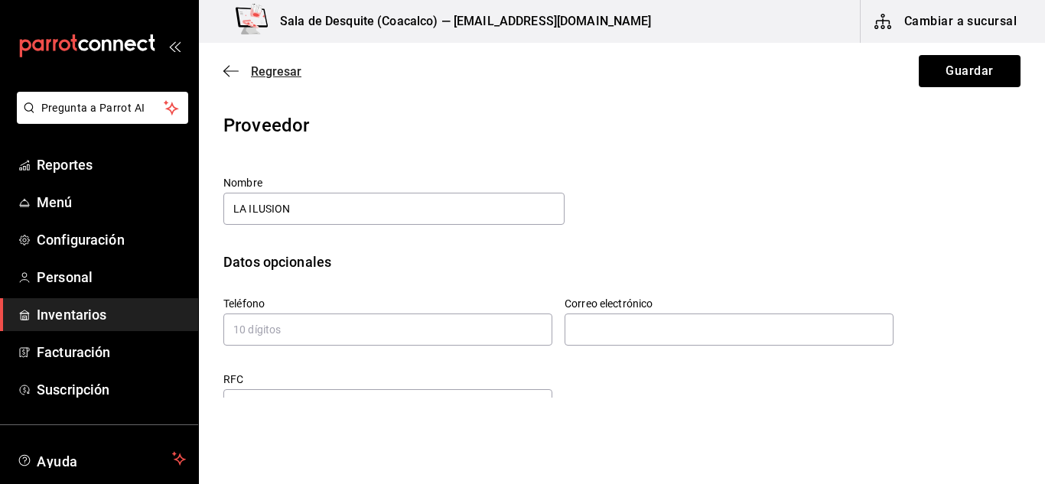
click at [236, 72] on icon "button" at bounding box center [230, 71] width 15 height 14
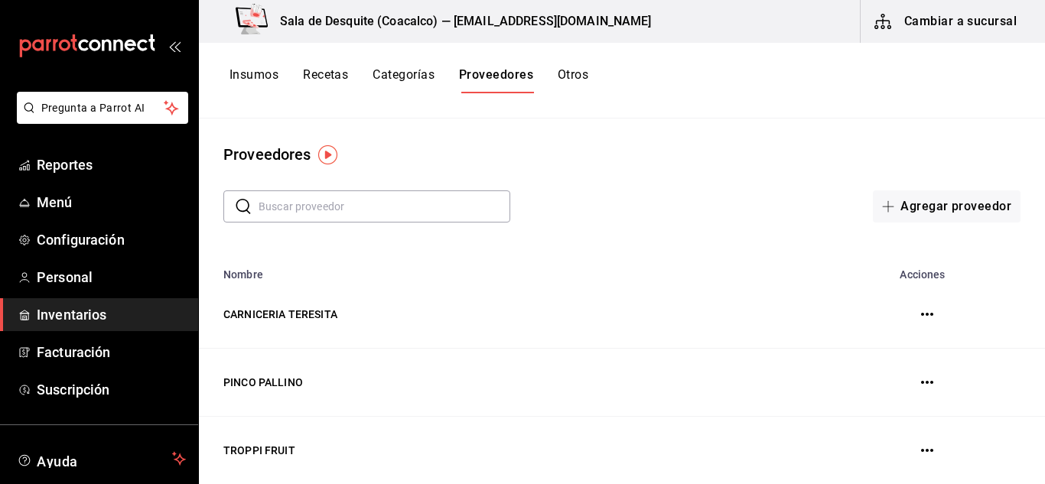
click at [573, 76] on button "Otros" at bounding box center [573, 80] width 31 height 26
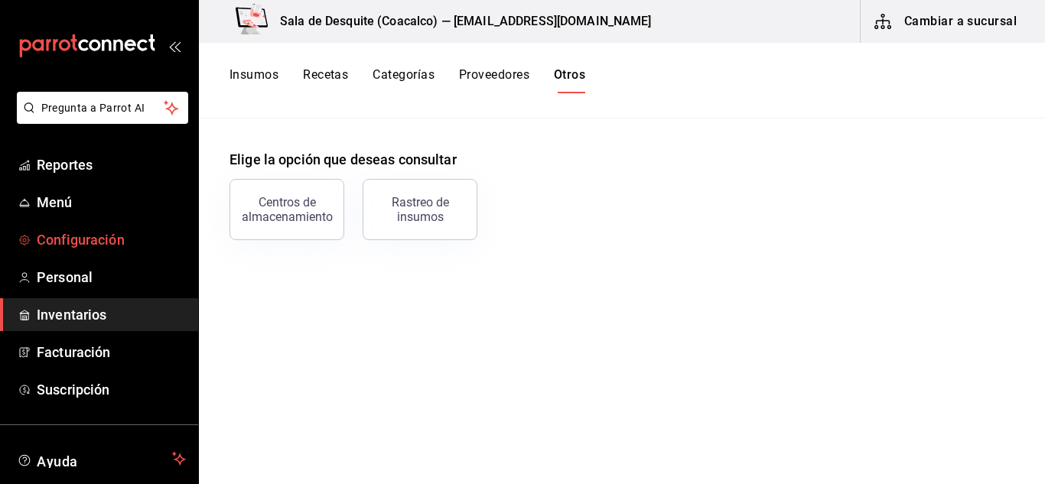
click at [65, 233] on span "Configuración" at bounding box center [111, 239] width 149 height 21
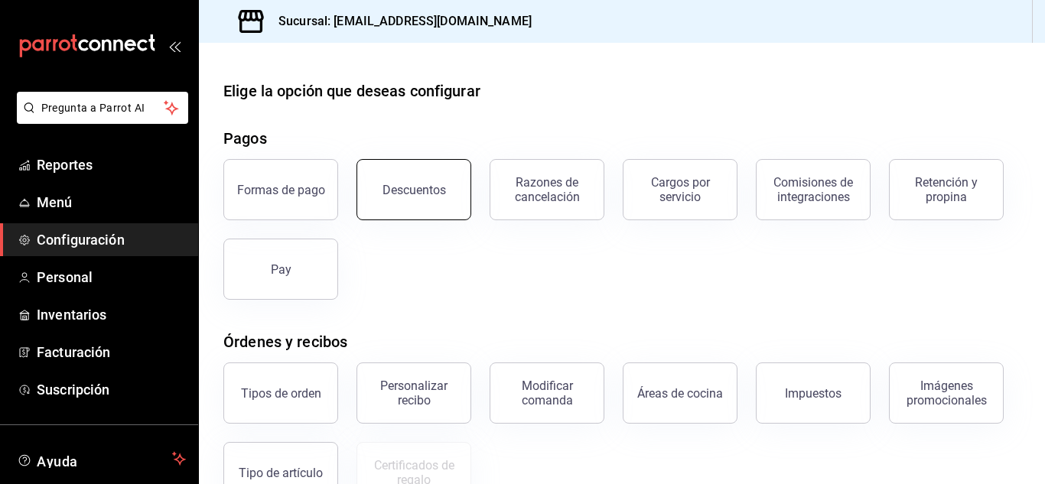
click at [411, 204] on button "Descuentos" at bounding box center [413, 189] width 115 height 61
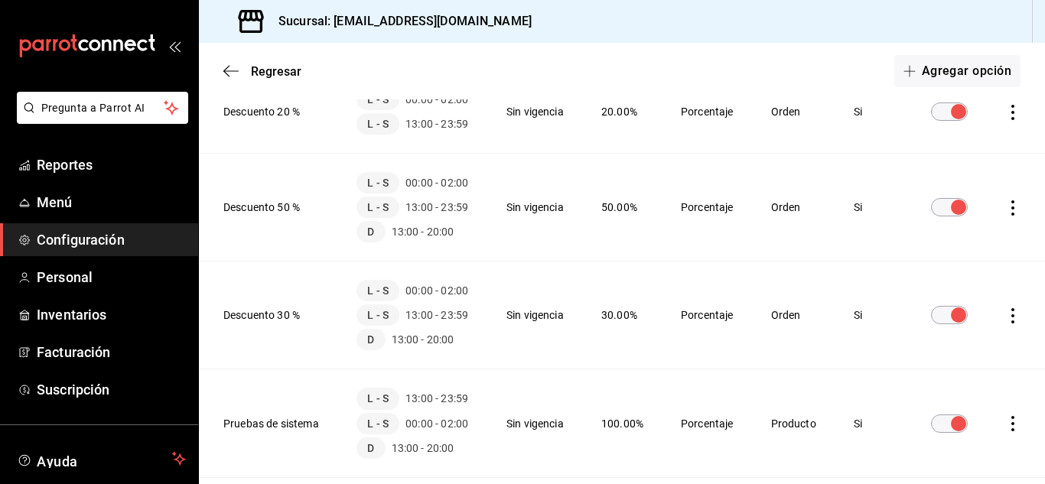
scroll to position [529, 0]
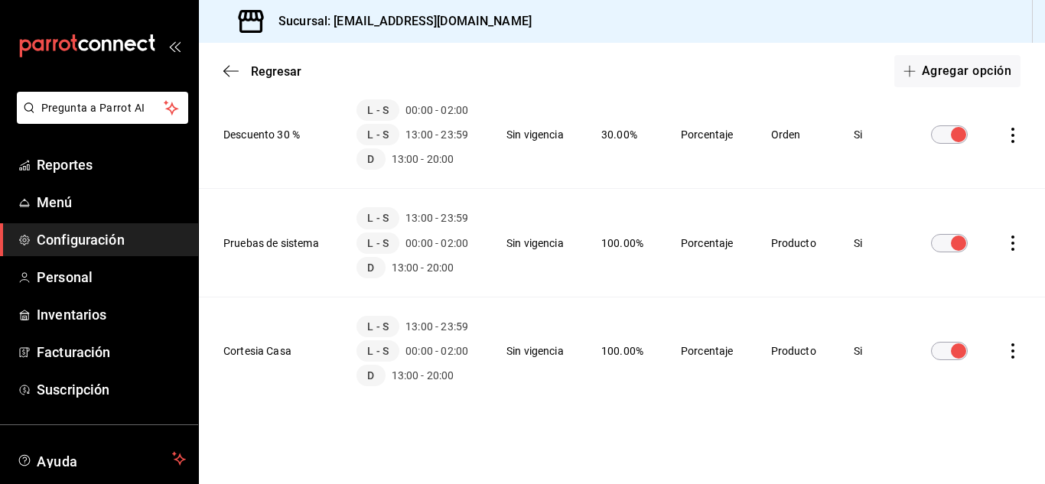
click at [1005, 357] on icon "actions" at bounding box center [1012, 350] width 15 height 15
click at [591, 342] on div at bounding box center [522, 242] width 1045 height 484
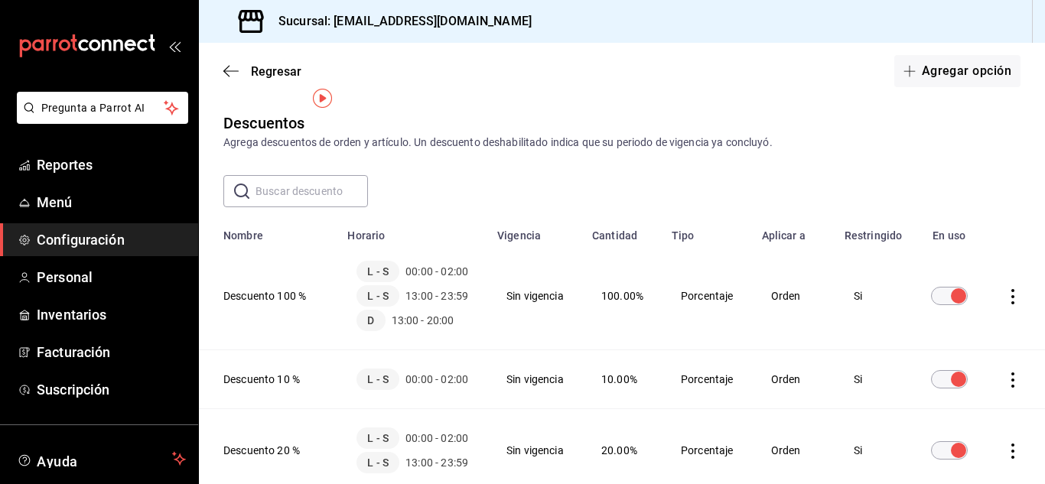
scroll to position [31, 0]
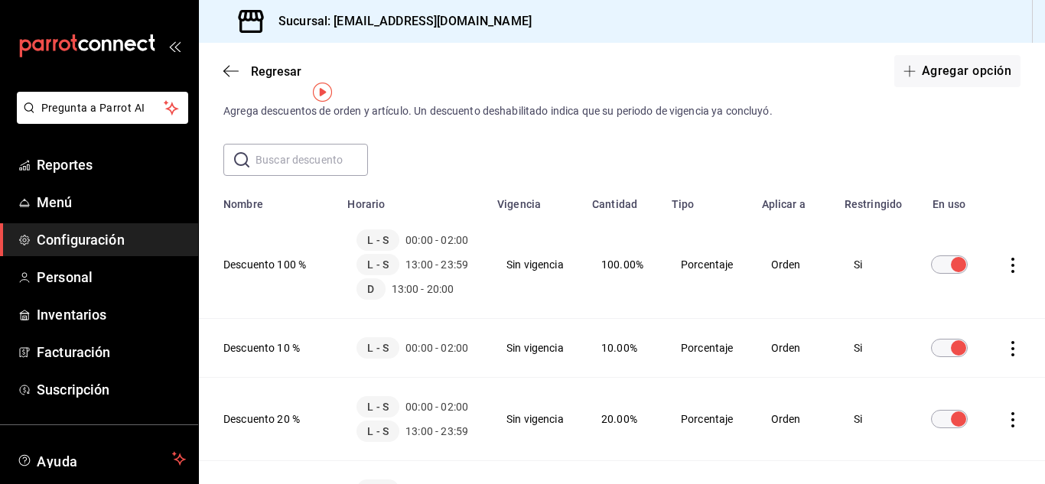
click at [82, 236] on span "Configuración" at bounding box center [111, 239] width 149 height 21
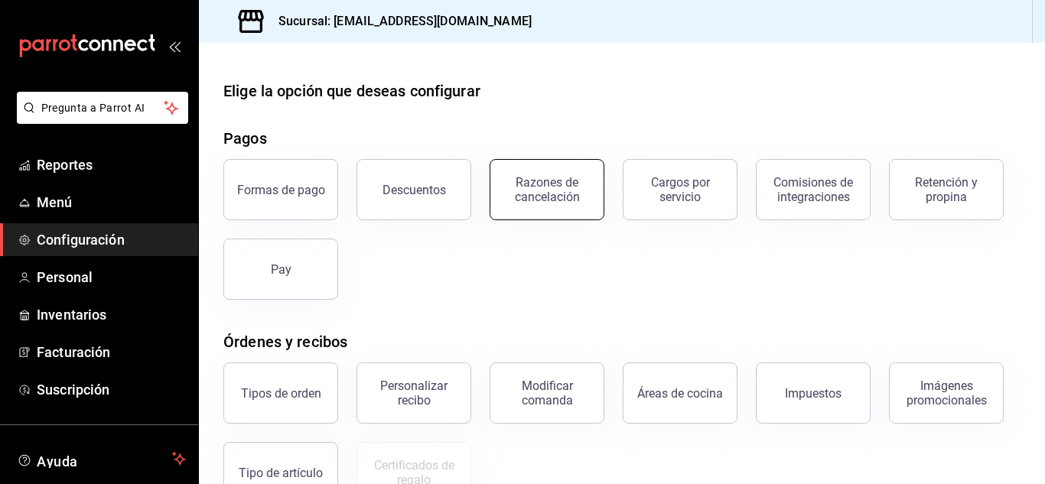
click at [555, 183] on div "Razones de cancelación" at bounding box center [546, 189] width 95 height 29
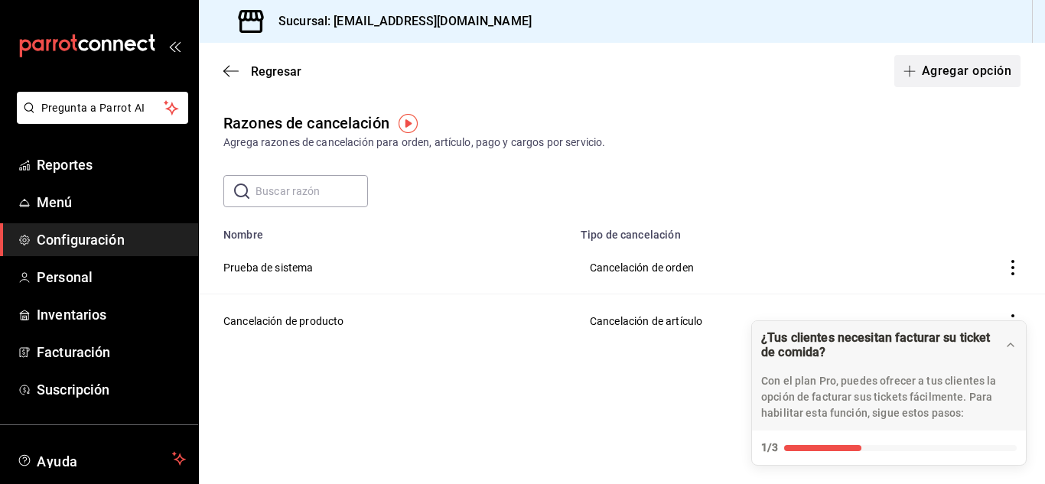
click at [945, 73] on button "Agregar opción" at bounding box center [957, 71] width 126 height 32
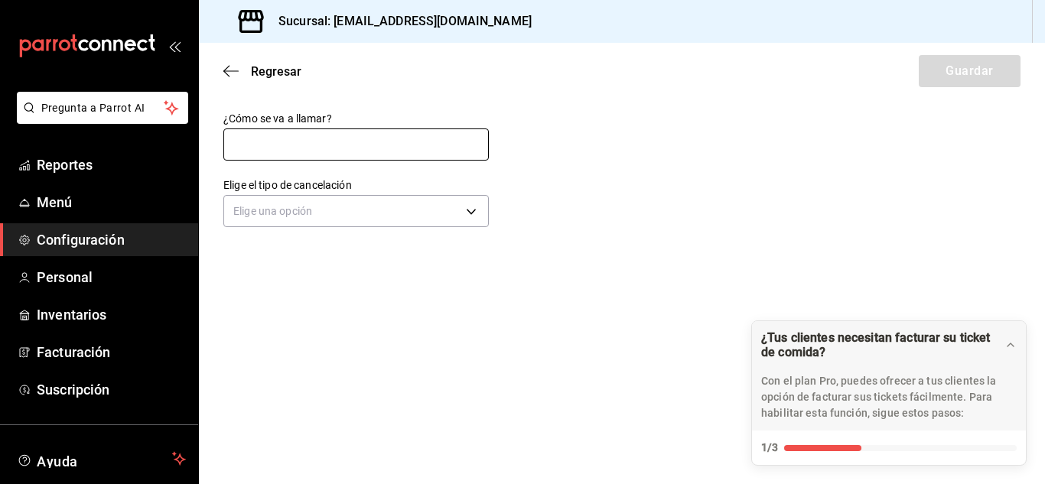
click at [289, 148] on input "text" at bounding box center [355, 145] width 265 height 32
click at [285, 146] on input "Cancelacion de pago" at bounding box center [355, 145] width 265 height 32
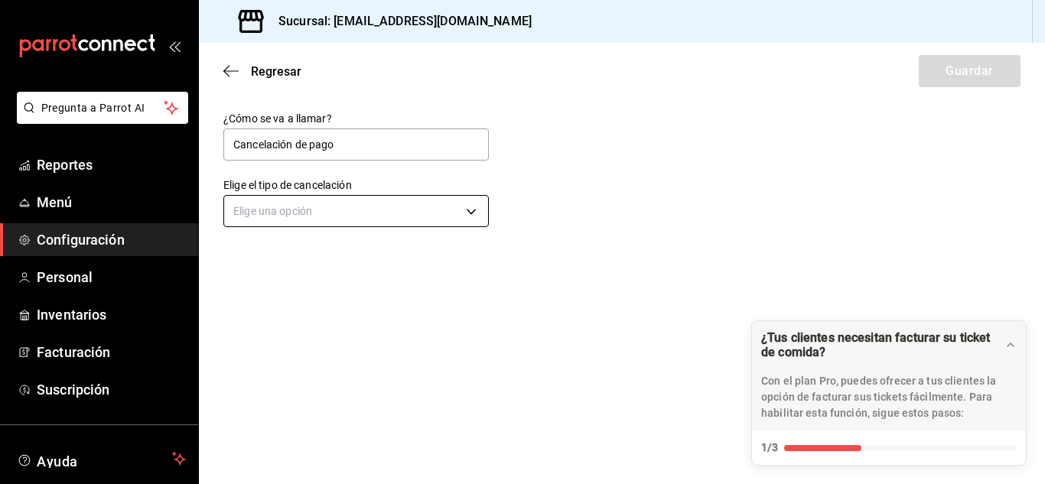
type input "Cancelación de pago"
click at [287, 216] on body "Pregunta a Parrot AI Reportes Menú Configuración Personal Inventarios Facturaci…" at bounding box center [522, 242] width 1045 height 484
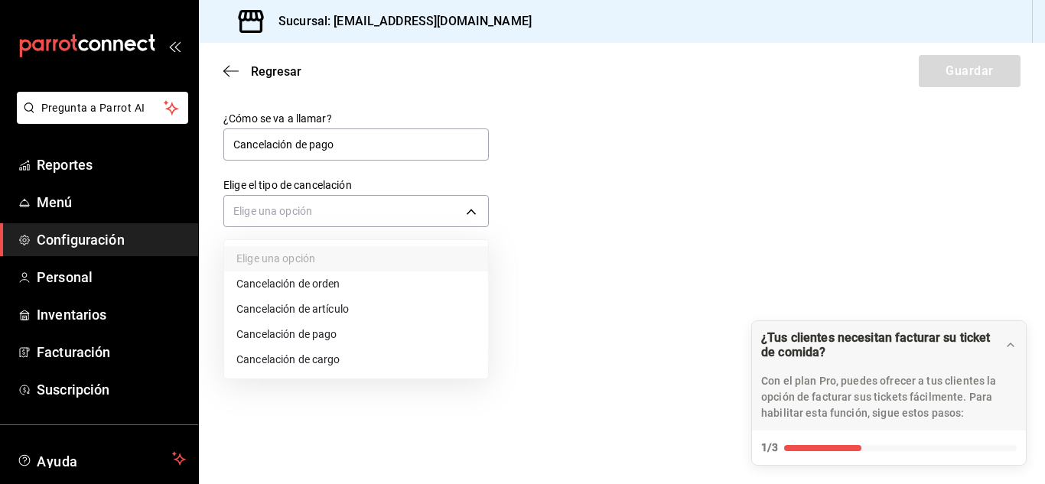
click at [311, 326] on li "Cancelación de pago" at bounding box center [356, 334] width 264 height 25
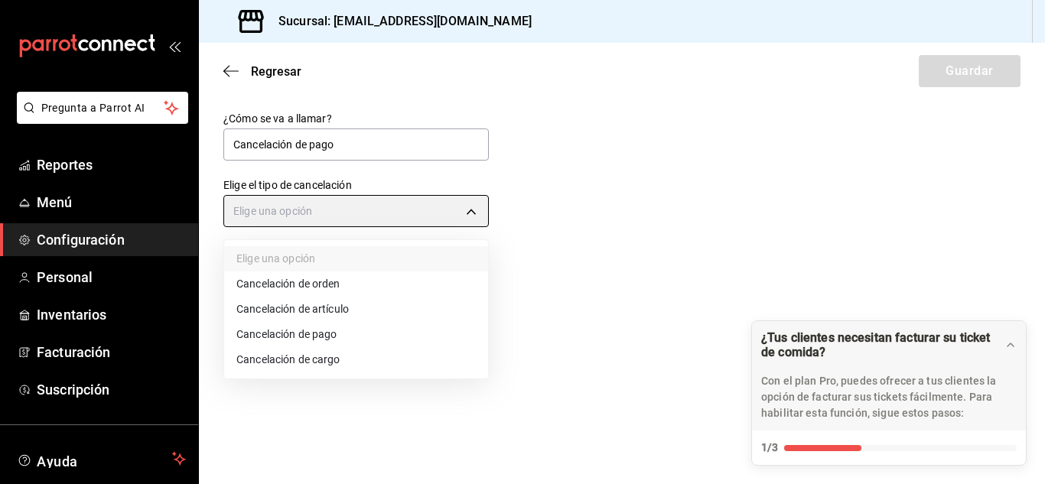
type input "ORDER_PAYMENT"
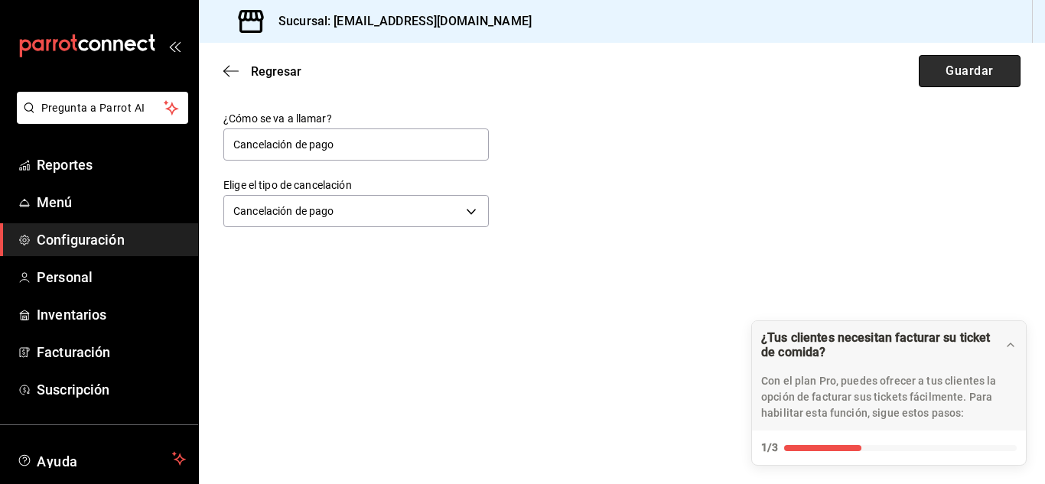
click at [971, 76] on button "Guardar" at bounding box center [970, 71] width 102 height 32
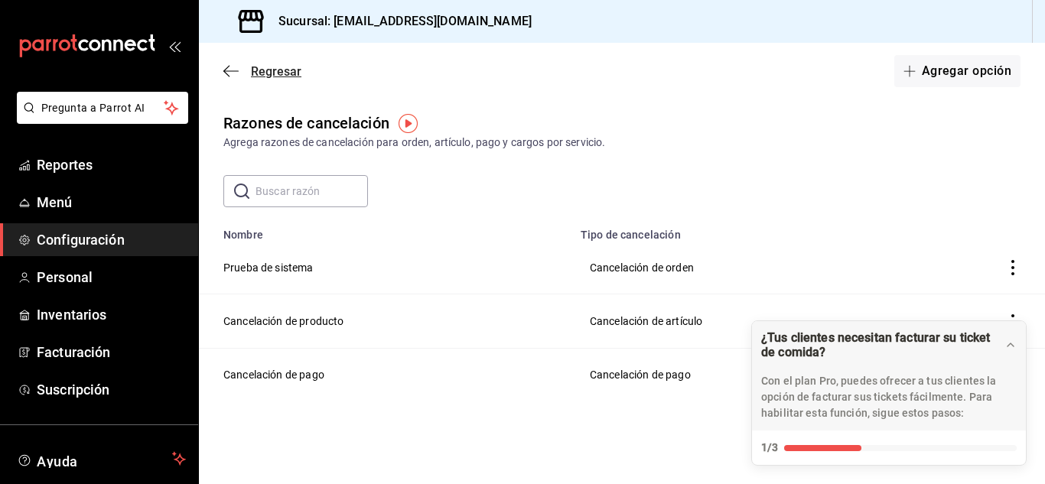
click at [232, 71] on icon "button" at bounding box center [230, 70] width 15 height 1
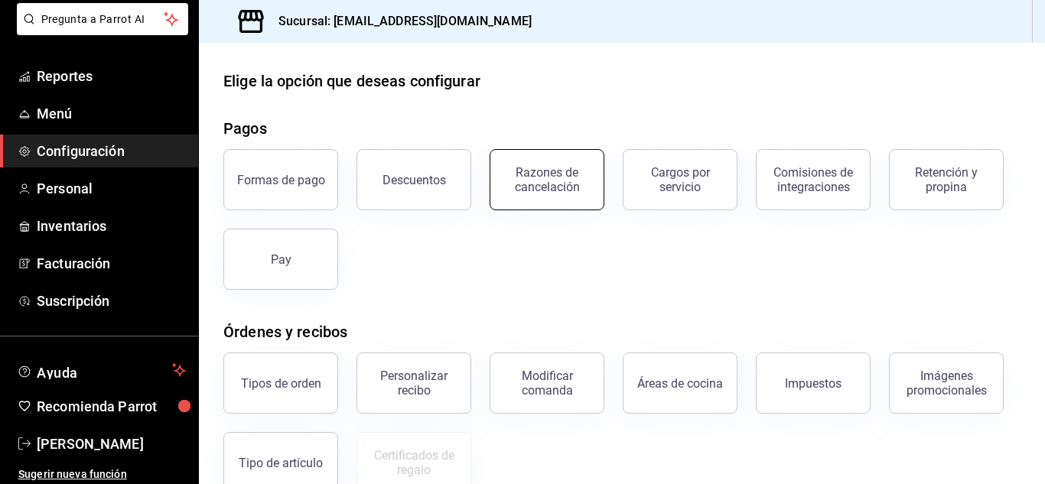
scroll to position [9, 0]
click at [441, 184] on div "Descuentos" at bounding box center [413, 181] width 63 height 15
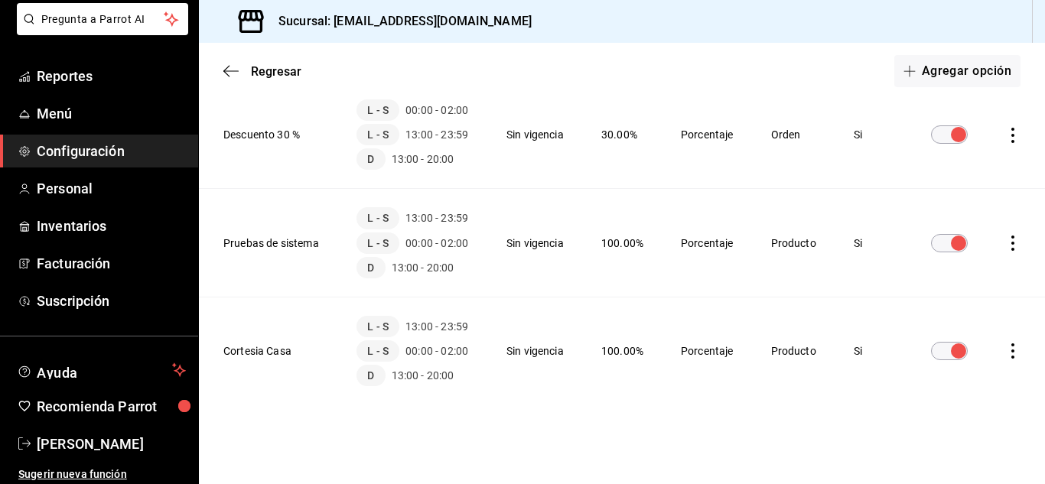
scroll to position [529, 0]
